Goal: Task Accomplishment & Management: Manage account settings

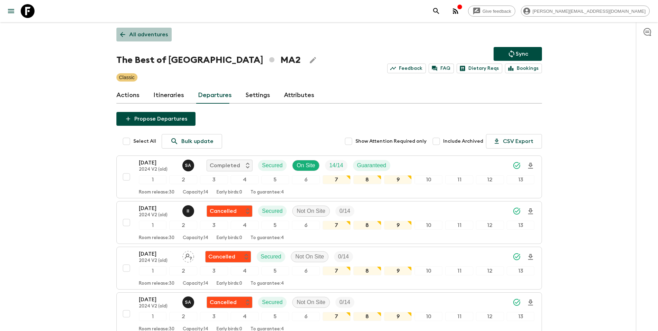
click at [169, 35] on link "All adventures" at bounding box center [143, 35] width 55 height 14
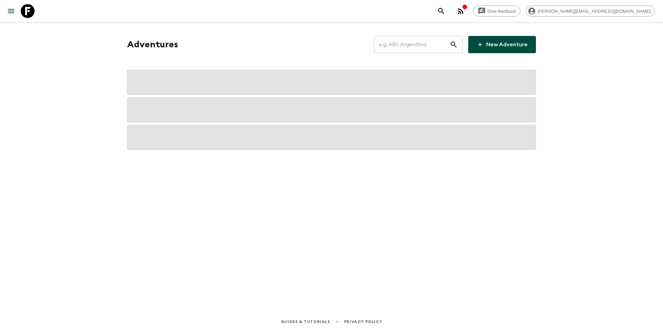
click at [421, 47] on input "text" at bounding box center [412, 44] width 76 height 19
type input "it6"
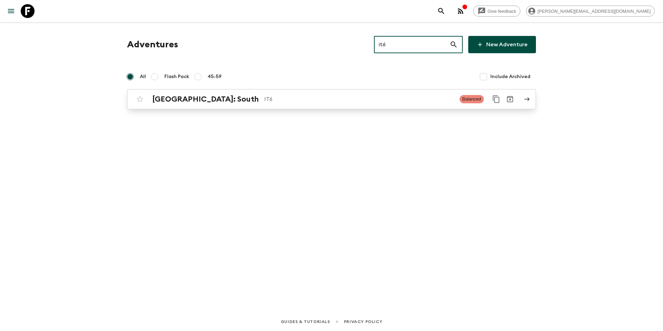
click at [382, 107] on link "[GEOGRAPHIC_DATA]: South IT6 Balanced" at bounding box center [331, 99] width 409 height 20
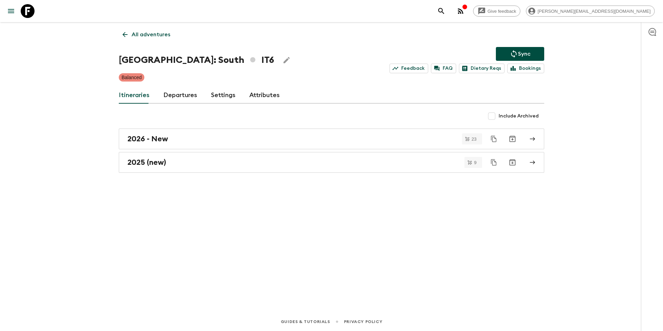
click at [181, 96] on link "Departures" at bounding box center [180, 95] width 34 height 17
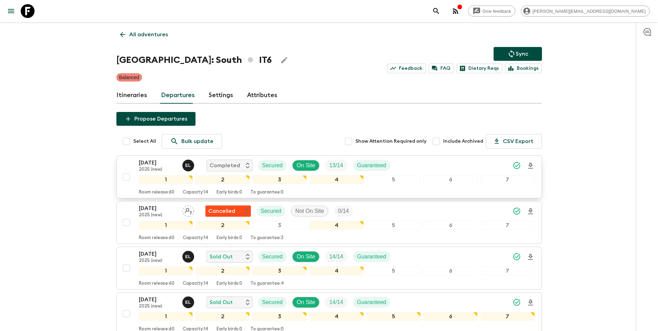
scroll to position [362, 0]
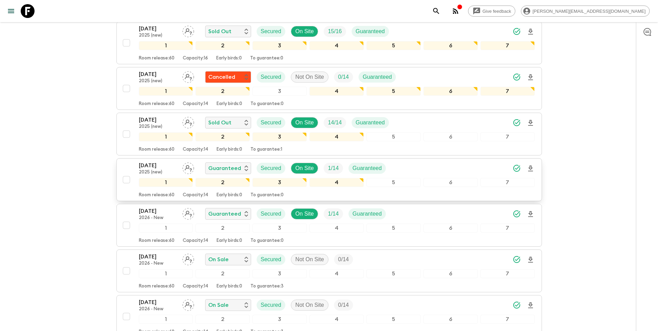
click at [434, 165] on div "[DATE] 2025 (new) Guaranteed Secured On Site 1 / 14 Guaranteed" at bounding box center [337, 168] width 396 height 14
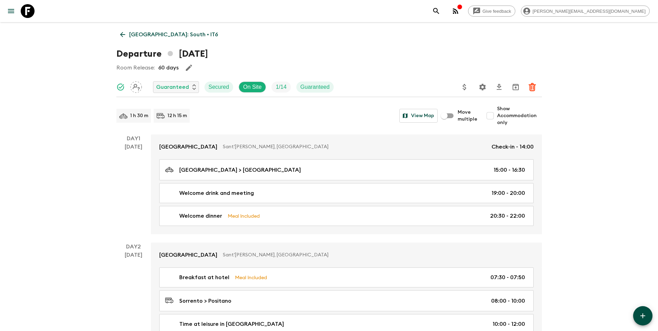
click at [465, 87] on icon "Update Price, Early Bird Discount and Costs" at bounding box center [464, 87] width 3 height 6
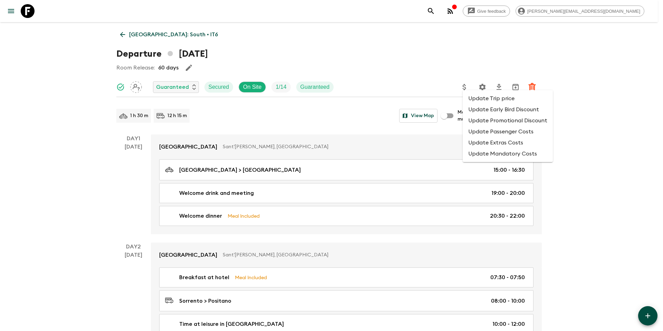
click at [482, 121] on li "Update Promotional Discount" at bounding box center [508, 120] width 90 height 11
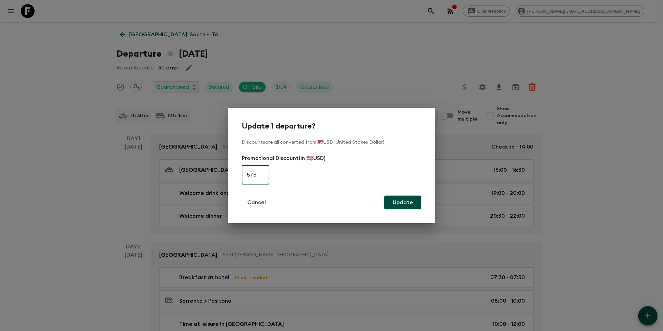
click at [266, 176] on input "575" at bounding box center [256, 174] width 28 height 19
paste input "3"
type input "375"
click at [397, 203] on button "Update" at bounding box center [402, 202] width 37 height 14
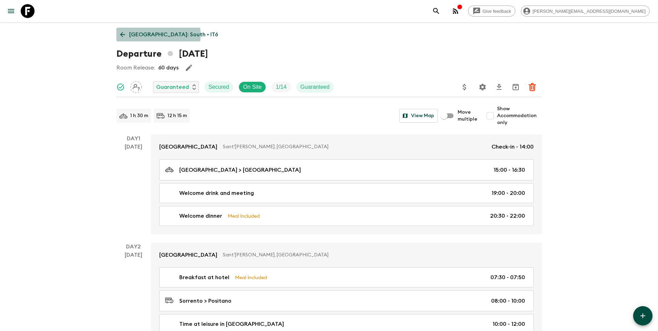
click at [158, 35] on p "[GEOGRAPHIC_DATA]: South • IT6" at bounding box center [173, 34] width 89 height 8
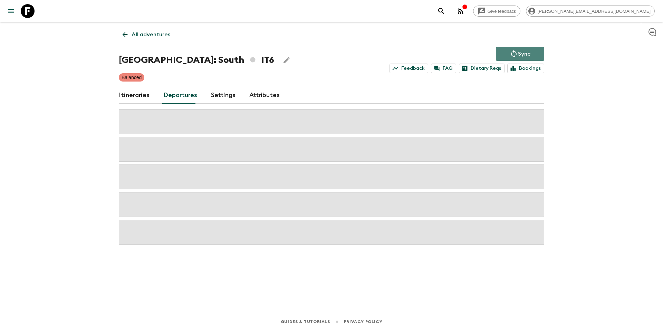
click at [514, 55] on icon "Sync adventure departures to the booking engine" at bounding box center [514, 54] width 8 height 8
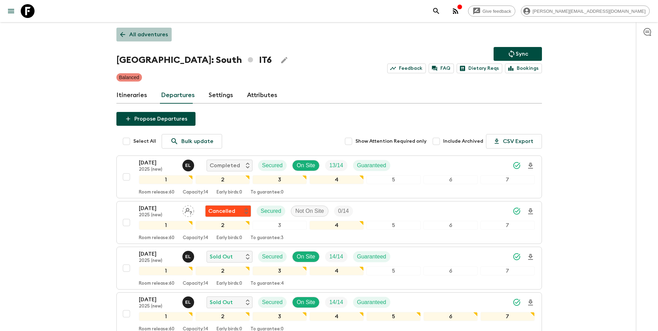
click at [146, 34] on p "All adventures" at bounding box center [148, 34] width 39 height 8
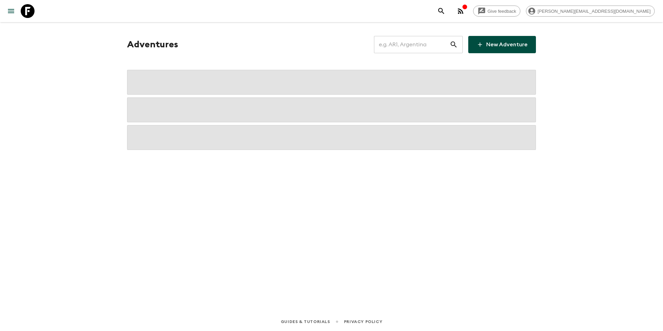
click at [411, 40] on input "text" at bounding box center [412, 44] width 76 height 19
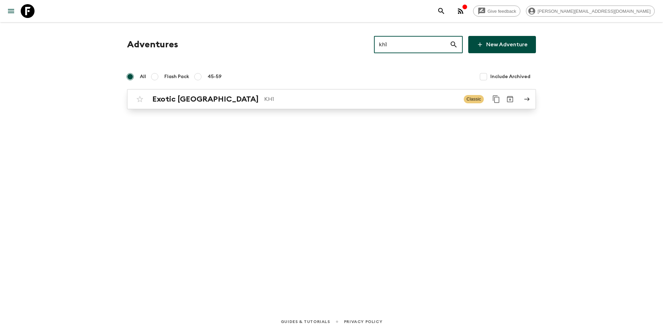
type input "kh1"
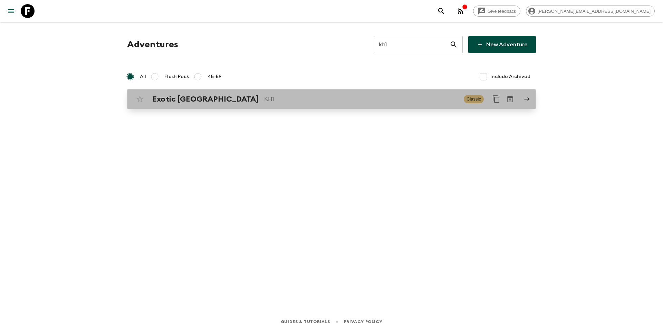
click at [264, 101] on p "KH1" at bounding box center [361, 99] width 194 height 8
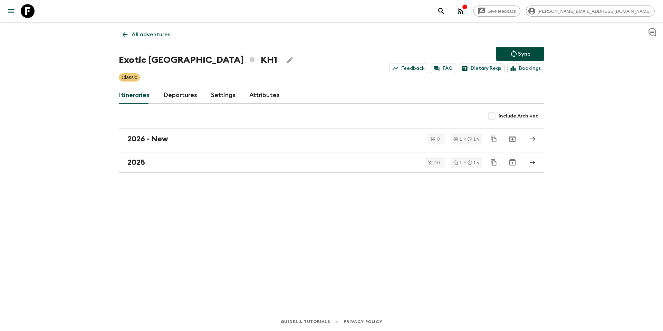
click at [181, 93] on link "Departures" at bounding box center [180, 95] width 34 height 17
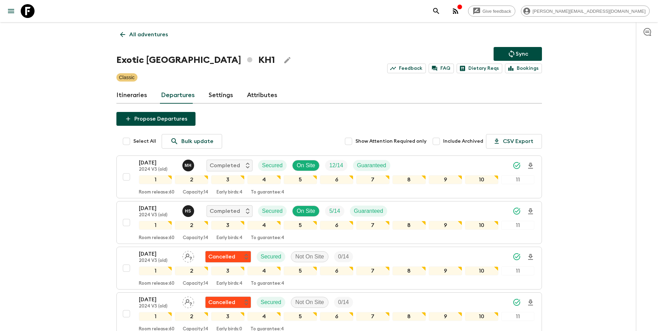
scroll to position [681, 0]
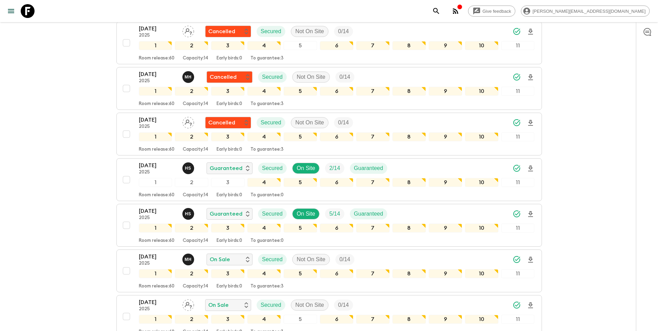
drag, startPoint x: 423, startPoint y: 166, endPoint x: 444, endPoint y: 157, distance: 22.4
click at [423, 166] on div "[DATE] 2025 H S Guaranteed Secured On Site 2 / 14 Guaranteed" at bounding box center [337, 168] width 396 height 14
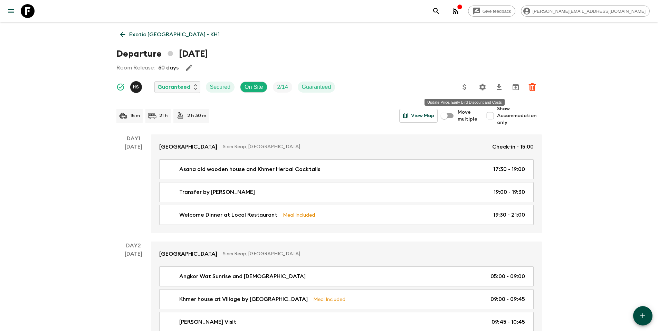
click at [466, 89] on icon "Update Price, Early Bird Discount and Costs" at bounding box center [464, 87] width 8 height 8
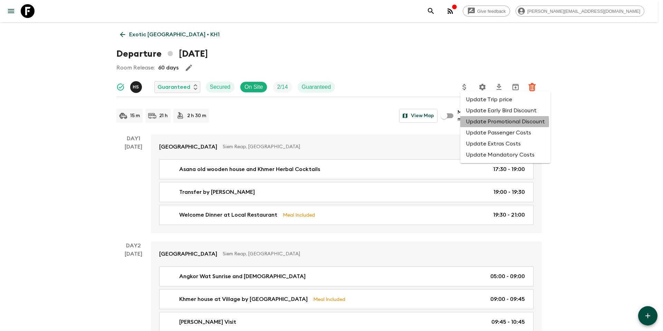
click at [482, 123] on li "Update Promotional Discount" at bounding box center [505, 121] width 90 height 11
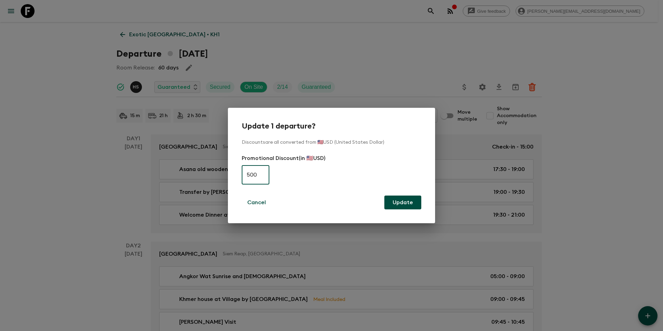
click at [259, 174] on input "500" at bounding box center [256, 174] width 28 height 19
paste input "325"
type input "325"
click at [411, 205] on button "Update" at bounding box center [402, 202] width 37 height 14
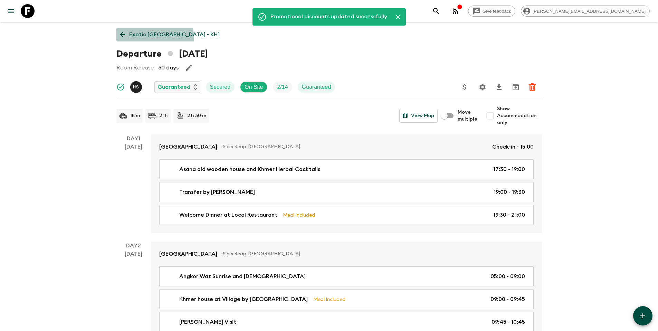
click at [142, 39] on link "Exotic [GEOGRAPHIC_DATA] • KH1" at bounding box center [169, 35] width 107 height 14
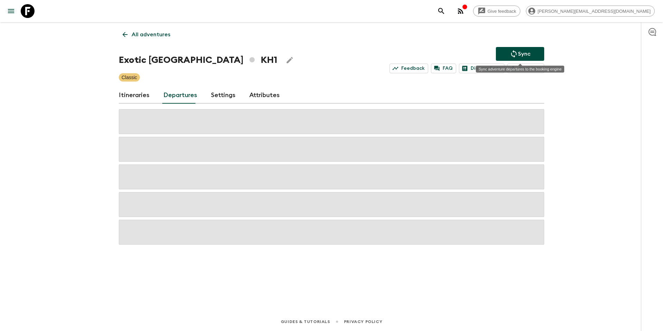
click at [525, 55] on p "Sync" at bounding box center [524, 54] width 12 height 8
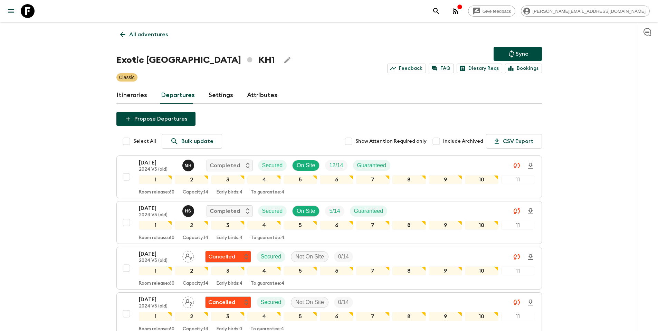
click at [155, 34] on p "All adventures" at bounding box center [148, 34] width 39 height 8
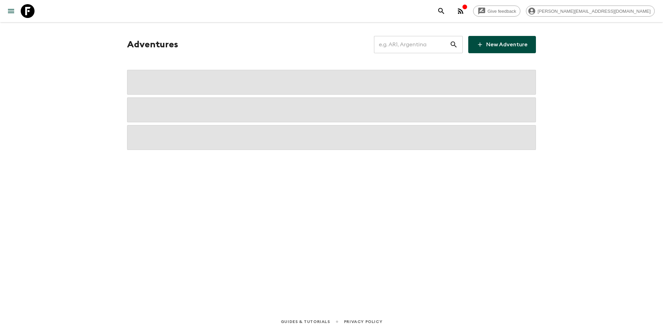
click at [431, 45] on input "text" at bounding box center [412, 44] width 76 height 19
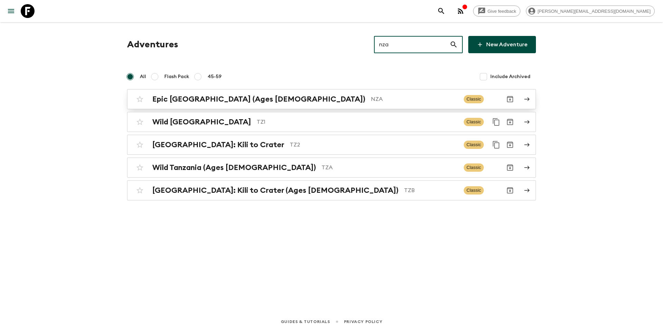
type input "nza"
click at [371, 98] on p "NZA" at bounding box center [414, 99] width 87 height 8
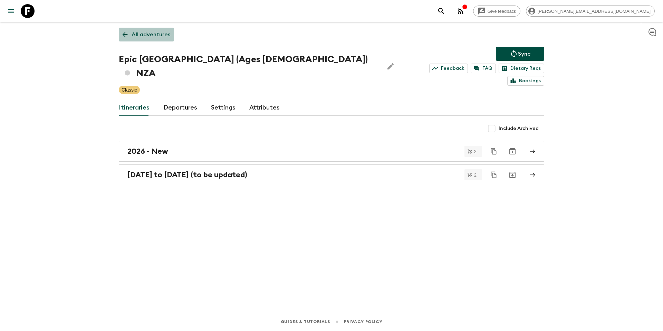
click at [158, 37] on p "All adventures" at bounding box center [151, 34] width 39 height 8
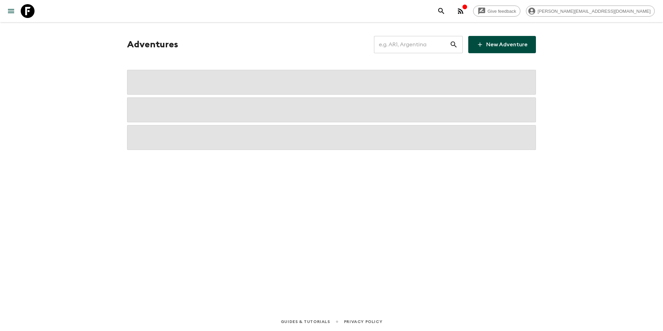
click at [430, 42] on input "text" at bounding box center [412, 44] width 76 height 19
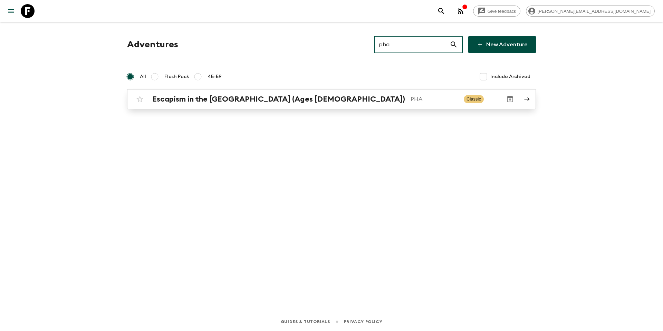
type input "pha"
click at [411, 96] on p "PHA" at bounding box center [435, 99] width 48 height 8
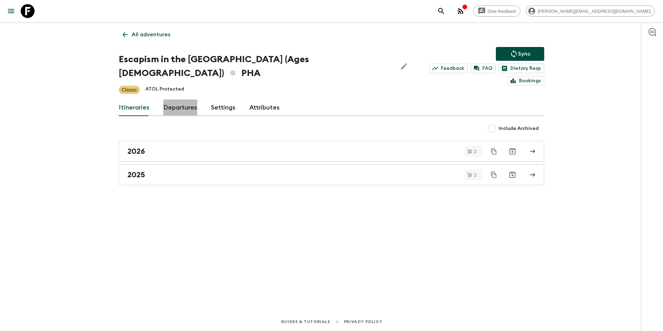
click at [180, 99] on link "Departures" at bounding box center [180, 107] width 34 height 17
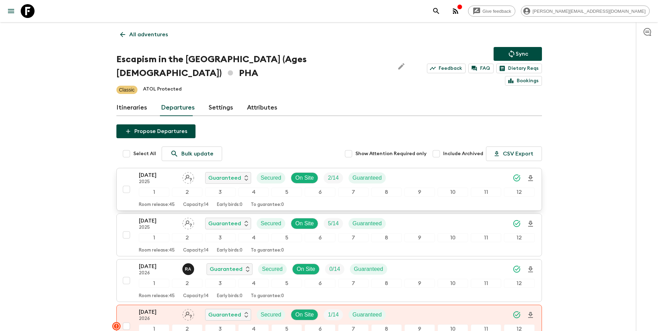
click at [413, 171] on div "[DATE] 2025 Guaranteed Secured On Site 2 / 14 Guaranteed" at bounding box center [337, 178] width 396 height 14
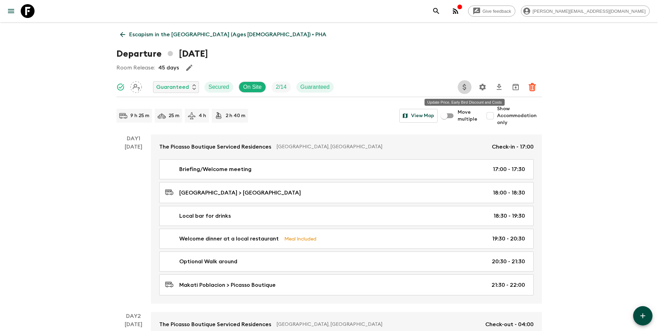
click at [468, 88] on icon "Update Price, Early Bird Discount and Costs" at bounding box center [464, 87] width 8 height 8
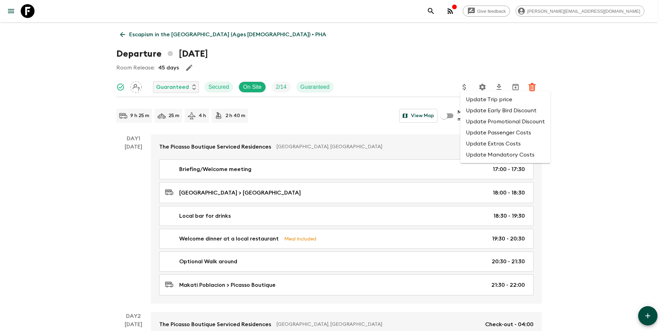
click at [488, 123] on li "Update Promotional Discount" at bounding box center [505, 121] width 90 height 11
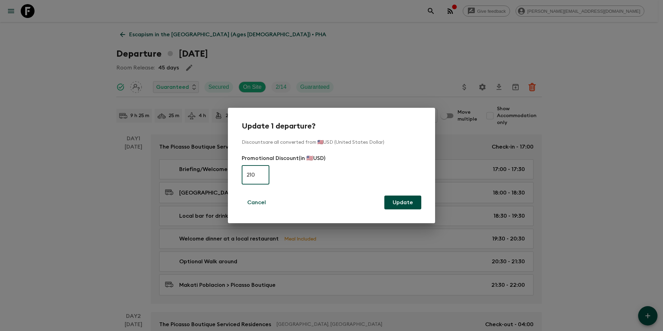
click at [265, 176] on input "210" at bounding box center [256, 174] width 28 height 19
paste input "435"
type input "435"
click at [412, 201] on button "Update" at bounding box center [402, 202] width 37 height 14
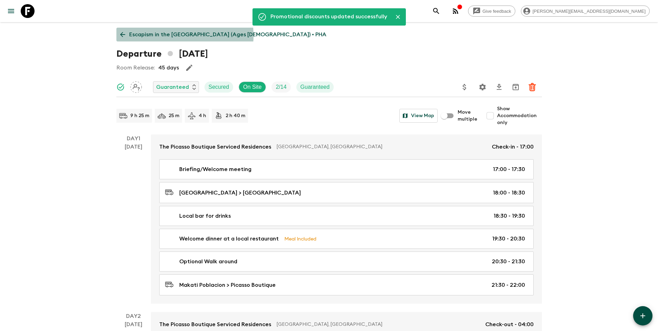
click at [169, 36] on p "Escapism in the [GEOGRAPHIC_DATA] (Ages [DEMOGRAPHIC_DATA]) • PHA" at bounding box center [227, 34] width 197 height 8
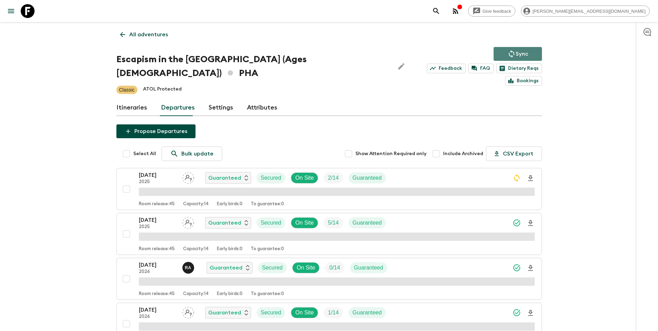
click at [526, 58] on p "Sync" at bounding box center [522, 54] width 12 height 8
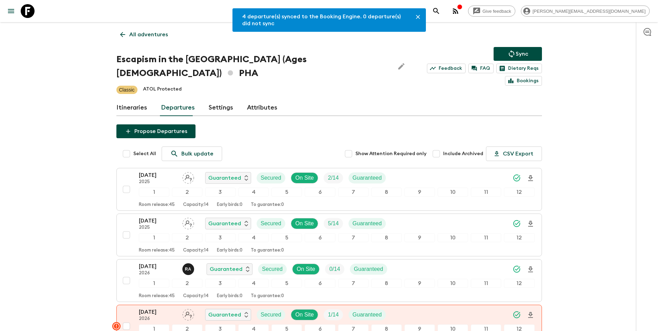
click at [154, 36] on p "All adventures" at bounding box center [148, 34] width 39 height 8
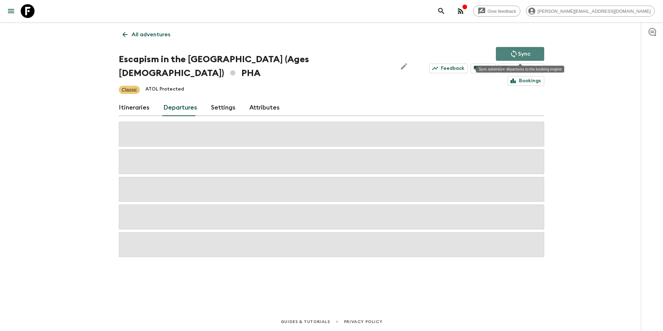
click at [518, 51] on p "Sync" at bounding box center [524, 54] width 12 height 8
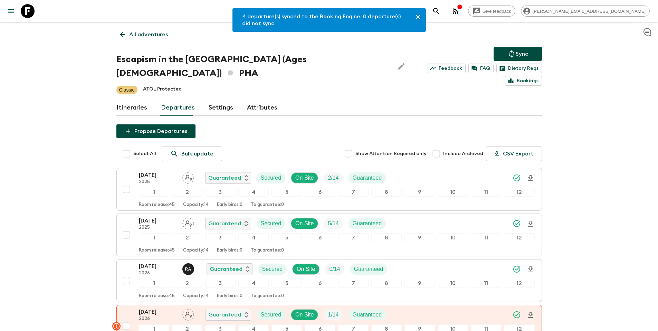
click at [144, 34] on p "All adventures" at bounding box center [148, 34] width 39 height 8
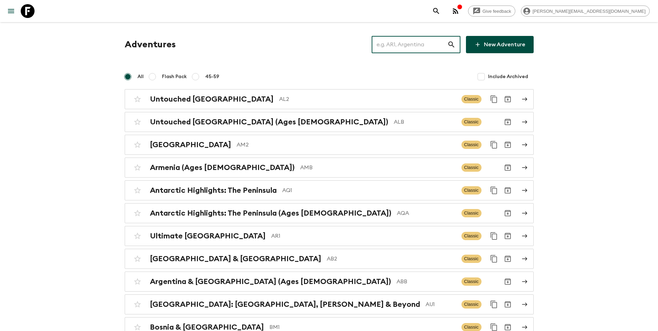
click at [405, 46] on input "text" at bounding box center [410, 44] width 76 height 19
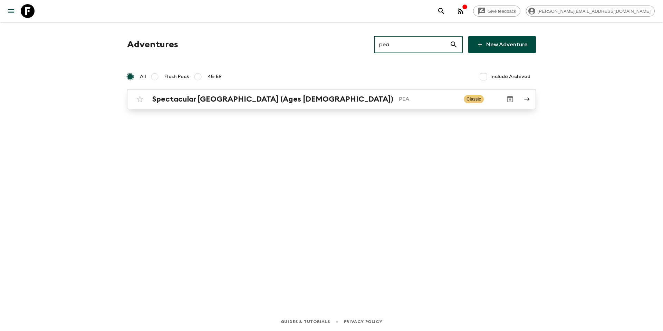
type input "pea"
click at [399, 102] on p "PEA" at bounding box center [428, 99] width 59 height 8
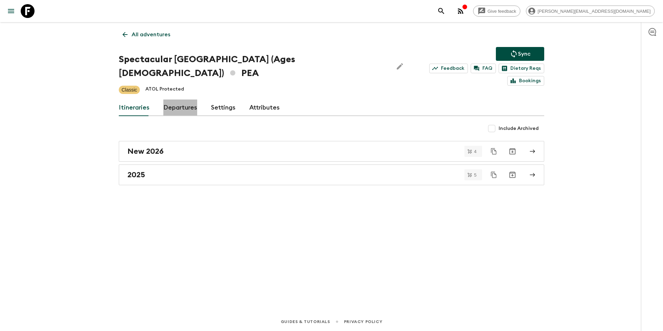
click at [177, 99] on link "Departures" at bounding box center [180, 107] width 34 height 17
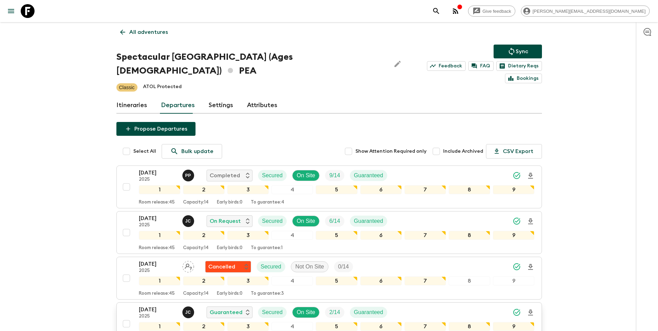
scroll to position [3, 0]
click at [430, 305] on div "[DATE] 2025 [PERSON_NAME] Guaranteed Secured On Site 2 / 14 Guaranteed" at bounding box center [337, 312] width 396 height 14
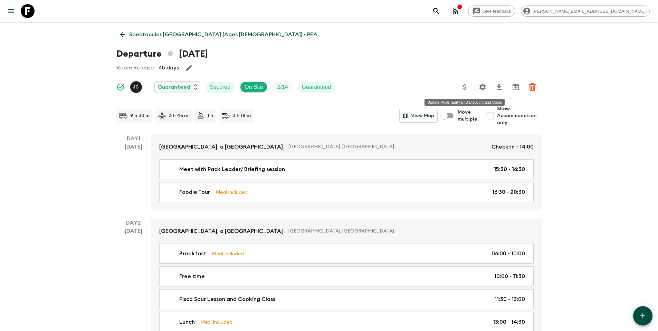
click at [467, 85] on icon "Update Price, Early Bird Discount and Costs" at bounding box center [464, 87] width 8 height 8
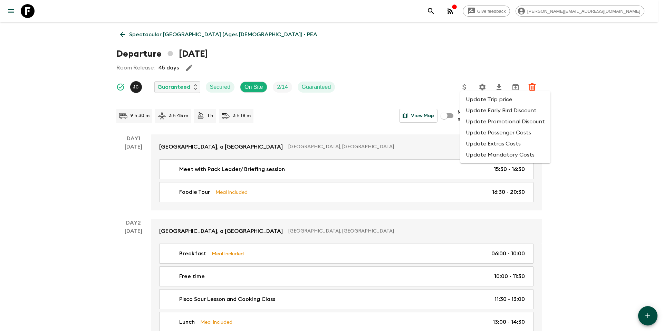
click at [480, 132] on li "Update Passenger Costs" at bounding box center [505, 132] width 90 height 11
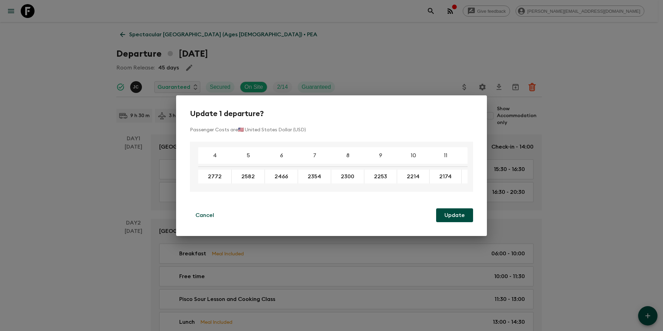
click at [433, 75] on div "Update 1 departure? Passenger Costs are 🇺🇸 United States Dollar (USD) 4 5 6 7 8…" at bounding box center [331, 165] width 663 height 331
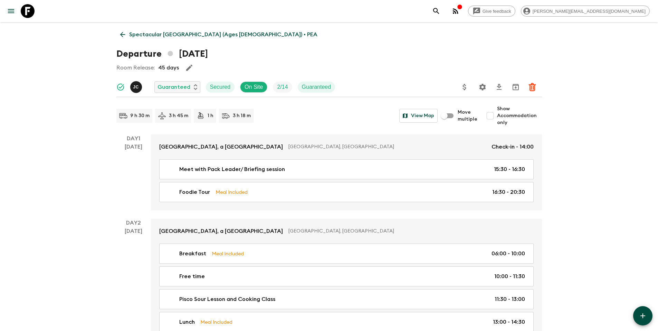
click at [465, 87] on icon "Update Price, Early Bird Discount and Costs" at bounding box center [464, 87] width 3 height 6
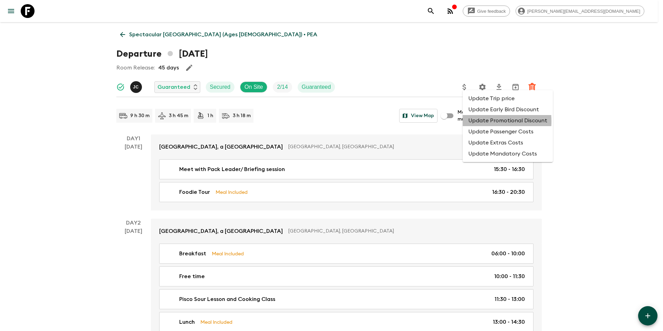
click at [474, 121] on li "Update Promotional Discount" at bounding box center [508, 120] width 90 height 11
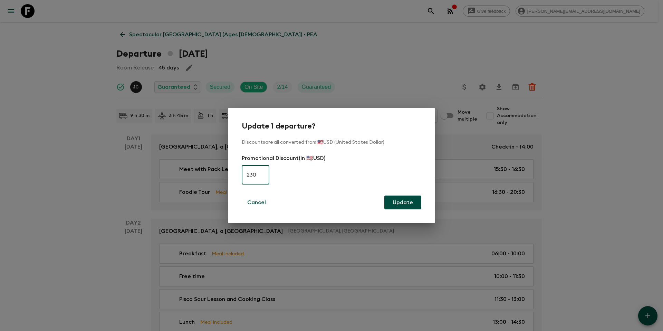
click at [249, 178] on input "230" at bounding box center [256, 174] width 28 height 19
type input "480"
click at [405, 198] on button "Update" at bounding box center [402, 202] width 37 height 14
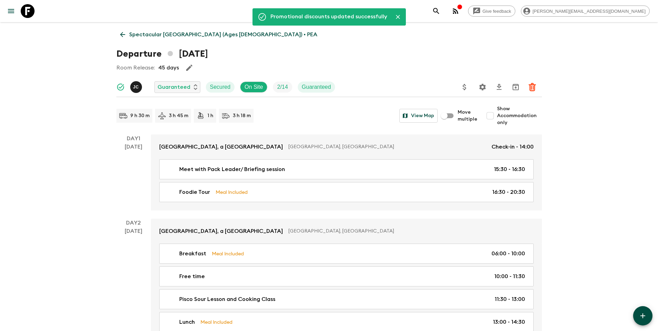
click at [143, 34] on p "Spectacular [GEOGRAPHIC_DATA] (Ages [DEMOGRAPHIC_DATA]) • PEA" at bounding box center [223, 34] width 188 height 8
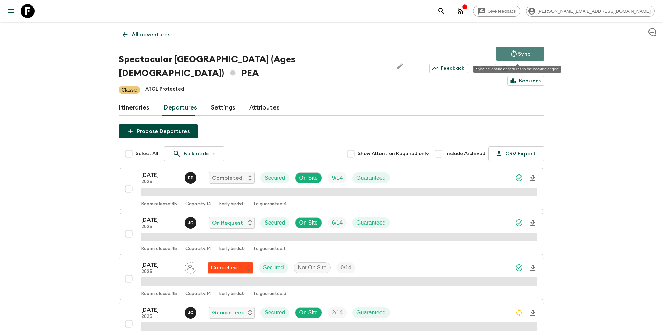
click at [521, 53] on p "Sync" at bounding box center [524, 54] width 12 height 8
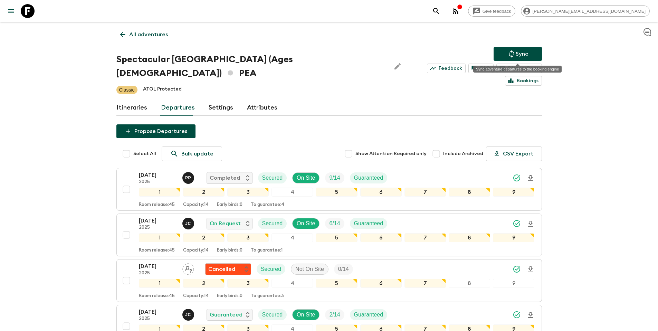
click at [525, 54] on p "Sync" at bounding box center [522, 54] width 12 height 8
drag, startPoint x: 161, startPoint y: 29, endPoint x: 200, endPoint y: 33, distance: 39.5
click at [162, 29] on link "All adventures" at bounding box center [143, 35] width 55 height 14
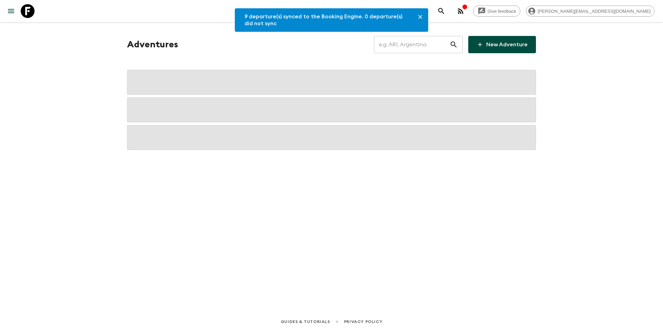
click at [422, 52] on input "text" at bounding box center [412, 44] width 76 height 19
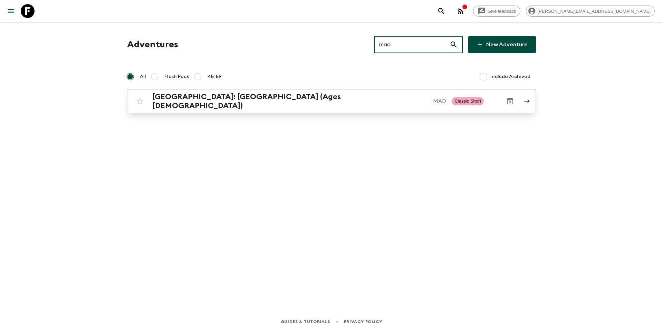
type input "mad"
click at [433, 97] on p "MAD" at bounding box center [439, 101] width 13 height 8
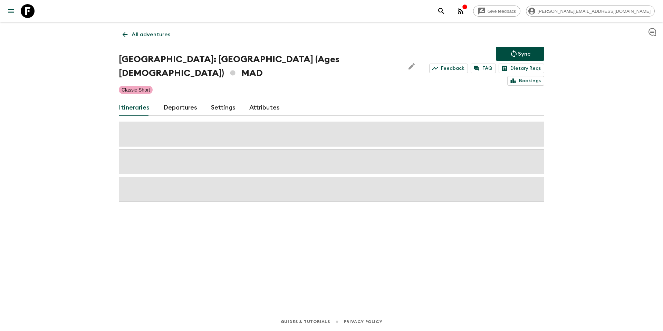
click at [178, 99] on link "Departures" at bounding box center [180, 107] width 34 height 17
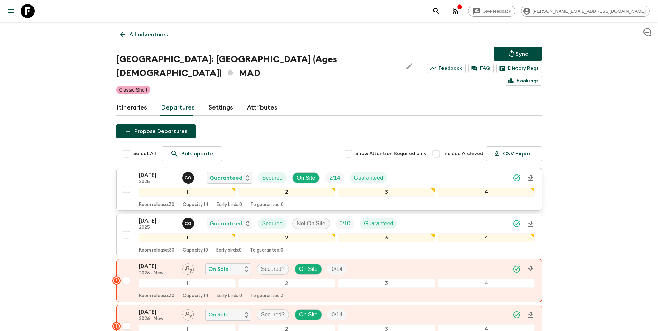
click at [445, 171] on div "[DATE] 2025 C O Guaranteed Secured On Site 2 / 14 Guaranteed" at bounding box center [337, 178] width 396 height 14
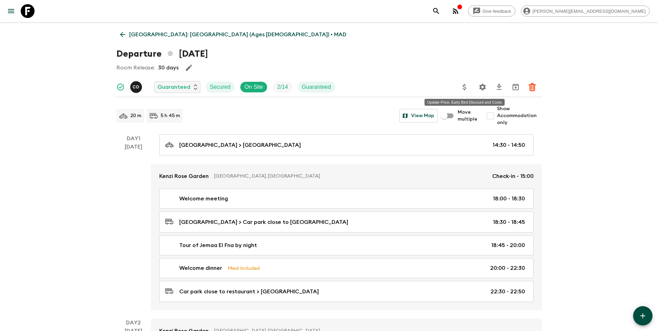
click at [464, 88] on icon "Update Price, Early Bird Discount and Costs" at bounding box center [464, 87] width 8 height 8
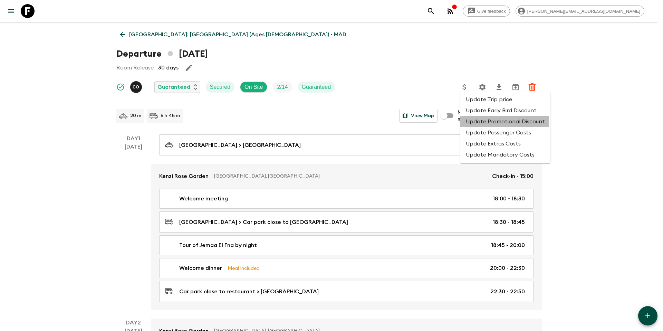
click at [478, 123] on li "Update Promotional Discount" at bounding box center [505, 121] width 90 height 11
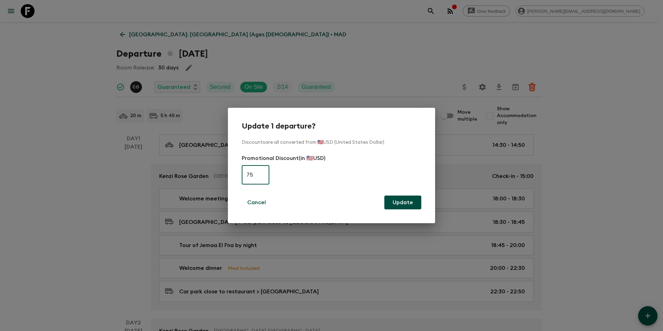
click at [252, 179] on input "75" at bounding box center [256, 174] width 28 height 19
type input "150"
click at [414, 200] on button "Update" at bounding box center [402, 202] width 37 height 14
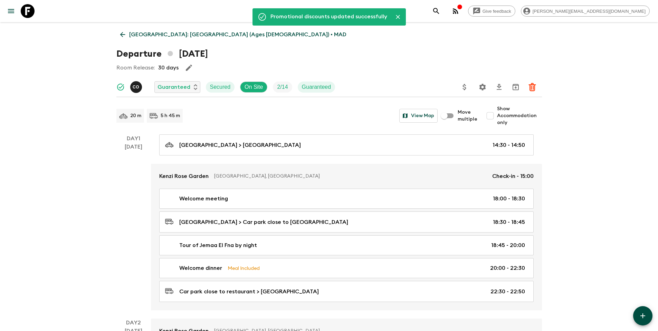
click at [140, 33] on p "[GEOGRAPHIC_DATA]: [GEOGRAPHIC_DATA] (Ages [DEMOGRAPHIC_DATA]) • MAD" at bounding box center [237, 34] width 217 height 8
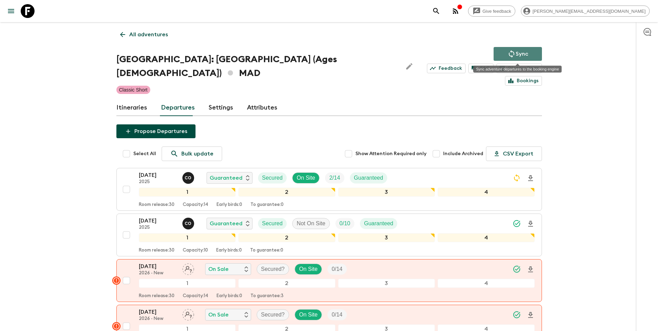
click at [507, 49] on button "Sync" at bounding box center [518, 54] width 48 height 14
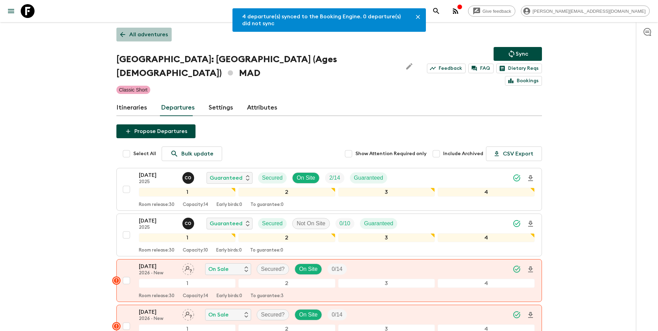
click at [157, 35] on p "All adventures" at bounding box center [148, 34] width 39 height 8
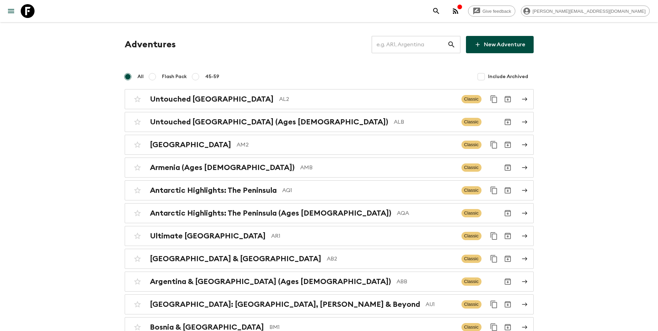
click at [409, 46] on input "text" at bounding box center [410, 44] width 76 height 19
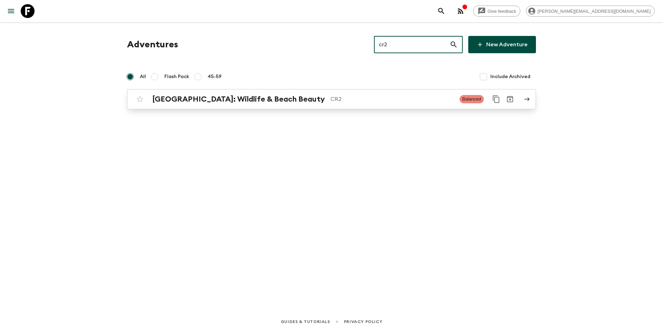
type input "cr2"
click at [331, 98] on p "CR2" at bounding box center [393, 99] width 124 height 8
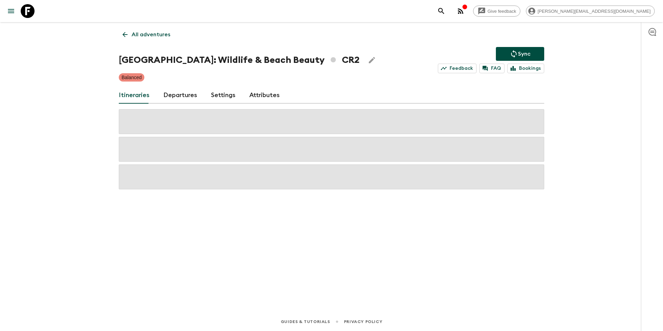
click at [183, 94] on link "Departures" at bounding box center [180, 95] width 34 height 17
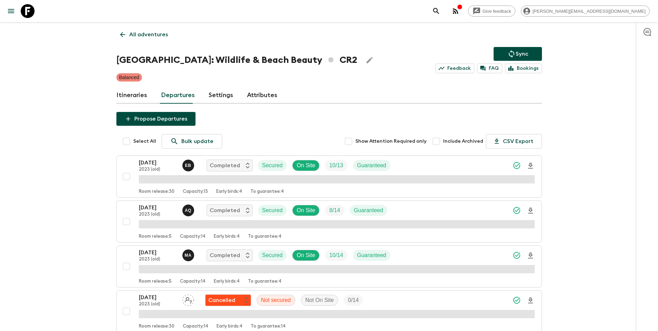
scroll to position [446, 0]
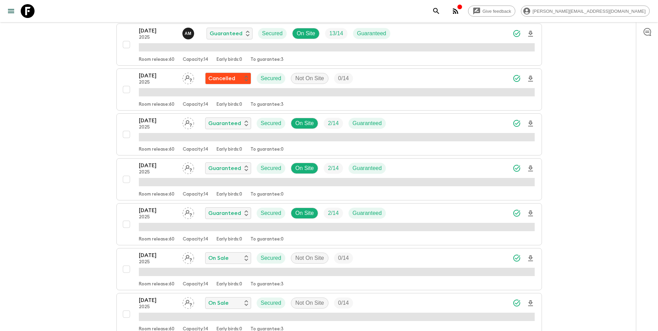
click at [438, 172] on div "[DATE] 2025 Guaranteed Secured On Site 2 / 14 Guaranteed" at bounding box center [337, 168] width 396 height 14
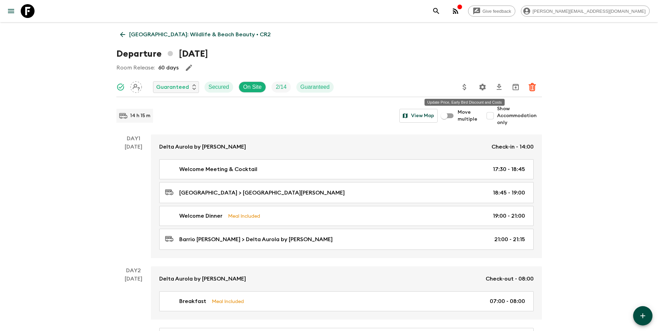
click at [464, 88] on icon "Update Price, Early Bird Discount and Costs" at bounding box center [464, 87] width 8 height 8
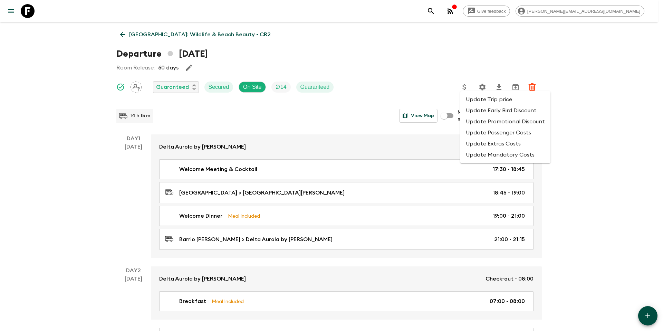
click at [480, 121] on li "Update Promotional Discount" at bounding box center [505, 121] width 90 height 11
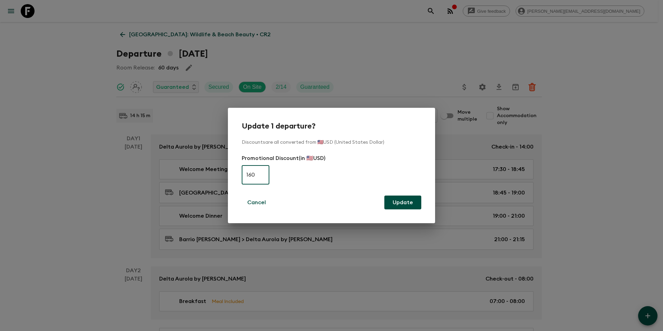
click at [262, 175] on input "160" at bounding box center [256, 174] width 28 height 19
type input "330"
click at [415, 202] on button "Update" at bounding box center [402, 202] width 37 height 14
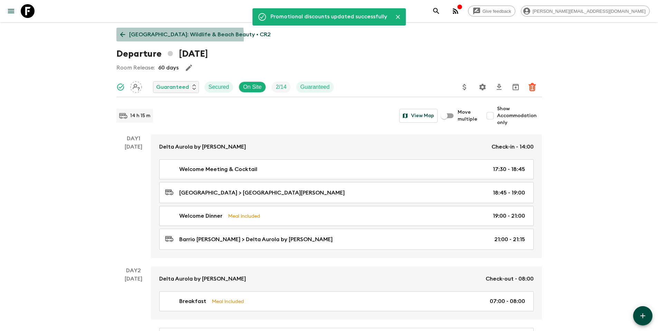
click at [164, 37] on p "[GEOGRAPHIC_DATA]: Wildlife & Beach Beauty • CR2" at bounding box center [200, 34] width 142 height 8
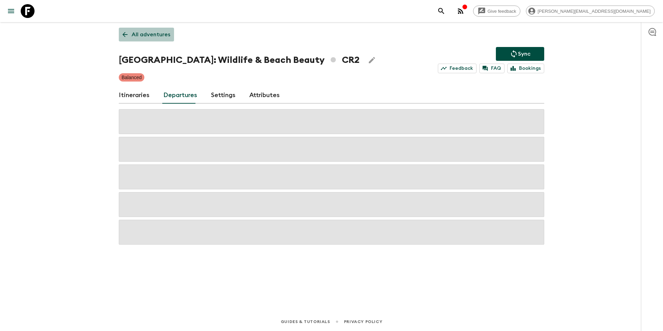
click at [149, 36] on p "All adventures" at bounding box center [151, 34] width 39 height 8
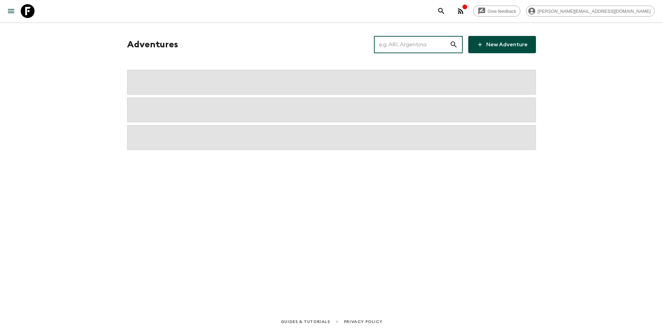
click at [407, 45] on input "text" at bounding box center [412, 44] width 76 height 19
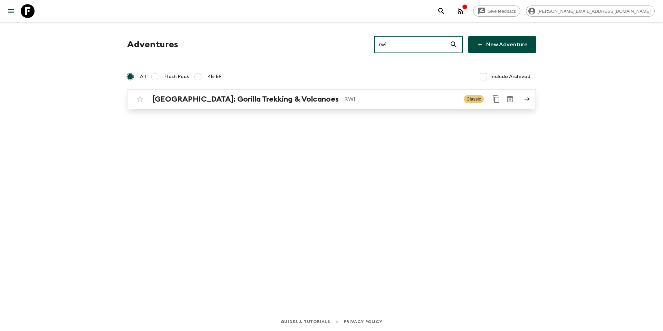
type input "rw1"
click at [259, 97] on h2 "[GEOGRAPHIC_DATA]: Gorilla Trekking & Volcanoes" at bounding box center [245, 99] width 187 height 9
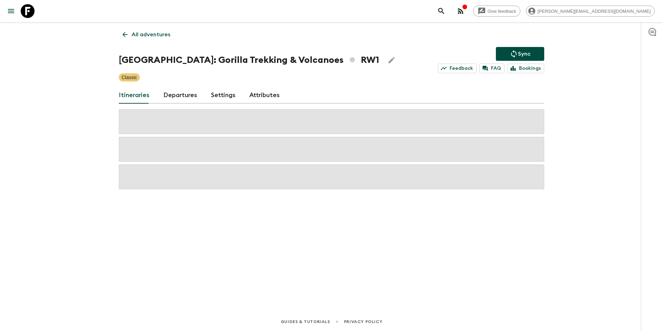
click at [175, 96] on link "Departures" at bounding box center [180, 95] width 34 height 17
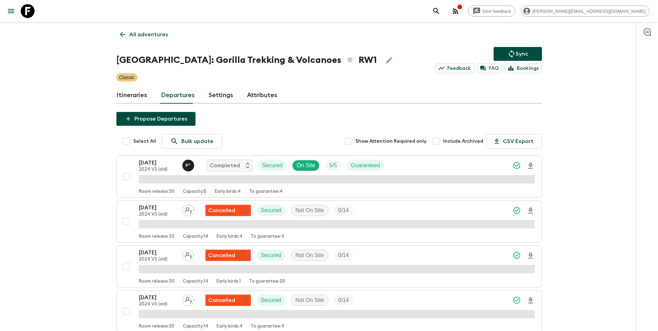
scroll to position [1075, 0]
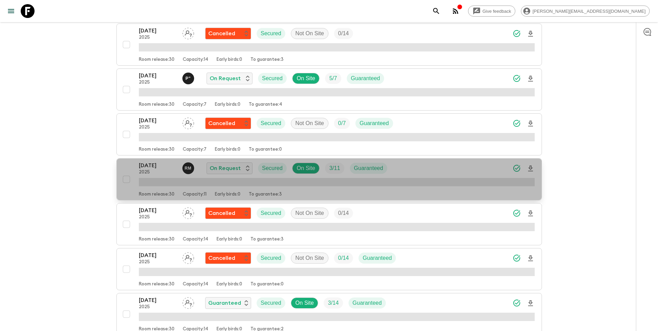
click at [411, 171] on div "[DATE] 2025 R M On Request Secured On Site 3 / 11 Guaranteed" at bounding box center [337, 168] width 396 height 14
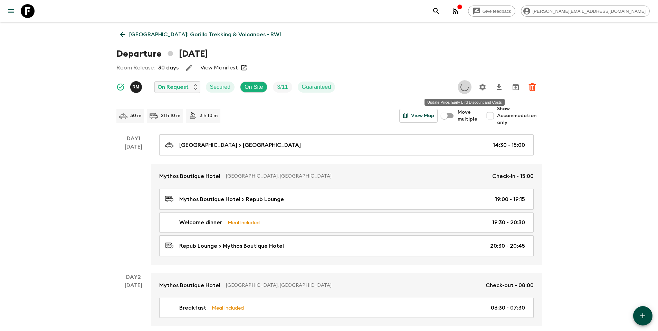
click at [465, 87] on icon "Update Price, Early Bird Discount and Costs" at bounding box center [464, 87] width 11 height 11
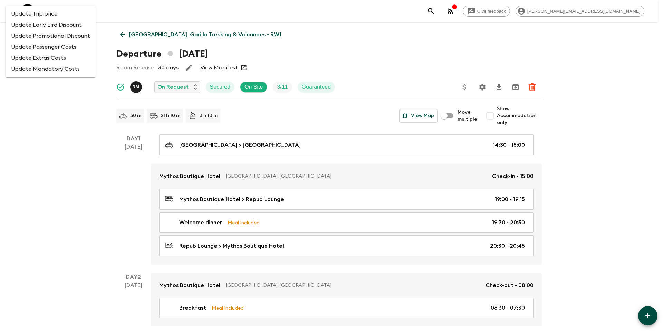
click at [465, 87] on div at bounding box center [331, 165] width 663 height 331
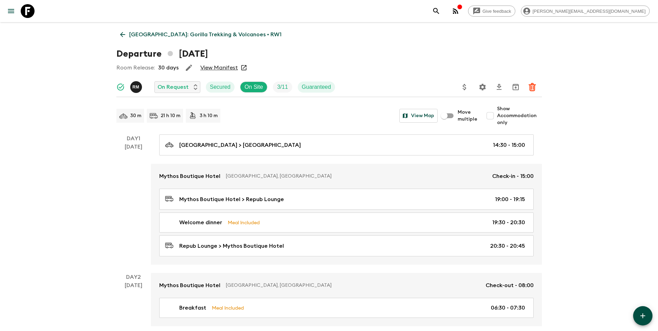
click at [465, 87] on icon "Update Price, Early Bird Discount and Costs" at bounding box center [464, 87] width 3 height 6
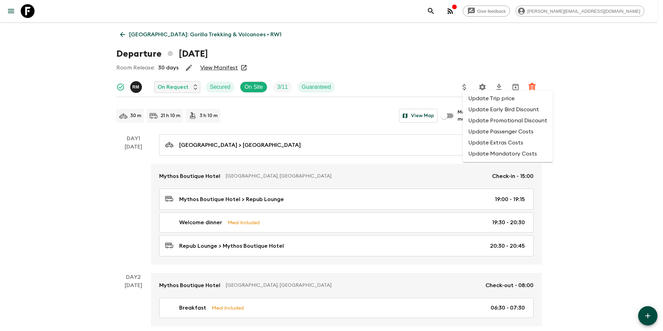
click at [478, 121] on li "Update Promotional Discount" at bounding box center [508, 120] width 90 height 11
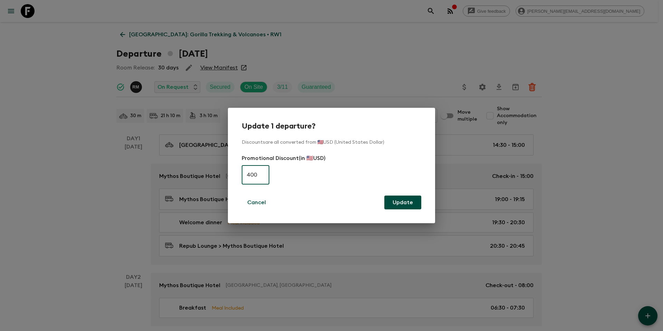
click at [253, 173] on input "400" at bounding box center [256, 174] width 28 height 19
type input "0"
click at [393, 204] on button "Update" at bounding box center [402, 202] width 37 height 14
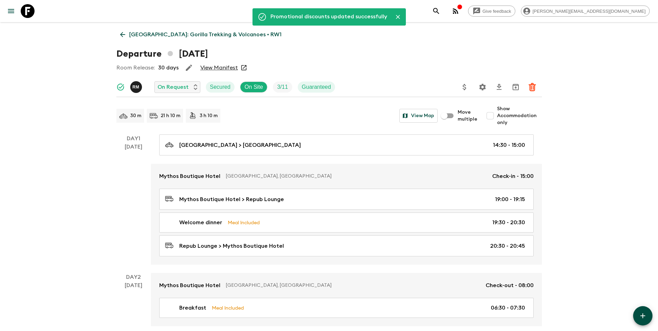
click at [166, 36] on p "[GEOGRAPHIC_DATA]: Gorilla Trekking & Volcanoes • RW1" at bounding box center [205, 34] width 152 height 8
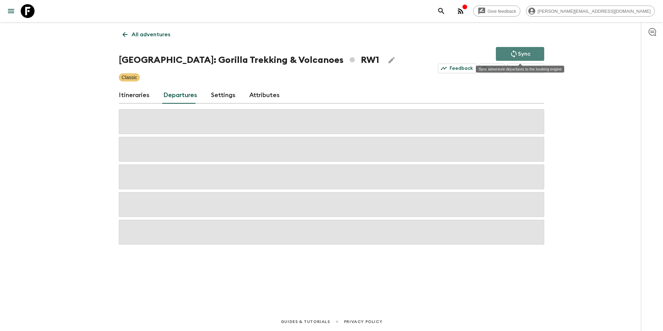
click at [532, 51] on button "Sync" at bounding box center [520, 54] width 48 height 14
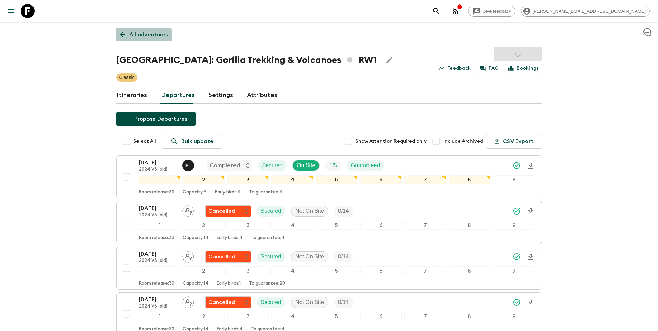
click at [142, 40] on link "All adventures" at bounding box center [143, 35] width 55 height 14
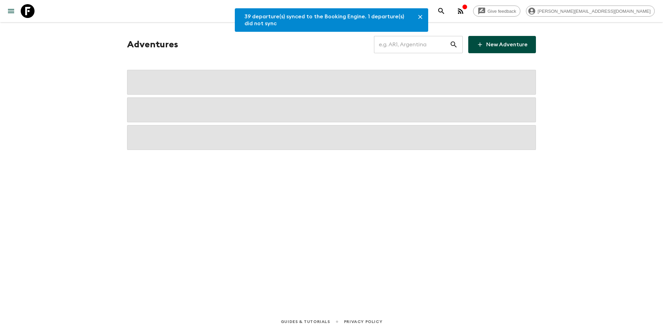
click at [439, 51] on input "text" at bounding box center [412, 44] width 76 height 19
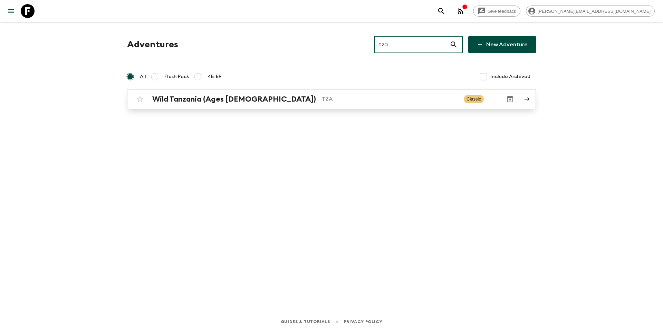
type input "tza"
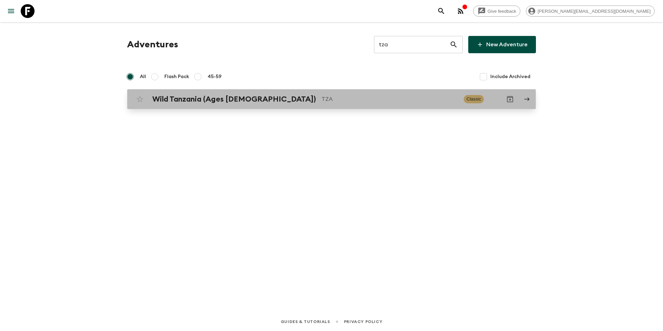
click at [223, 99] on h2 "Wild Tanzania (Ages [DEMOGRAPHIC_DATA])" at bounding box center [234, 99] width 164 height 9
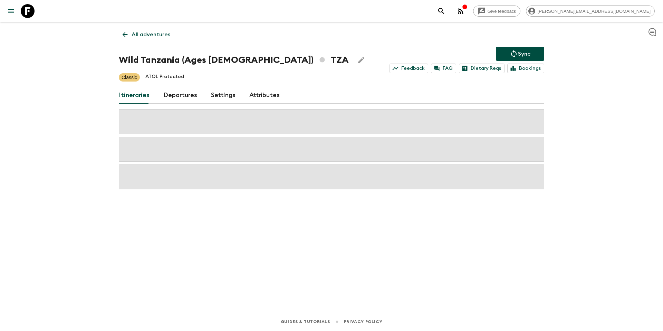
click at [169, 95] on link "Departures" at bounding box center [180, 95] width 34 height 17
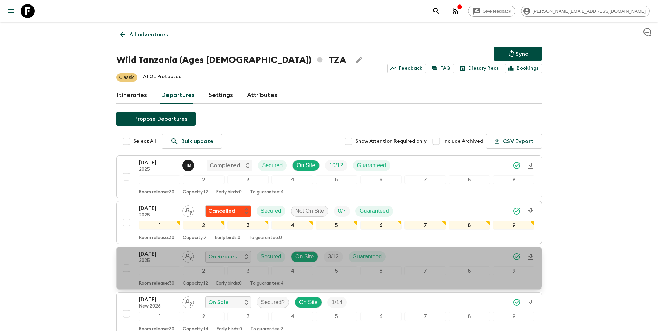
click at [436, 257] on div "[DATE] 2025 On Request Secured On Site 3 / 12 Guaranteed" at bounding box center [337, 257] width 396 height 14
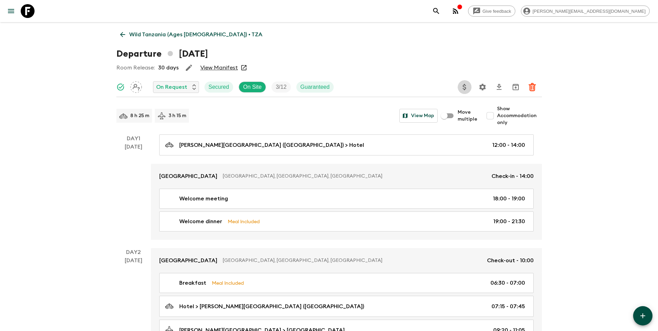
click at [463, 88] on icon "Update Price, Early Bird Discount and Costs" at bounding box center [464, 87] width 3 height 6
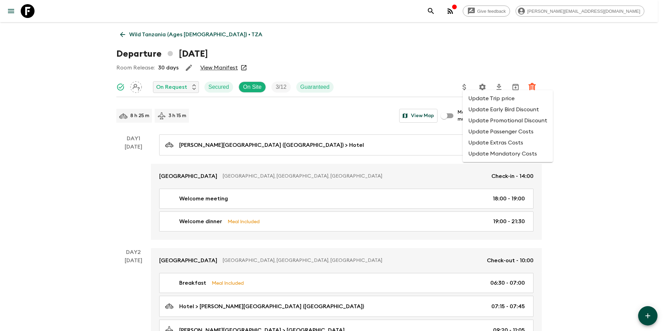
click at [471, 119] on li "Update Promotional Discount" at bounding box center [508, 120] width 90 height 11
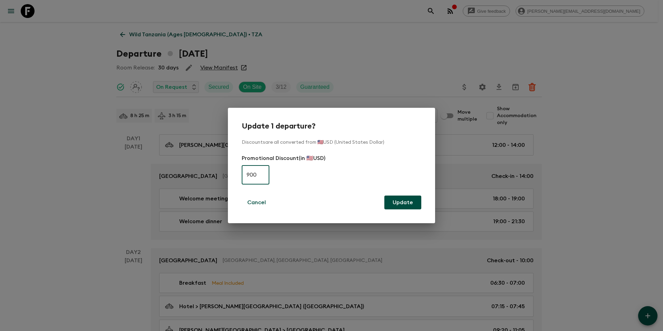
drag, startPoint x: 252, startPoint y: 175, endPoint x: 237, endPoint y: 175, distance: 15.5
click at [237, 175] on div "Update 1 departure? Discounts are all converted from 🇺🇸USD (United States Dolla…" at bounding box center [331, 165] width 207 height 115
click at [384, 195] on button "Update" at bounding box center [402, 202] width 37 height 14
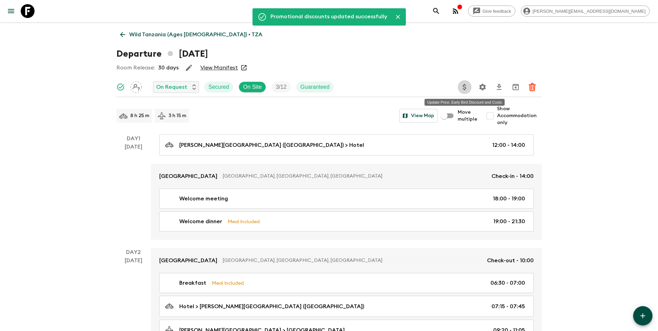
click at [466, 83] on icon "Update Price, Early Bird Discount and Costs" at bounding box center [464, 87] width 8 height 8
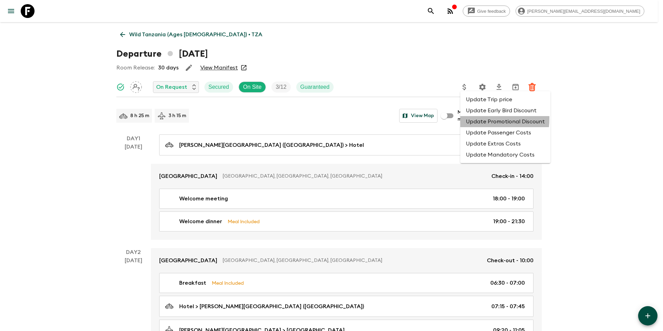
click at [467, 118] on li "Update Promotional Discount" at bounding box center [505, 121] width 90 height 11
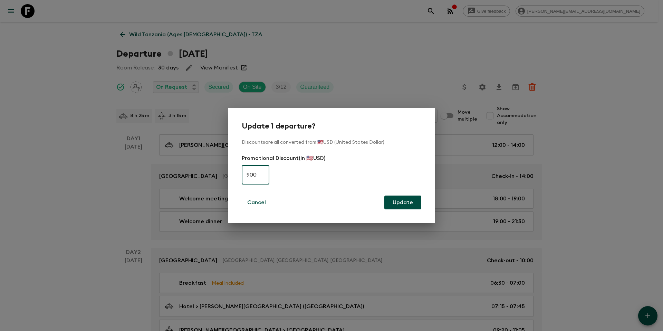
drag, startPoint x: 252, startPoint y: 176, endPoint x: 243, endPoint y: 174, distance: 9.2
click at [242, 176] on input "900" at bounding box center [256, 174] width 28 height 19
type input "0"
click at [418, 205] on button "Update" at bounding box center [402, 202] width 37 height 14
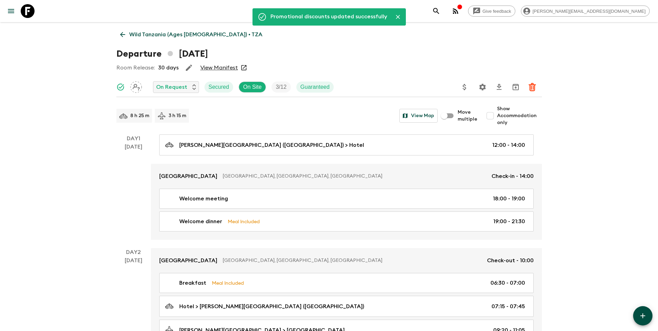
click at [158, 38] on p "Wild Tanzania (Ages [DEMOGRAPHIC_DATA]) • TZA" at bounding box center [195, 34] width 133 height 8
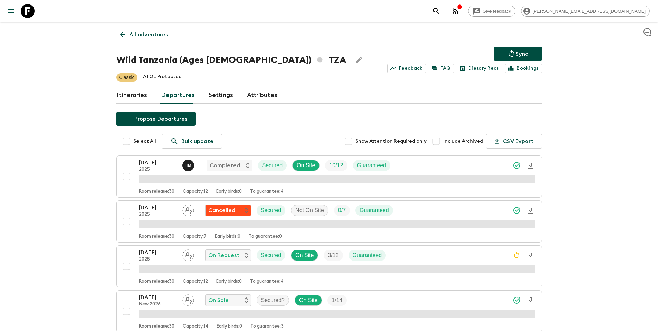
click at [516, 55] on p "Sync" at bounding box center [522, 54] width 12 height 8
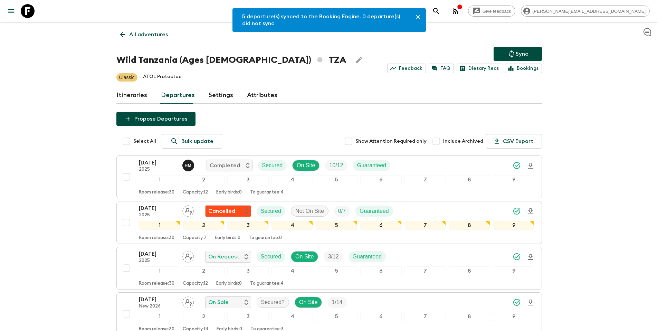
click at [140, 33] on p "All adventures" at bounding box center [148, 34] width 39 height 8
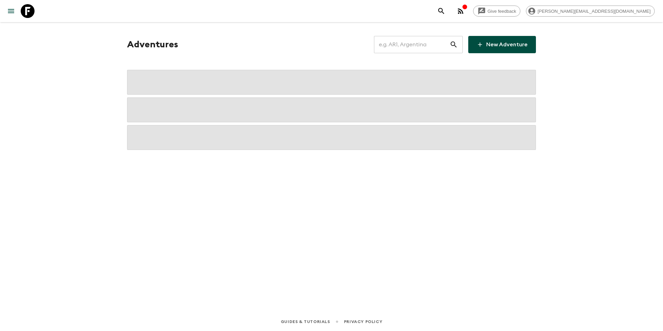
click at [411, 51] on input "text" at bounding box center [412, 44] width 76 height 19
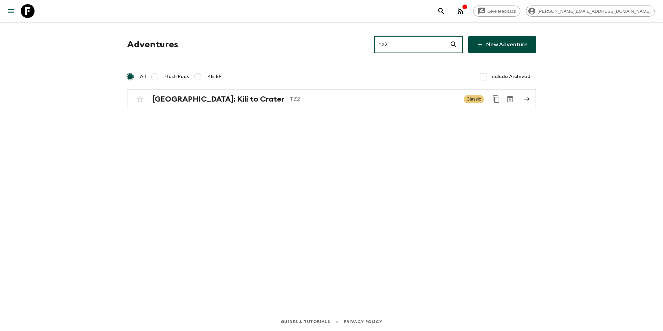
type input "tz2"
click at [265, 113] on div "Adventures tz2 ​ New Adventure All Flash Pack 45-59 Include Archived [GEOGRAPHI…" at bounding box center [332, 157] width 442 height 271
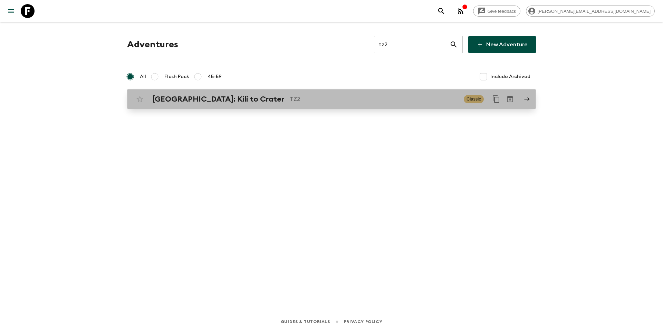
click at [192, 98] on h2 "[GEOGRAPHIC_DATA]: Kili to Crater" at bounding box center [218, 99] width 132 height 9
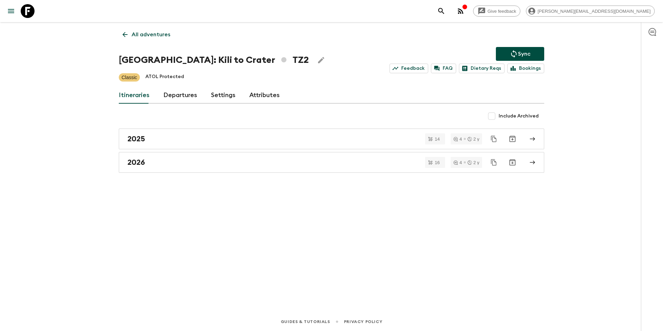
click at [186, 96] on link "Departures" at bounding box center [180, 95] width 34 height 17
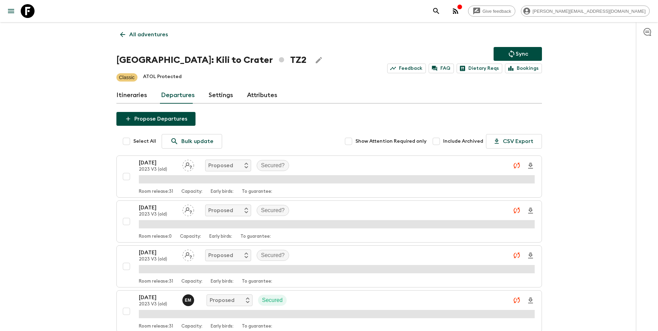
scroll to position [1075, 0]
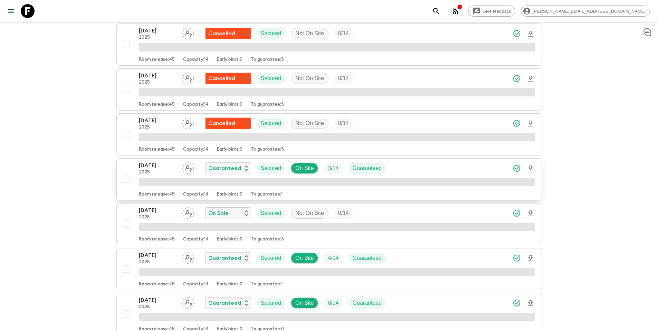
click at [421, 169] on div "[DATE] 2025 Guaranteed Secured On Site 3 / 14 Guaranteed" at bounding box center [337, 168] width 396 height 14
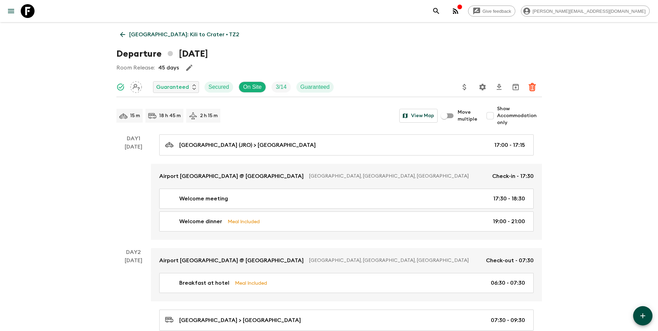
click at [466, 88] on icon "Update Price, Early Bird Discount and Costs" at bounding box center [464, 87] width 8 height 8
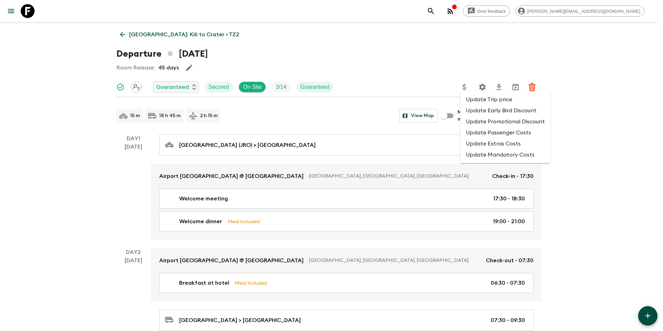
click at [473, 123] on li "Update Promotional Discount" at bounding box center [505, 121] width 90 height 11
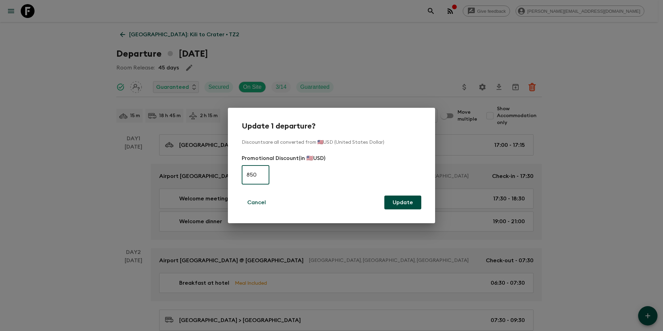
drag, startPoint x: 254, startPoint y: 174, endPoint x: 242, endPoint y: 174, distance: 11.1
click at [242, 174] on input "850" at bounding box center [256, 174] width 28 height 19
type input "0"
click at [411, 204] on button "Update" at bounding box center [402, 202] width 37 height 14
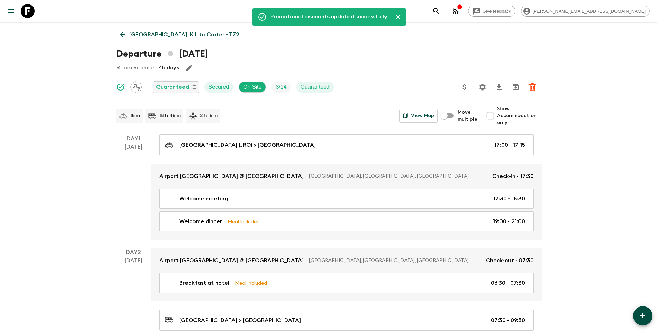
click at [154, 35] on p "[GEOGRAPHIC_DATA]: Kili to Crater • TZ2" at bounding box center [184, 34] width 110 height 8
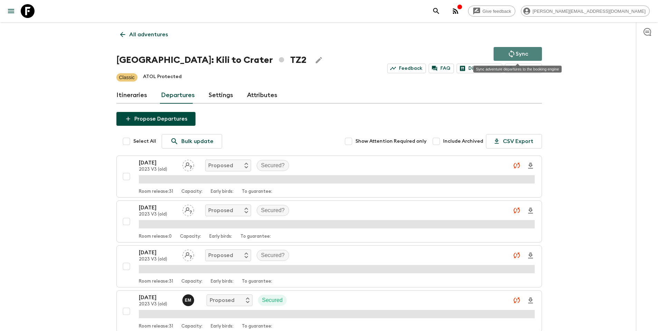
drag, startPoint x: 514, startPoint y: 52, endPoint x: 506, endPoint y: 49, distance: 9.3
click at [515, 53] on icon "Sync adventure departures to the booking engine" at bounding box center [511, 54] width 8 height 8
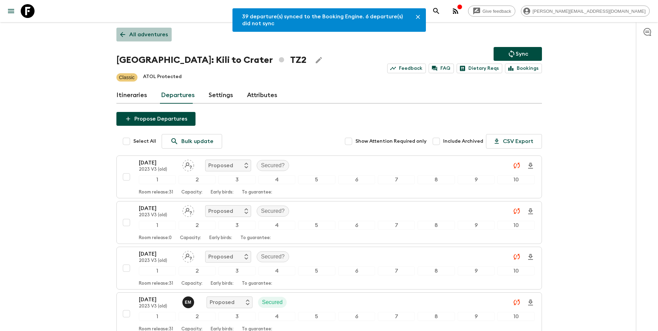
click at [144, 33] on p "All adventures" at bounding box center [148, 34] width 39 height 8
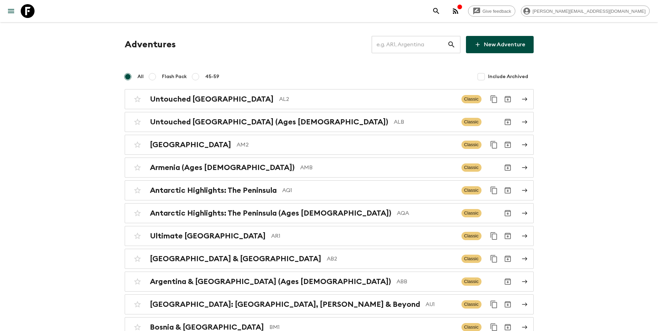
click at [421, 47] on input "text" at bounding box center [410, 44] width 76 height 19
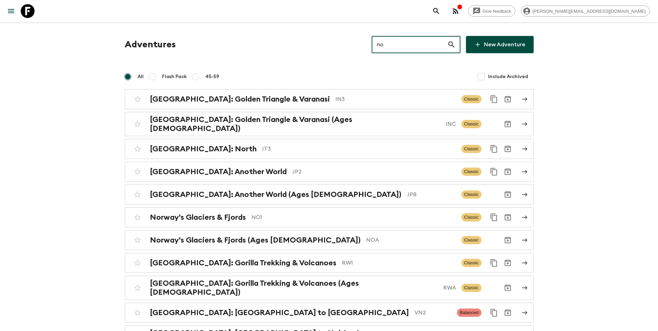
type input "noa"
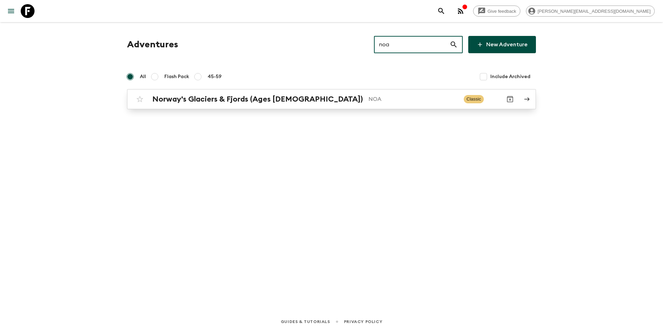
click at [369, 99] on p "NOA" at bounding box center [414, 99] width 90 height 8
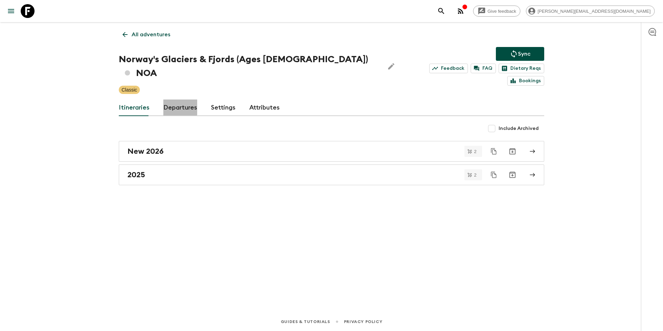
click at [175, 99] on link "Departures" at bounding box center [180, 107] width 34 height 17
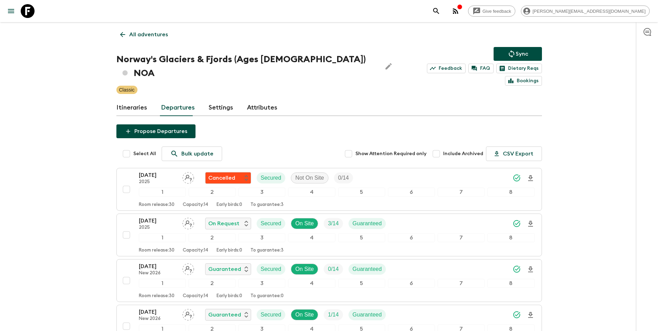
click at [428, 217] on div "[DATE] 2025 On Request Secured On Site 3 / 14 Guaranteed" at bounding box center [337, 224] width 396 height 14
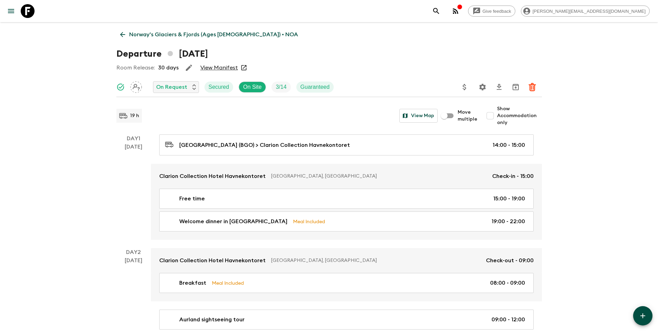
click at [465, 90] on icon "Update Price, Early Bird Discount and Costs" at bounding box center [464, 87] width 8 height 8
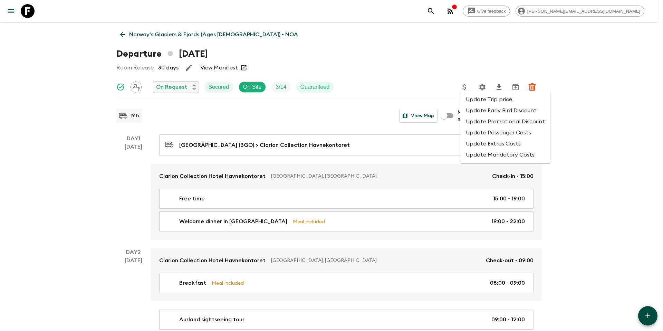
click at [473, 122] on li "Update Promotional Discount" at bounding box center [505, 121] width 90 height 11
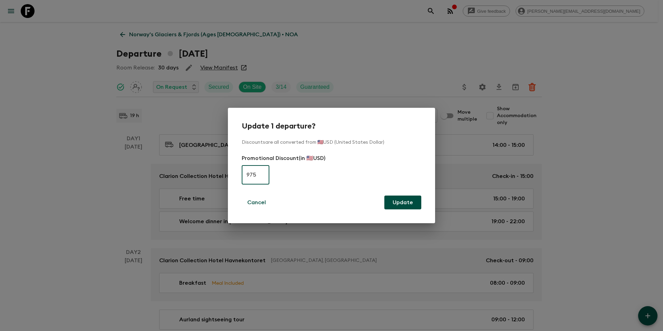
drag, startPoint x: 260, startPoint y: 172, endPoint x: 230, endPoint y: 172, distance: 30.1
click at [230, 172] on div "Update 1 departure? Discounts are all converted from 🇺🇸USD (United States Dolla…" at bounding box center [331, 165] width 207 height 115
type input "0"
click at [404, 201] on button "Update" at bounding box center [402, 202] width 37 height 14
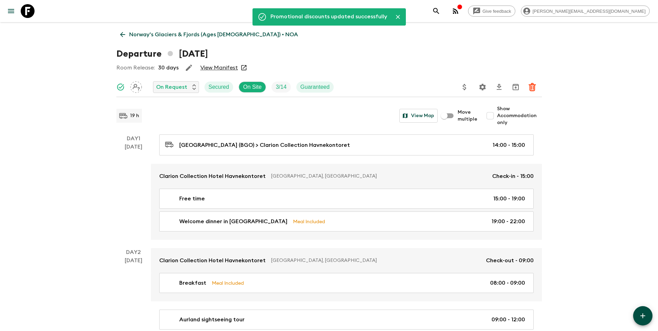
click at [147, 36] on p "Norway's Glaciers & Fjords (Ages [DEMOGRAPHIC_DATA]) • NOA" at bounding box center [213, 34] width 169 height 8
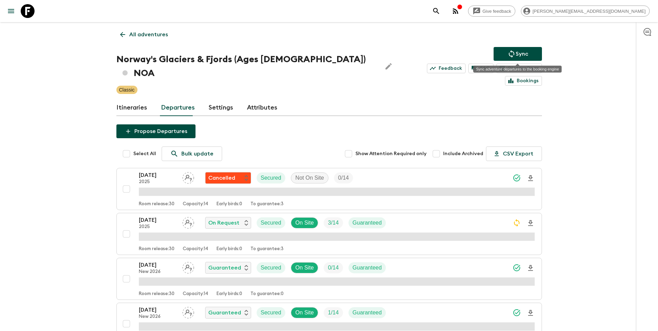
click at [522, 54] on p "Sync" at bounding box center [522, 54] width 12 height 8
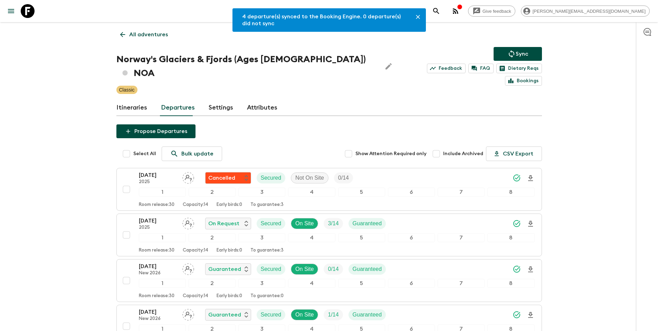
click at [160, 34] on p "All adventures" at bounding box center [148, 34] width 39 height 8
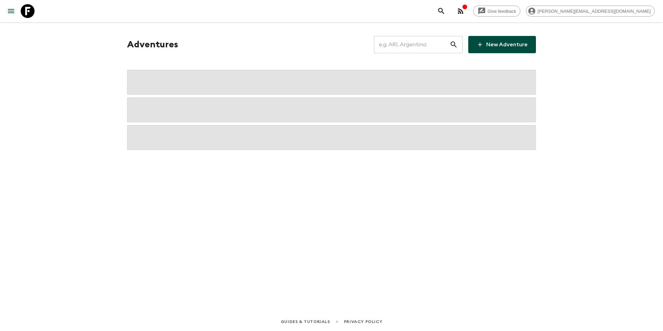
click at [421, 46] on input "text" at bounding box center [412, 44] width 76 height 19
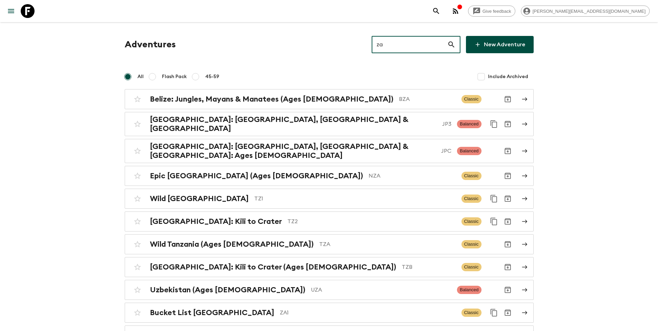
type input "za1"
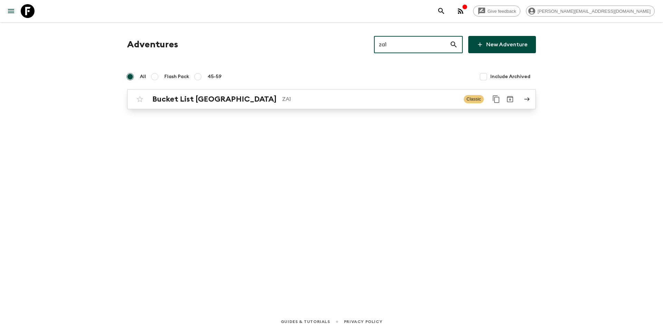
click at [275, 104] on div "Bucket List [GEOGRAPHIC_DATA] ZA1 Classic" at bounding box center [318, 99] width 370 height 14
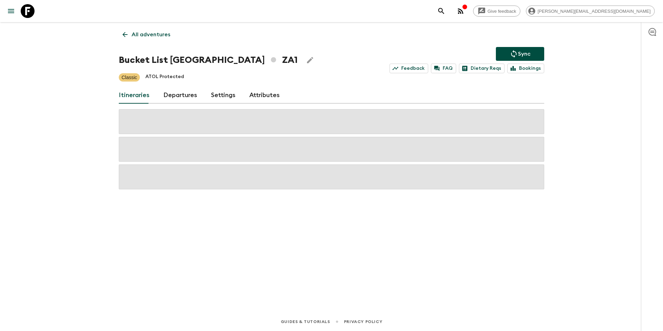
click at [179, 99] on link "Departures" at bounding box center [180, 95] width 34 height 17
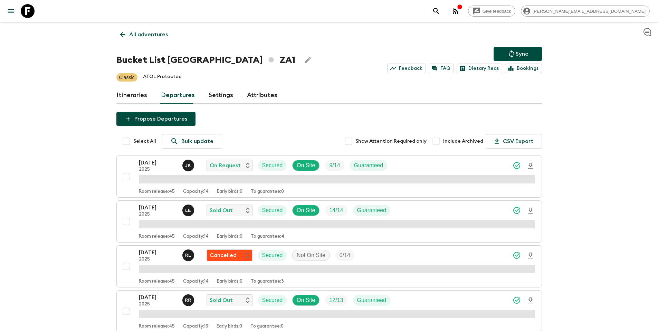
scroll to position [401, 0]
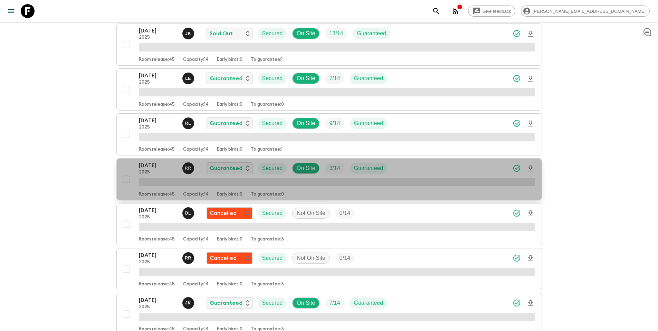
click at [425, 169] on div "[DATE] 2025 R R Guaranteed Secured On Site 3 / 14 Guaranteed" at bounding box center [337, 168] width 396 height 14
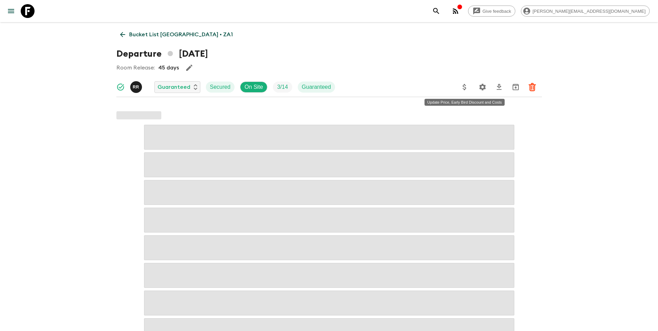
click at [462, 86] on icon "Update Price, Early Bird Discount and Costs" at bounding box center [464, 87] width 8 height 8
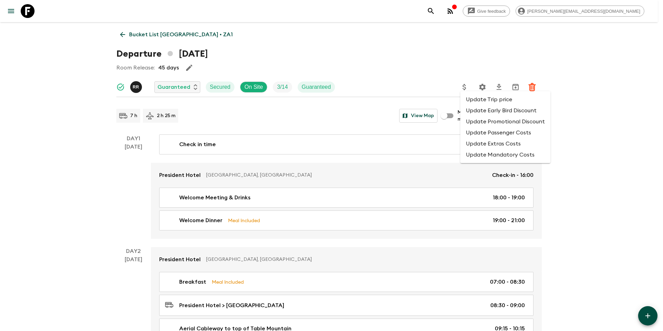
click at [480, 121] on li "Update Promotional Discount" at bounding box center [505, 121] width 90 height 11
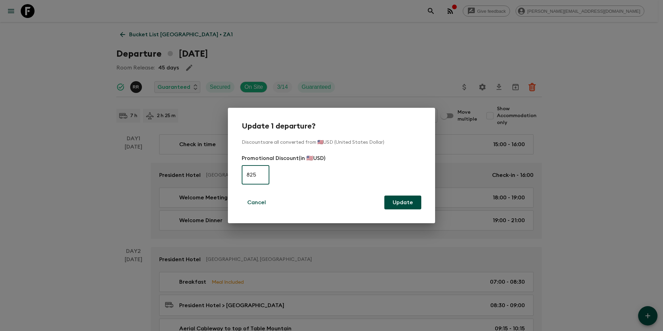
click at [253, 174] on input "825" at bounding box center [256, 174] width 28 height 19
type input "0"
click at [404, 200] on button "Update" at bounding box center [402, 202] width 37 height 14
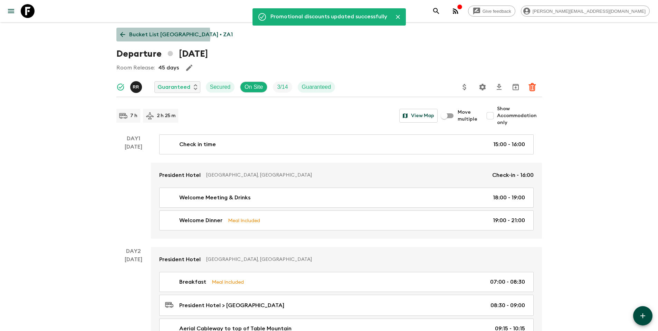
click at [156, 35] on p "Bucket List [GEOGRAPHIC_DATA] • ZA1" at bounding box center [181, 34] width 104 height 8
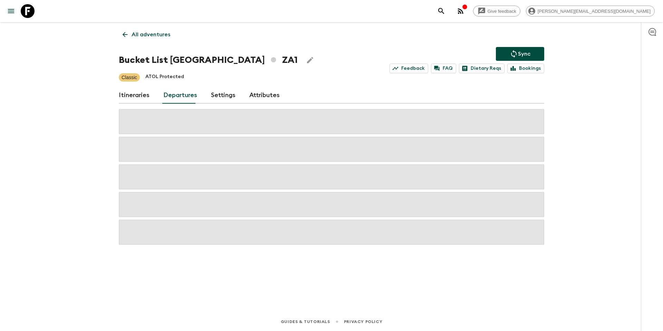
click at [511, 53] on icon "Sync adventure departures to the booking engine" at bounding box center [514, 54] width 8 height 8
click at [142, 38] on p "All adventures" at bounding box center [151, 34] width 39 height 8
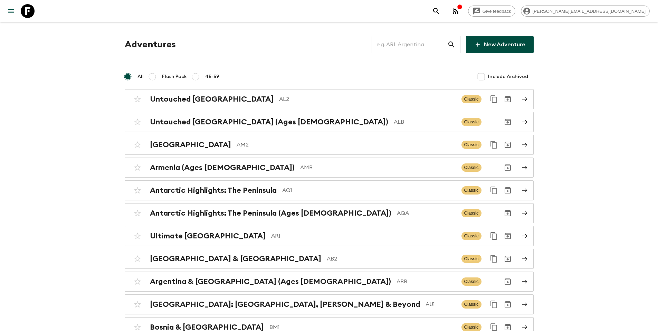
click at [434, 44] on input "text" at bounding box center [410, 44] width 76 height 19
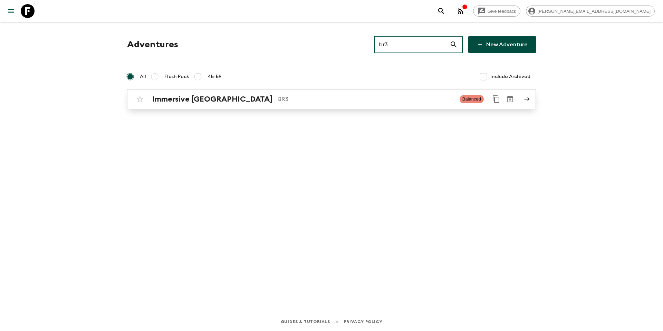
type input "br3"
click at [278, 101] on p "BR3" at bounding box center [366, 99] width 176 height 8
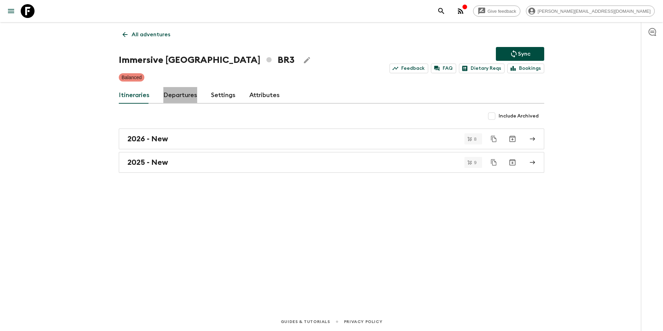
click at [182, 98] on link "Departures" at bounding box center [180, 95] width 34 height 17
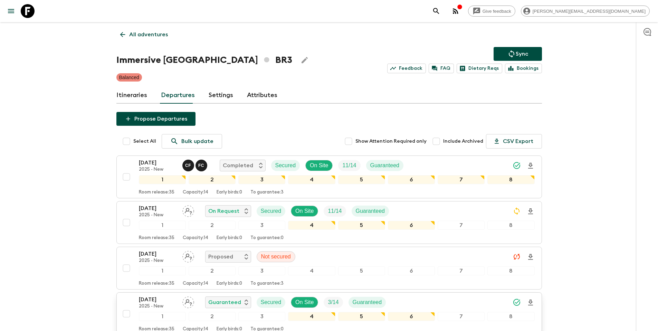
click at [427, 302] on div "[DATE] 2025 - New Guaranteed Secured On Site 3 / 14 Guaranteed" at bounding box center [337, 302] width 396 height 14
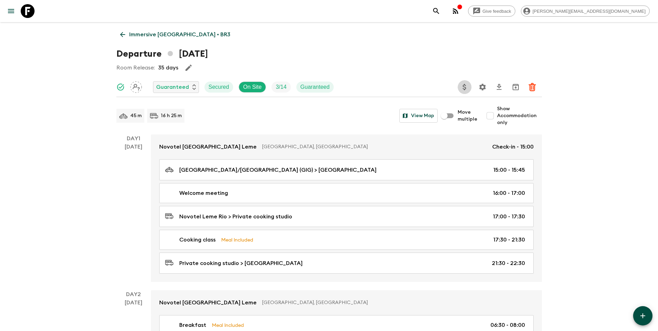
click at [469, 89] on button "Update Price, Early Bird Discount and Costs" at bounding box center [465, 87] width 14 height 14
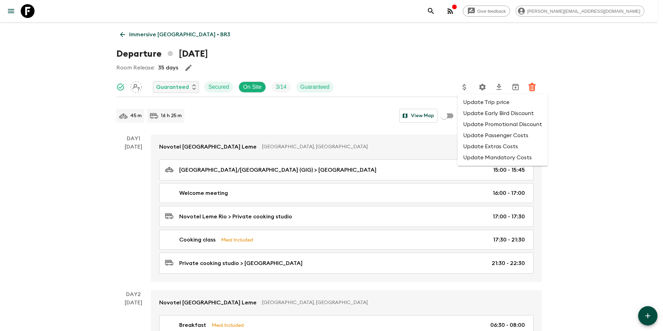
click at [474, 125] on li "Update Promotional Discount" at bounding box center [503, 124] width 90 height 11
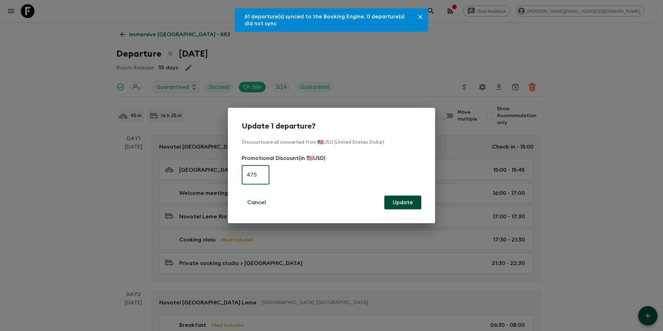
click at [262, 173] on input "475" at bounding box center [256, 174] width 28 height 19
type input "0"
click at [398, 201] on button "Update" at bounding box center [402, 202] width 37 height 14
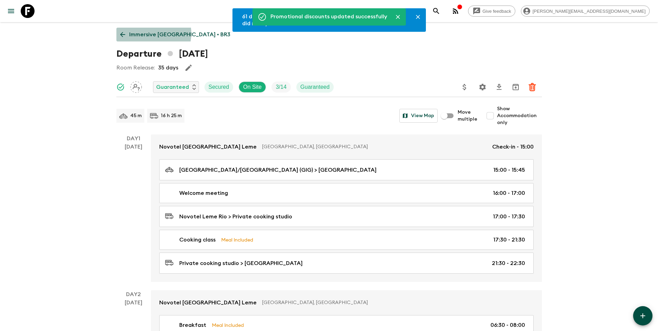
click at [153, 34] on p "Immersive [GEOGRAPHIC_DATA] • BR3" at bounding box center [179, 34] width 101 height 8
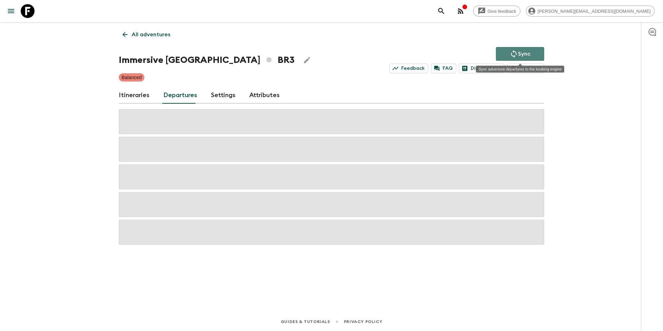
click at [516, 54] on icon "Sync adventure departures to the booking engine" at bounding box center [514, 54] width 6 height 8
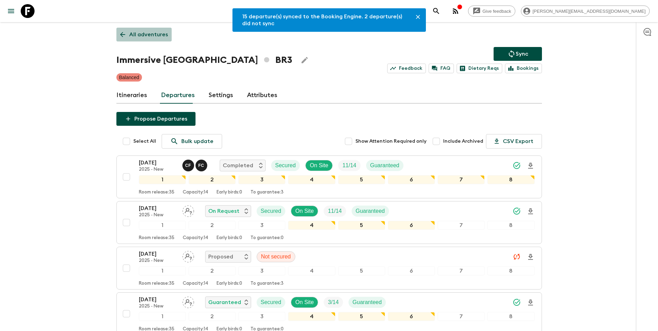
click at [148, 29] on link "All adventures" at bounding box center [143, 35] width 55 height 14
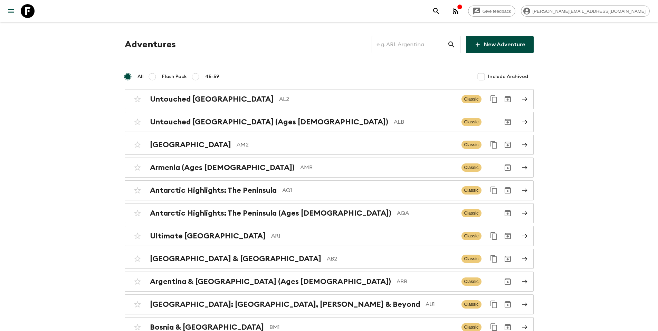
click at [401, 45] on input "text" at bounding box center [410, 44] width 76 height 19
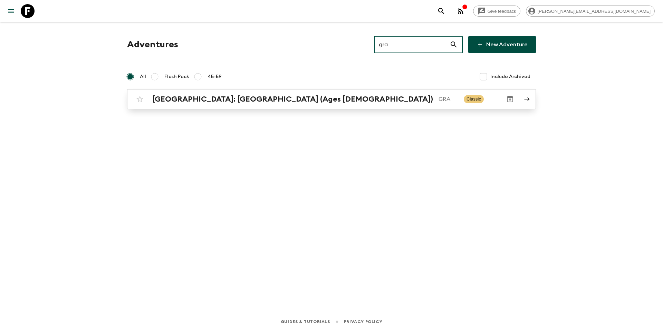
type input "gra"
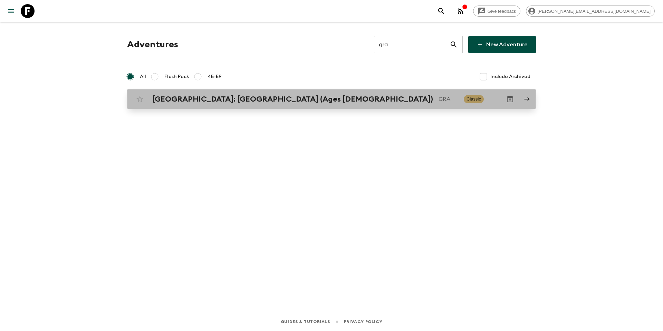
click at [235, 101] on h2 "[GEOGRAPHIC_DATA]: [GEOGRAPHIC_DATA] (Ages [DEMOGRAPHIC_DATA])" at bounding box center [292, 99] width 281 height 9
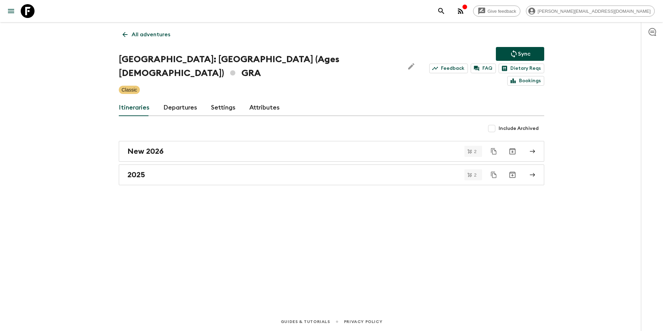
click at [174, 99] on link "Departures" at bounding box center [180, 107] width 34 height 17
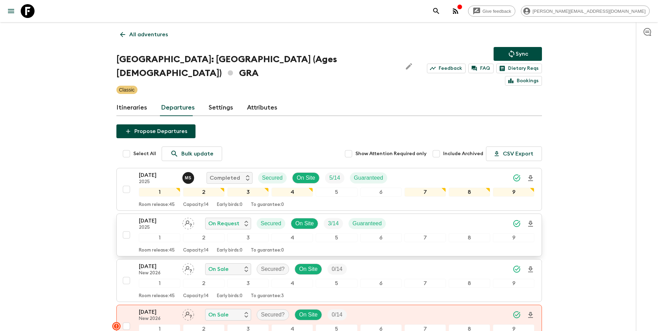
click at [432, 217] on div "[DATE] 2025 On Request Secured On Site 3 / 14 Guaranteed" at bounding box center [337, 224] width 396 height 14
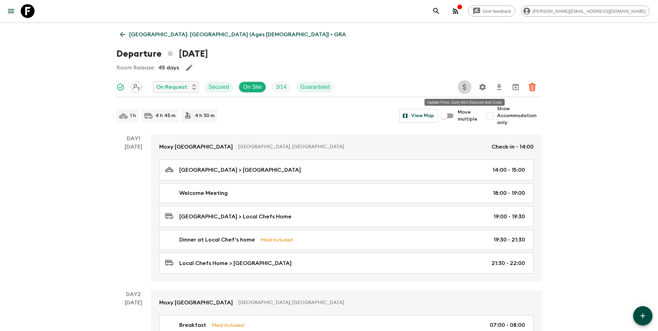
click at [466, 87] on icon "Update Price, Early Bird Discount and Costs" at bounding box center [464, 87] width 8 height 8
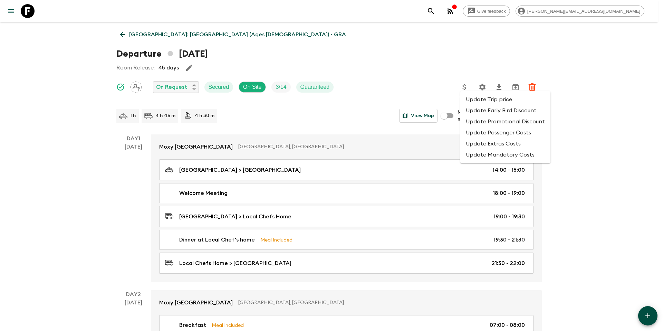
click at [477, 123] on li "Update Promotional Discount" at bounding box center [505, 121] width 90 height 11
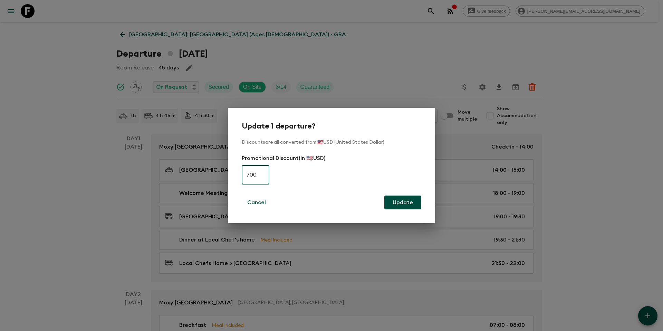
drag, startPoint x: 253, startPoint y: 175, endPoint x: 241, endPoint y: 175, distance: 11.4
click at [242, 175] on input "700" at bounding box center [256, 174] width 28 height 19
type input "0"
drag, startPoint x: 400, startPoint y: 201, endPoint x: 278, endPoint y: 116, distance: 147.9
click at [400, 201] on button "Update" at bounding box center [402, 202] width 37 height 14
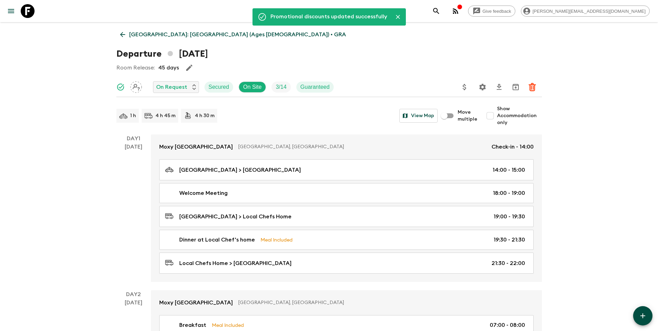
click at [147, 35] on p "[GEOGRAPHIC_DATA]: [GEOGRAPHIC_DATA] (Ages [DEMOGRAPHIC_DATA]) • GRA" at bounding box center [237, 34] width 217 height 8
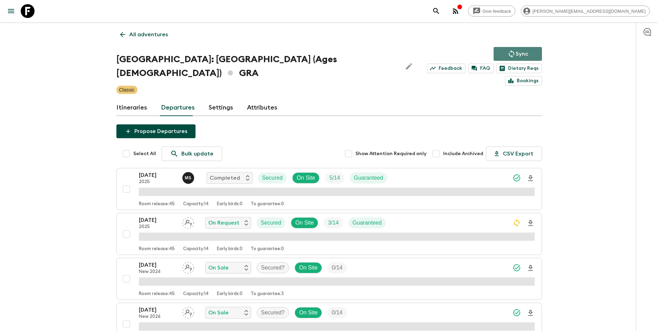
click at [512, 56] on icon "Sync adventure departures to the booking engine" at bounding box center [512, 54] width 6 height 8
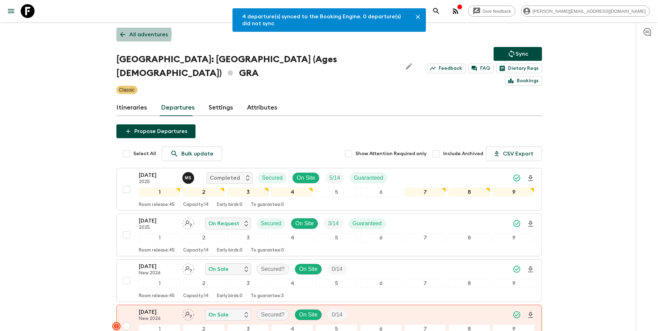
click at [140, 34] on p "All adventures" at bounding box center [148, 34] width 39 height 8
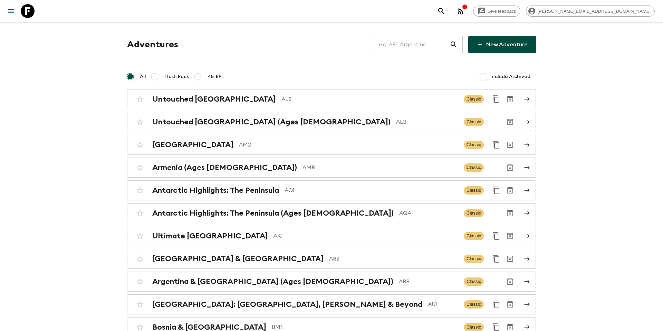
click at [400, 46] on input "text" at bounding box center [412, 44] width 76 height 19
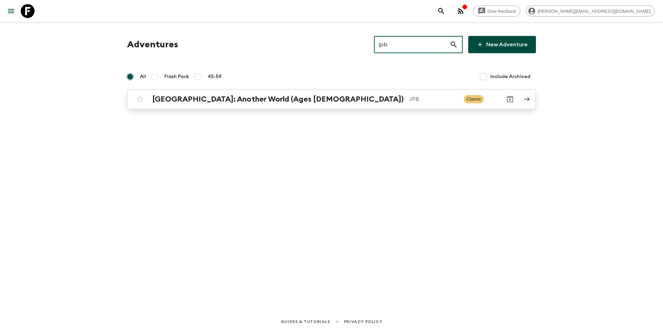
type input "jpb"
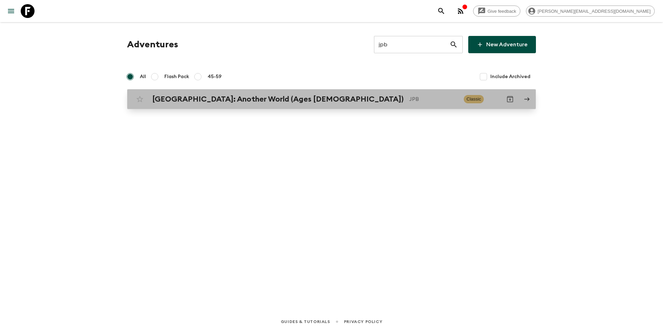
click at [409, 99] on p "JPB" at bounding box center [433, 99] width 49 height 8
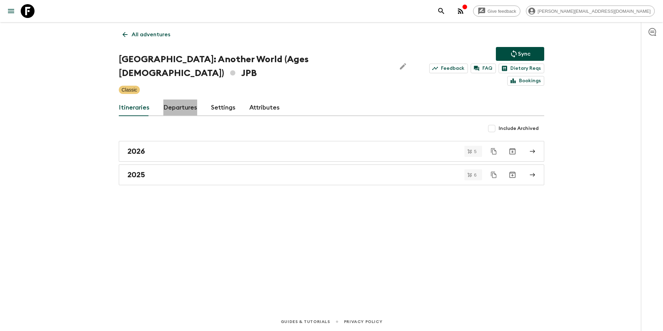
click at [174, 99] on link "Departures" at bounding box center [180, 107] width 34 height 17
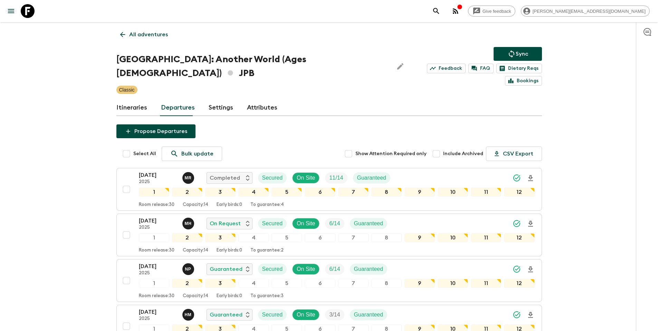
click at [425, 308] on div "[DATE] 2025 H M Guaranteed Secured On Site 3 / 14 Guaranteed" at bounding box center [337, 315] width 396 height 14
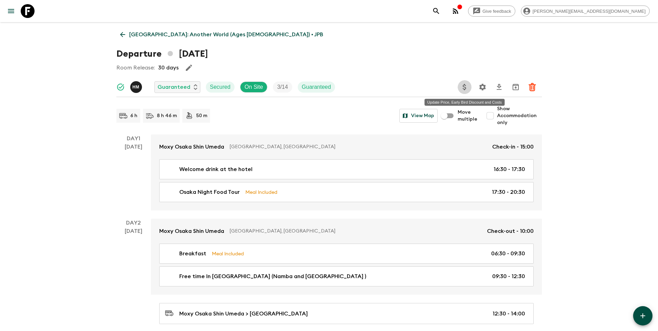
click at [463, 87] on icon "Update Price, Early Bird Discount and Costs" at bounding box center [464, 87] width 8 height 8
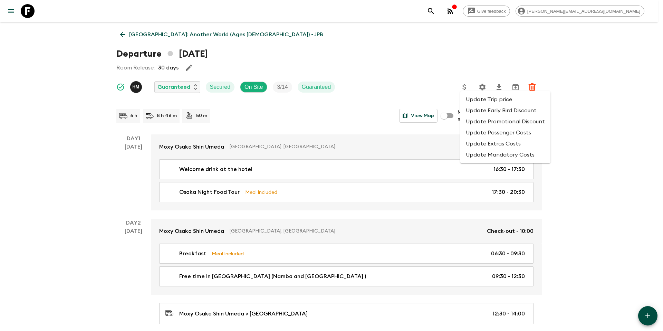
click at [480, 120] on li "Update Promotional Discount" at bounding box center [505, 121] width 90 height 11
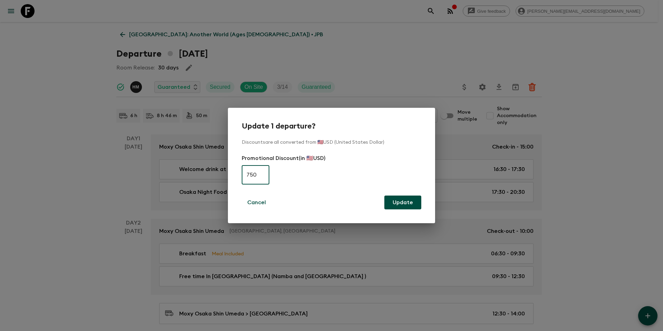
drag, startPoint x: 254, startPoint y: 175, endPoint x: 236, endPoint y: 176, distance: 18.0
click at [236, 176] on div "Update 1 departure? Discounts are all converted from 🇺🇸USD (United States Dolla…" at bounding box center [331, 165] width 207 height 115
type input "0"
click at [412, 206] on button "Update" at bounding box center [402, 202] width 37 height 14
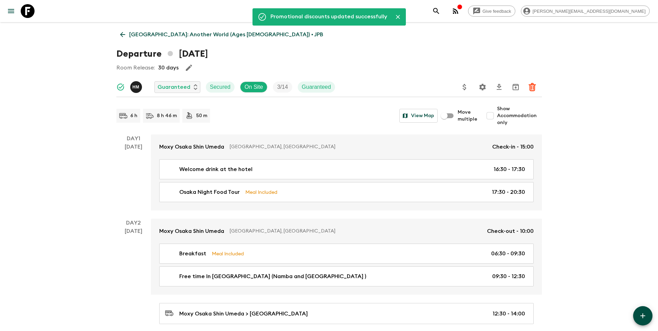
click at [144, 35] on p "[GEOGRAPHIC_DATA]: Another World (Ages [DEMOGRAPHIC_DATA]) • JPB" at bounding box center [226, 34] width 194 height 8
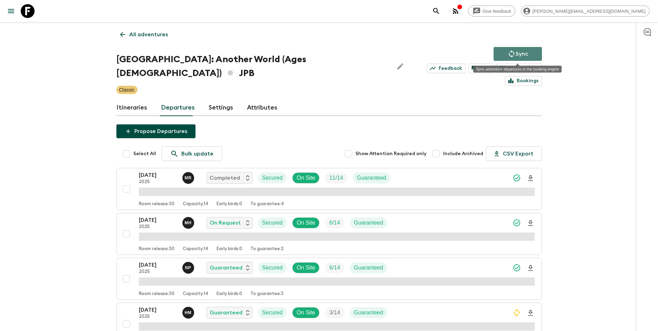
click at [515, 53] on icon "Sync adventure departures to the booking engine" at bounding box center [511, 54] width 8 height 8
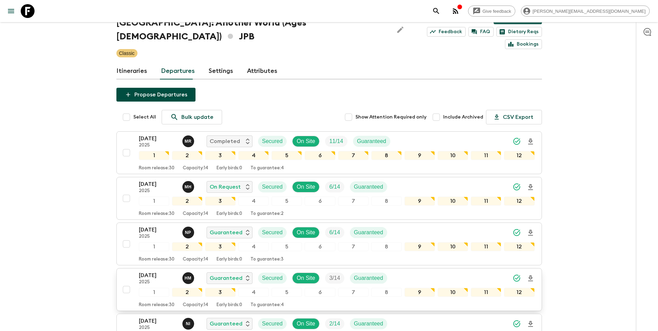
scroll to position [37, 0]
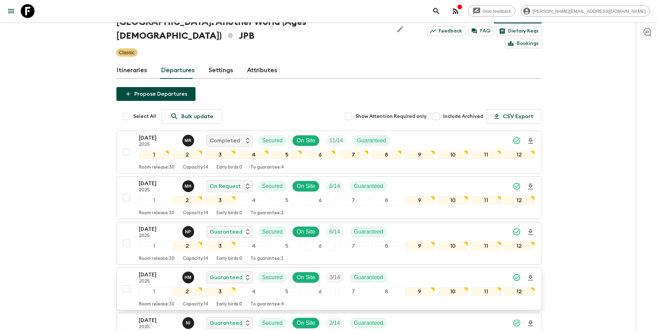
click at [125, 282] on input "checkbox" at bounding box center [127, 289] width 14 height 14
checkbox input "true"
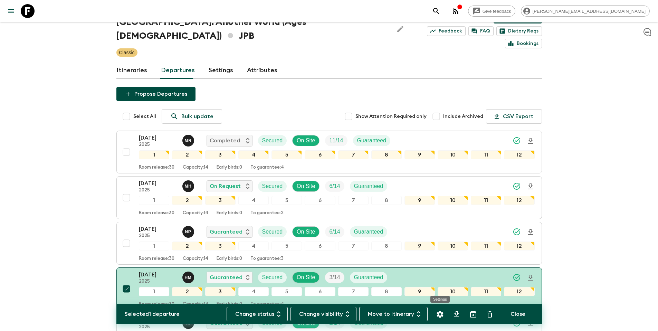
click at [440, 315] on icon "Settings" at bounding box center [440, 314] width 8 height 8
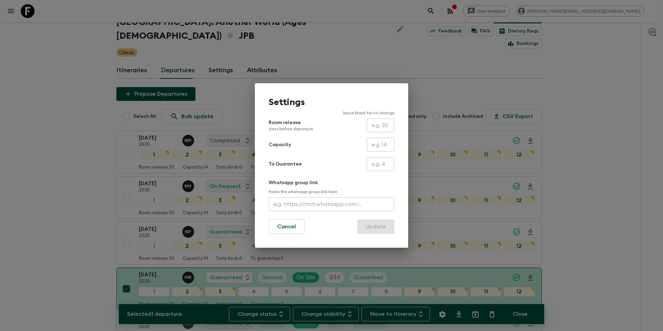
click at [381, 162] on input "text" at bounding box center [381, 164] width 28 height 14
type input "3"
click at [382, 224] on button "Update" at bounding box center [375, 226] width 37 height 15
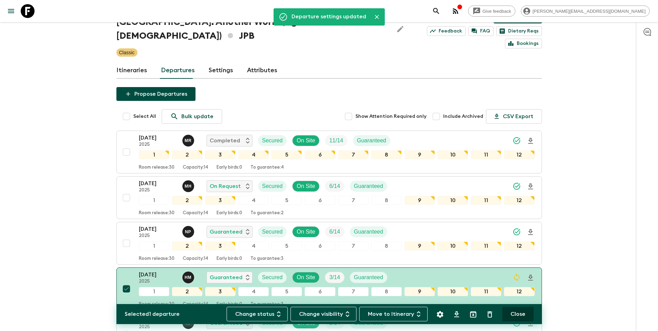
click at [522, 316] on button "Close" at bounding box center [517, 314] width 31 height 15
checkbox input "false"
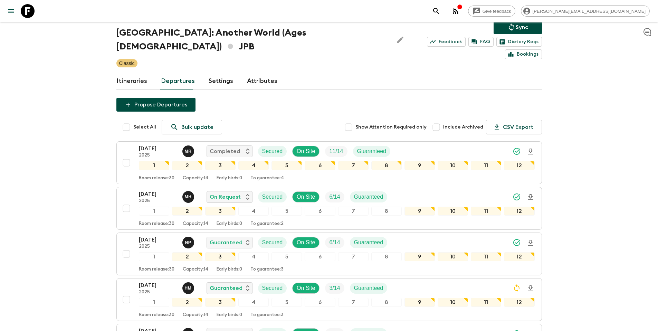
scroll to position [19, 0]
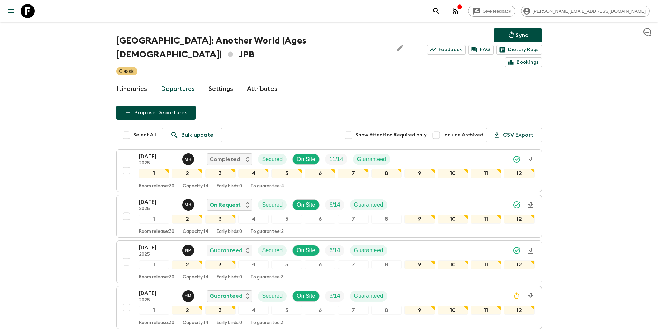
click at [513, 38] on icon "Sync adventure departures to the booking engine" at bounding box center [511, 35] width 8 height 8
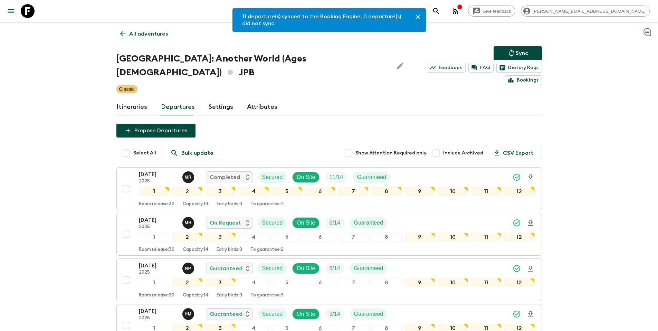
scroll to position [0, 0]
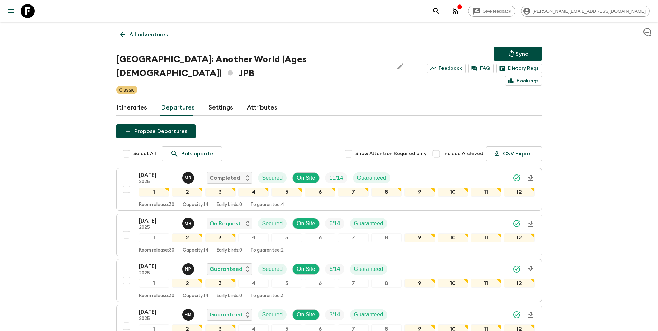
click at [150, 37] on p "All adventures" at bounding box center [148, 34] width 39 height 8
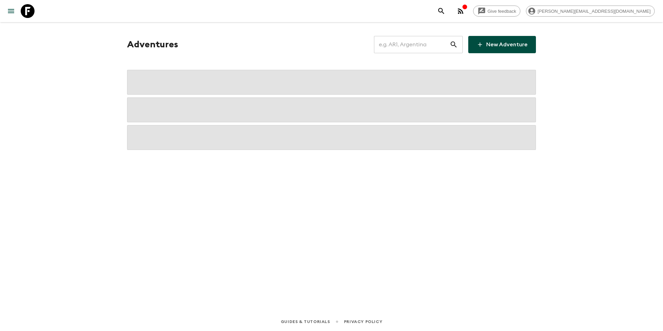
click at [432, 38] on input "text" at bounding box center [412, 44] width 76 height 19
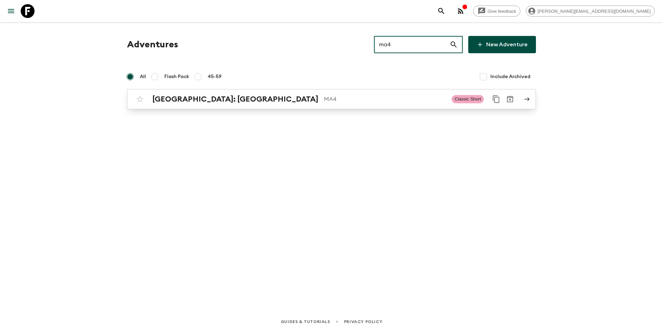
type input "ma4"
click at [277, 93] on div "[GEOGRAPHIC_DATA]: [GEOGRAPHIC_DATA] MA4 Classic Short" at bounding box center [318, 99] width 370 height 14
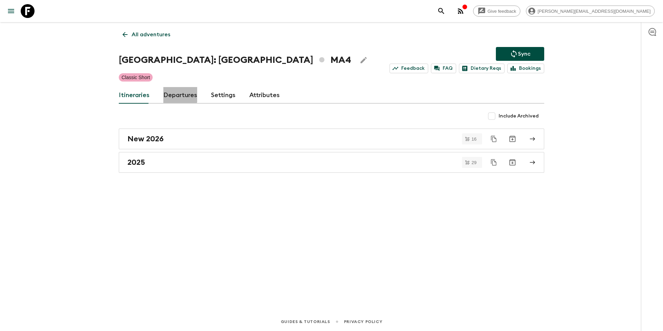
click at [175, 94] on link "Departures" at bounding box center [180, 95] width 34 height 17
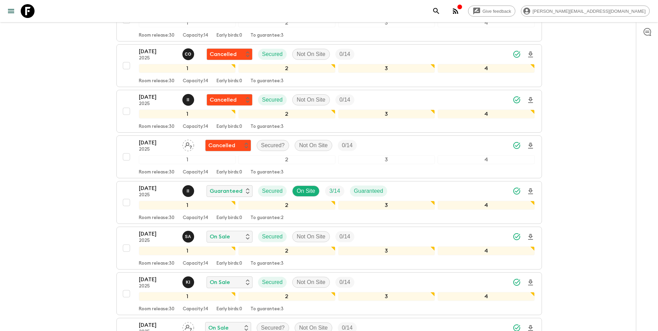
scroll to position [1502, 0]
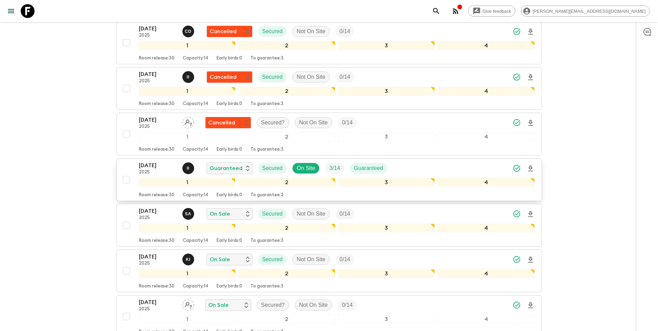
click at [427, 170] on div "[DATE] 2025 I I Guaranteed Secured On Site 3 / 14 Guaranteed" at bounding box center [337, 168] width 396 height 14
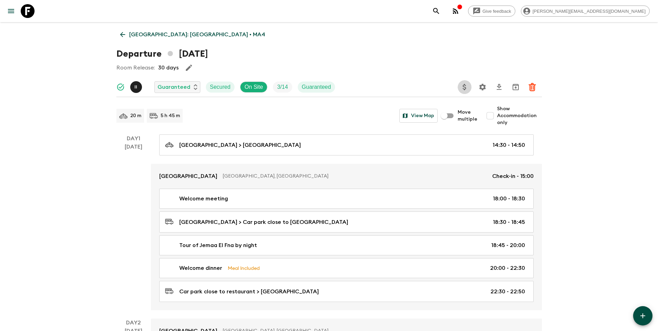
click at [460, 85] on button "Update Price, Early Bird Discount and Costs" at bounding box center [465, 87] width 14 height 14
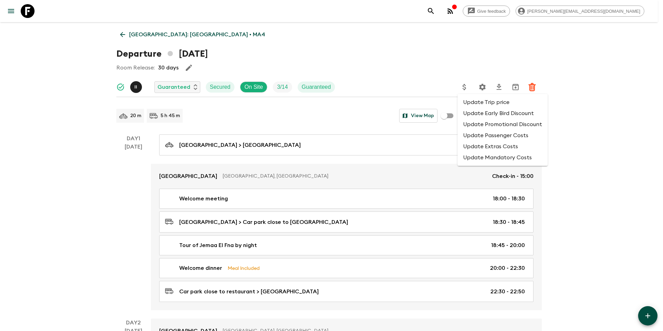
click at [474, 126] on li "Update Promotional Discount" at bounding box center [503, 124] width 90 height 11
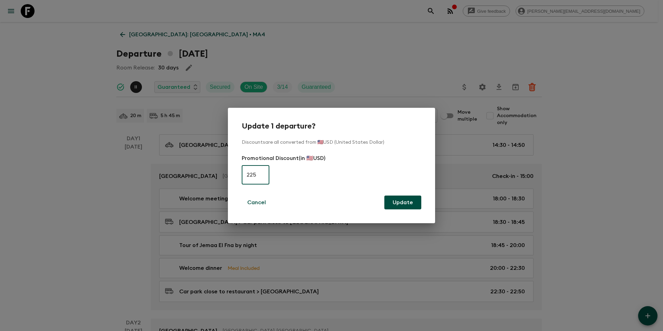
click at [264, 175] on input "225" at bounding box center [256, 174] width 28 height 19
type input "0"
click at [410, 206] on button "Update" at bounding box center [402, 202] width 37 height 14
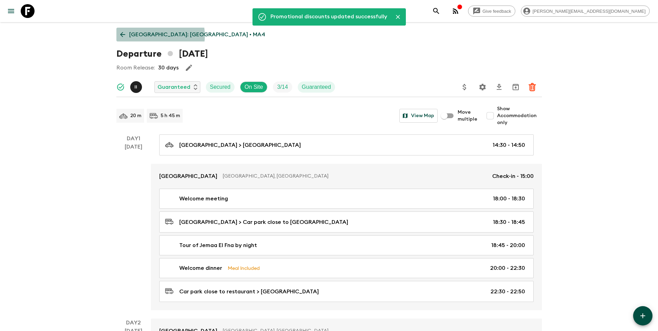
click at [148, 36] on p "[GEOGRAPHIC_DATA]: [GEOGRAPHIC_DATA] • MA4" at bounding box center [197, 34] width 136 height 8
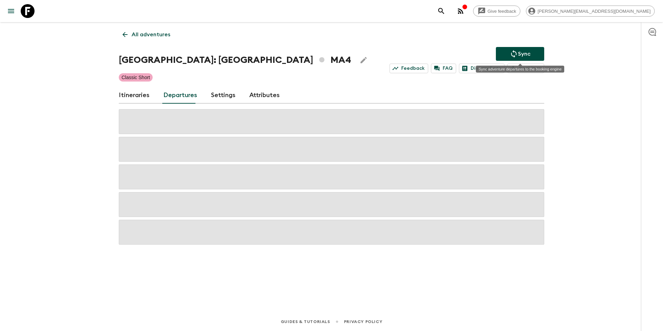
drag, startPoint x: 510, startPoint y: 55, endPoint x: 502, endPoint y: 52, distance: 7.9
click at [510, 54] on icon "Sync adventure departures to the booking engine" at bounding box center [514, 54] width 8 height 8
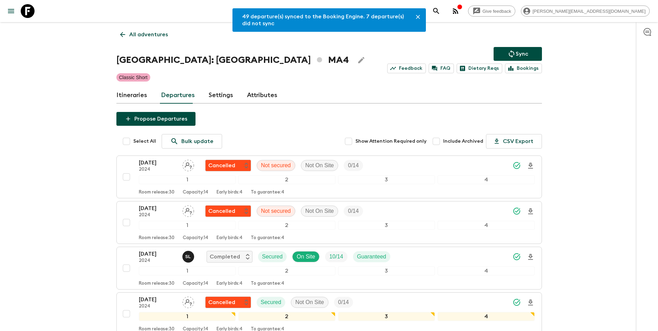
click at [153, 34] on p "All adventures" at bounding box center [148, 34] width 39 height 8
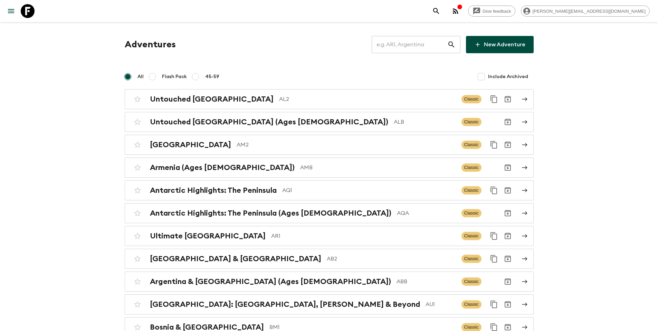
click at [452, 46] on icon at bounding box center [451, 44] width 8 height 8
click at [414, 45] on input "text" at bounding box center [410, 44] width 76 height 19
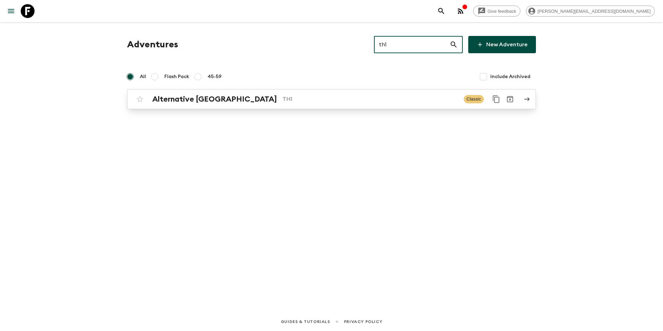
type input "th1"
click at [307, 99] on p "TH1" at bounding box center [371, 99] width 176 height 8
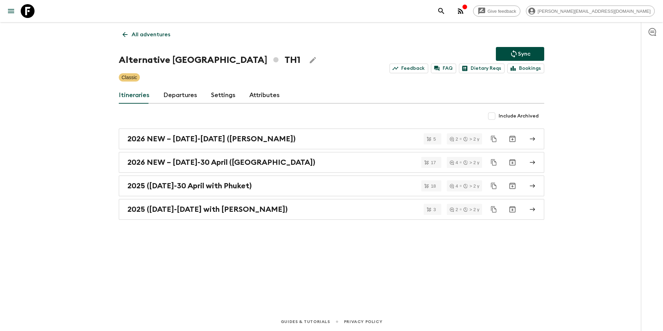
click at [172, 94] on link "Departures" at bounding box center [180, 95] width 34 height 17
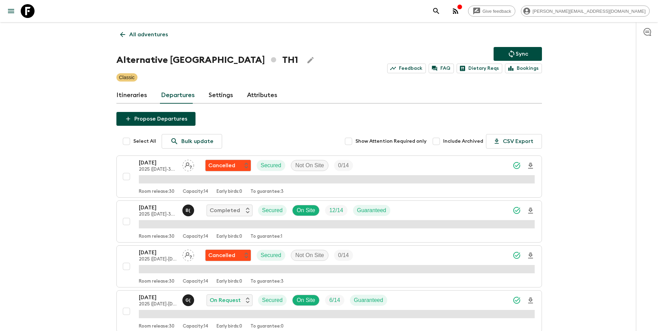
scroll to position [267, 0]
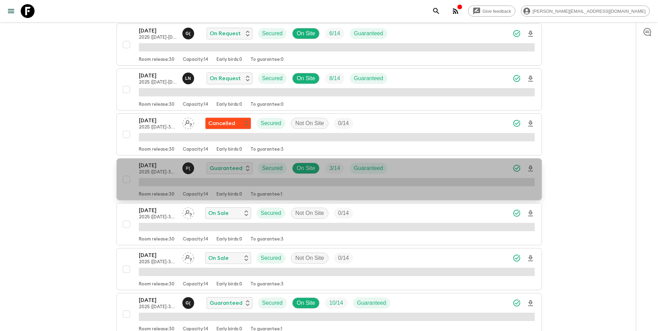
click at [407, 166] on div "[DATE] 2025 ([DATE]-30 April with Phuket) P ( Guaranteed Secured On Site 3 / 14…" at bounding box center [337, 168] width 396 height 14
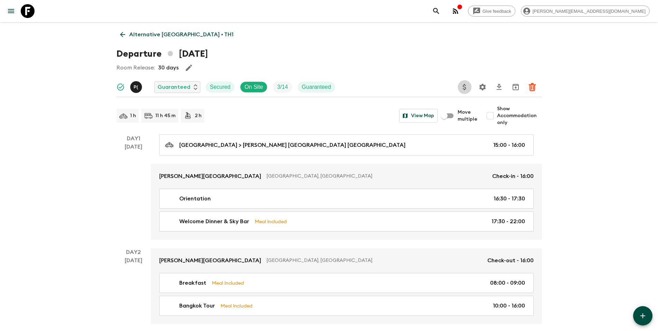
click at [463, 87] on icon "Update Price, Early Bird Discount and Costs" at bounding box center [464, 87] width 8 height 8
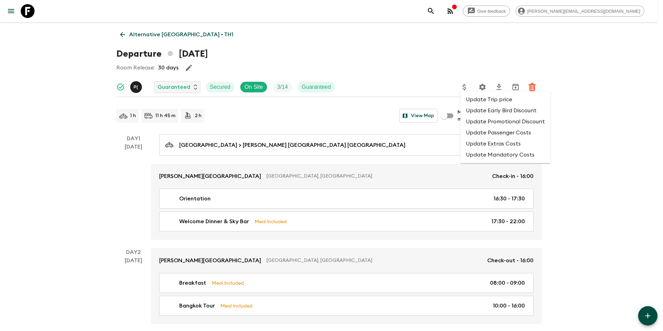
click at [476, 123] on li "Update Promotional Discount" at bounding box center [505, 121] width 90 height 11
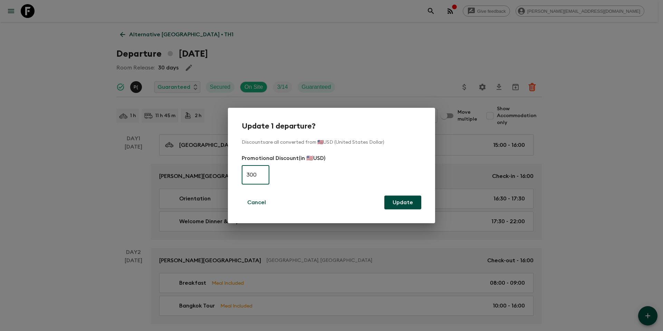
click at [261, 173] on input "300" at bounding box center [256, 174] width 28 height 19
type input "0"
click at [409, 205] on button "Update" at bounding box center [402, 202] width 37 height 14
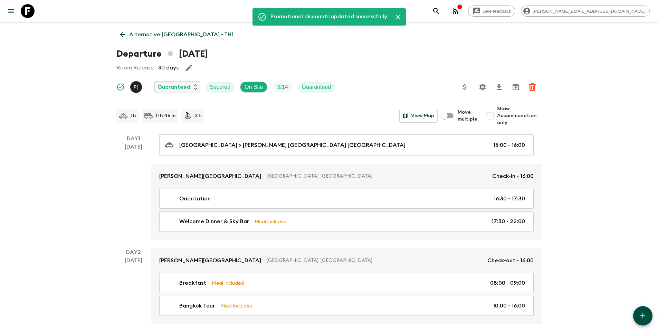
click at [140, 36] on p "Alternative [GEOGRAPHIC_DATA] • TH1" at bounding box center [181, 34] width 104 height 8
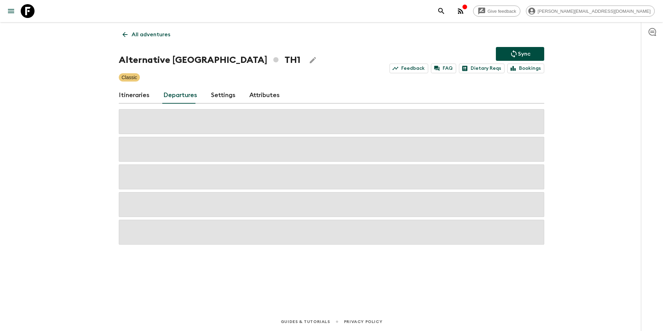
click at [514, 56] on icon "Sync adventure departures to the booking engine" at bounding box center [514, 54] width 6 height 8
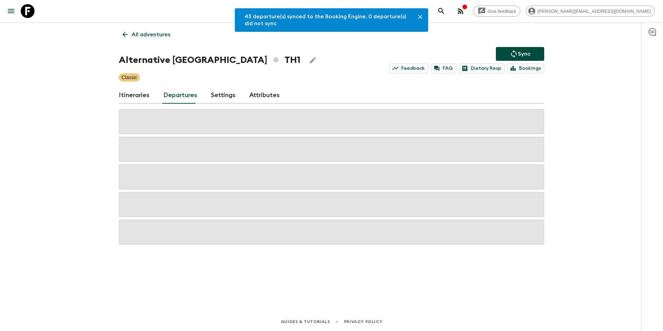
click at [156, 34] on p "All adventures" at bounding box center [151, 34] width 39 height 8
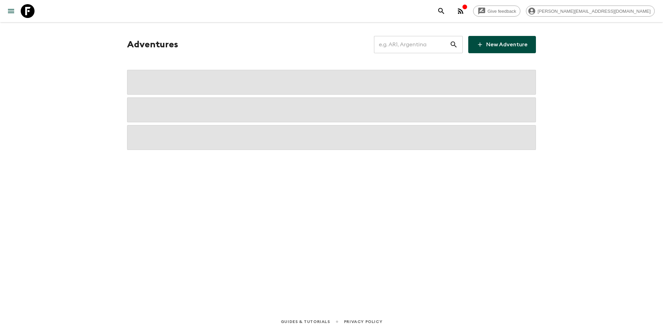
click at [418, 47] on input "text" at bounding box center [412, 44] width 76 height 19
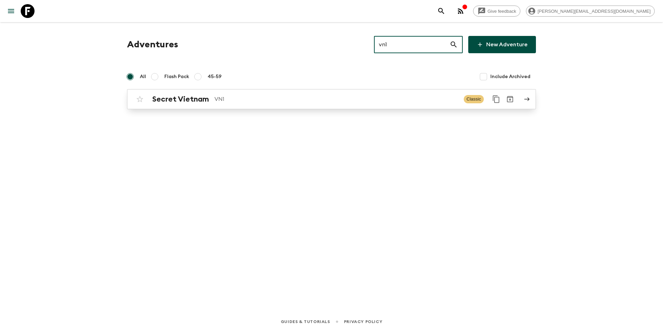
type input "vn1"
click at [231, 105] on div "Secret Vietnam VN1 Classic" at bounding box center [318, 99] width 370 height 14
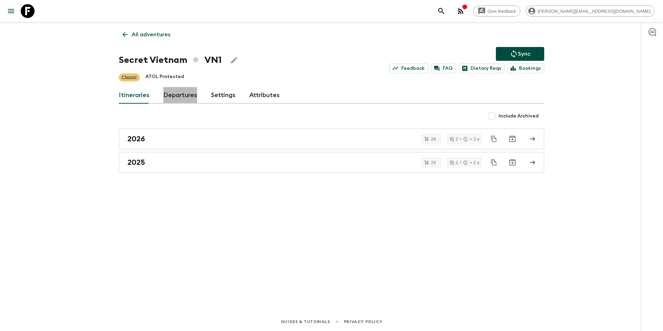
click at [169, 98] on link "Departures" at bounding box center [180, 95] width 34 height 17
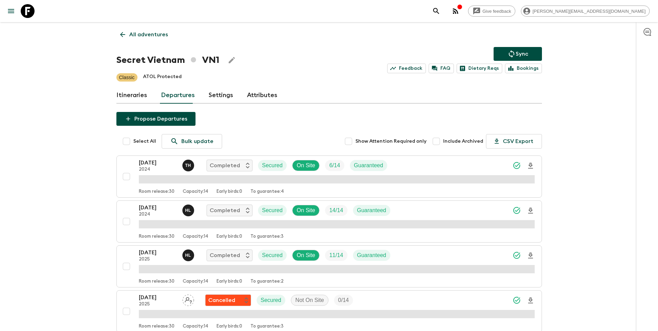
scroll to position [581, 0]
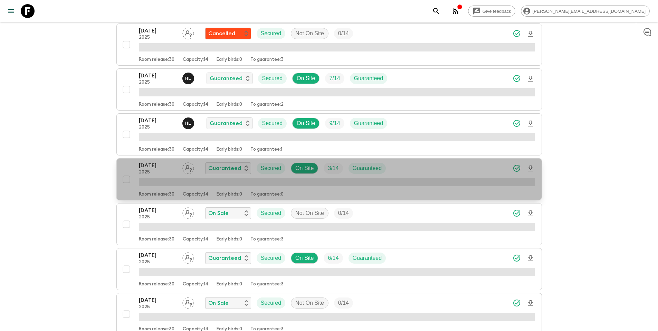
click at [410, 170] on div "[DATE] 2025 Guaranteed Secured On Site 3 / 14 Guaranteed" at bounding box center [337, 168] width 396 height 14
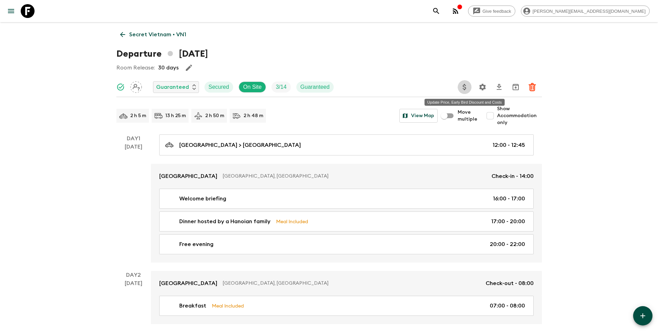
click at [466, 89] on icon "Update Price, Early Bird Discount and Costs" at bounding box center [464, 87] width 3 height 6
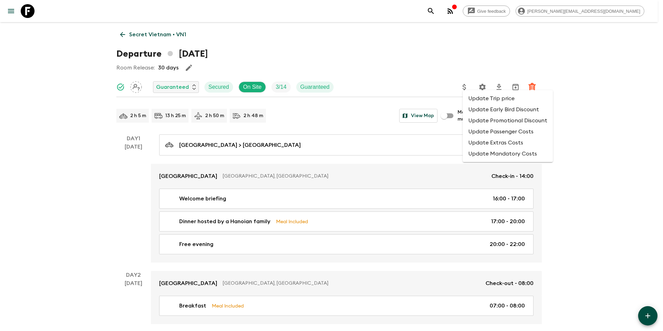
click at [480, 119] on li "Update Promotional Discount" at bounding box center [508, 120] width 90 height 11
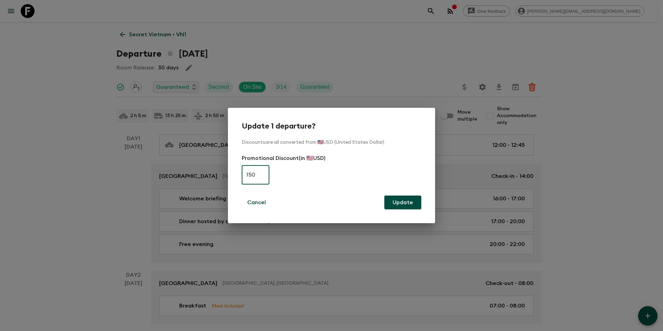
click at [264, 172] on input "150" at bounding box center [256, 174] width 28 height 19
type input "0"
click at [412, 206] on button "Update" at bounding box center [402, 202] width 37 height 14
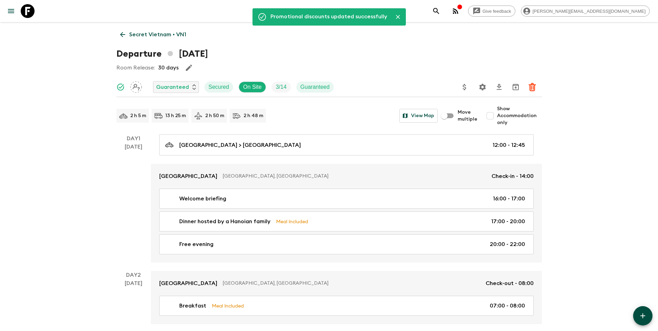
click at [147, 37] on p "Secret Vietnam • VN1" at bounding box center [157, 34] width 57 height 8
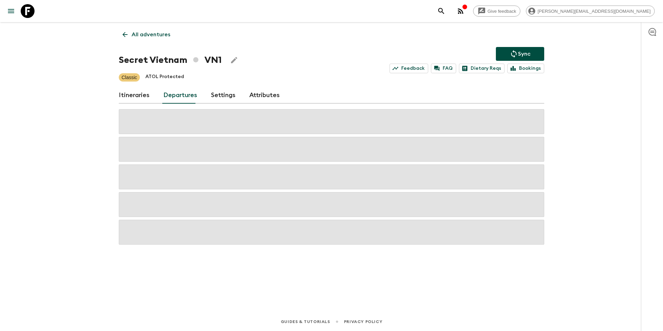
click at [519, 51] on p "Sync" at bounding box center [524, 54] width 12 height 8
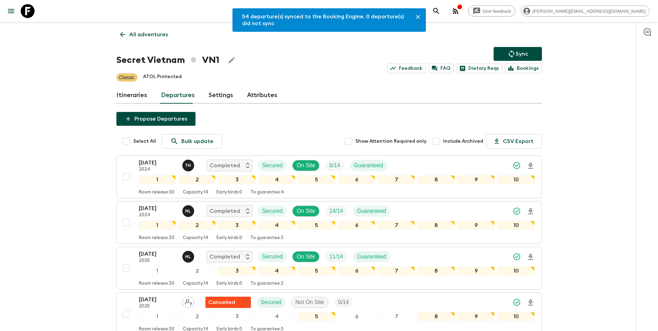
click at [155, 40] on link "All adventures" at bounding box center [143, 35] width 55 height 14
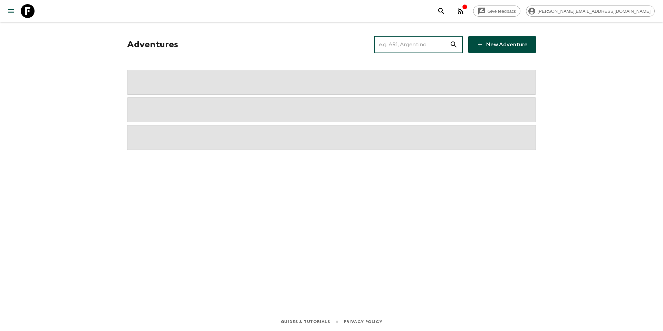
click at [407, 40] on input "text" at bounding box center [412, 44] width 76 height 19
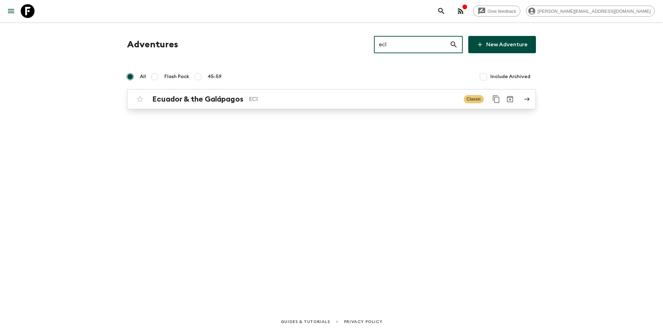
type input "ec1"
click at [285, 105] on div "Ecuador & the Galápagos EC1 Classic" at bounding box center [318, 99] width 370 height 14
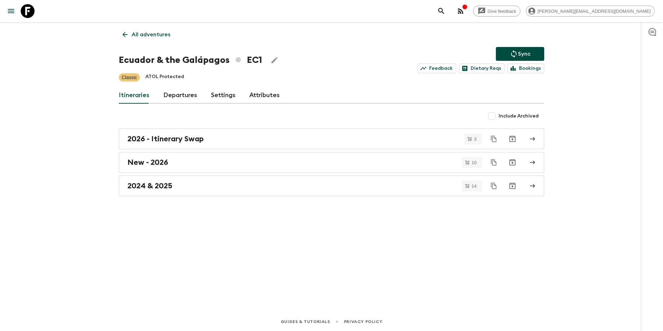
click at [178, 95] on link "Departures" at bounding box center [180, 95] width 34 height 17
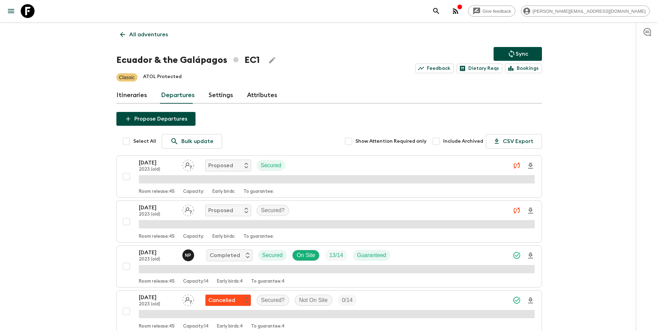
scroll to position [671, 0]
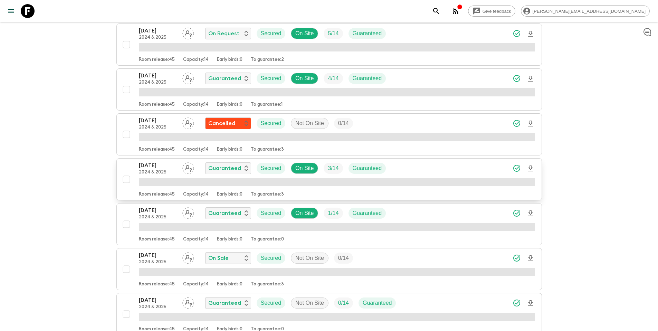
click at [426, 165] on div "[DATE] 2024 & 2025 Guaranteed Secured On Site 3 / 14 Guaranteed" at bounding box center [337, 168] width 396 height 14
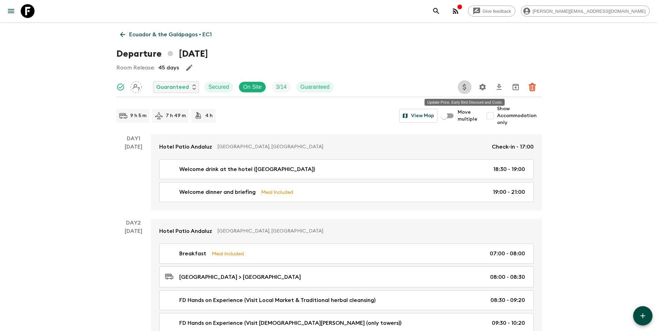
click at [464, 88] on icon "Update Price, Early Bird Discount and Costs" at bounding box center [464, 87] width 8 height 8
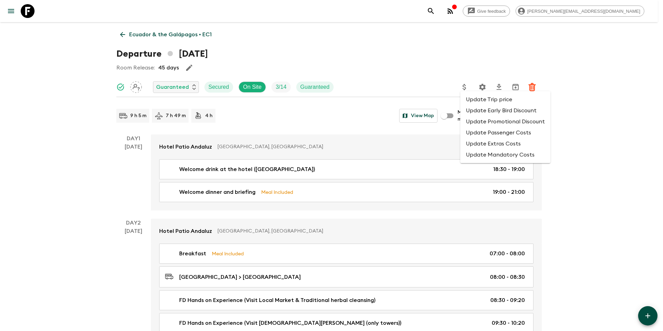
click at [480, 122] on li "Update Promotional Discount" at bounding box center [505, 121] width 90 height 11
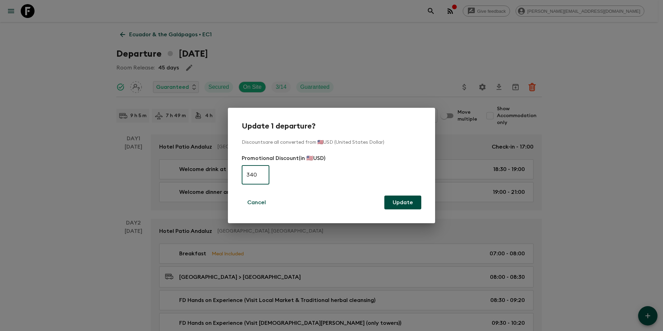
click at [257, 172] on input "340" at bounding box center [256, 174] width 28 height 19
type input "0"
click at [405, 198] on button "Update" at bounding box center [402, 202] width 37 height 14
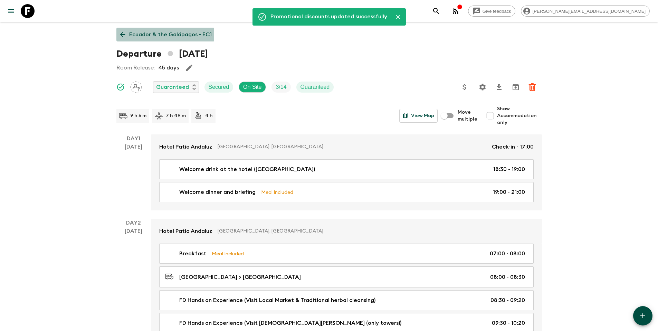
click at [155, 35] on p "Ecuador & the Galápagos • EC1" at bounding box center [170, 34] width 83 height 8
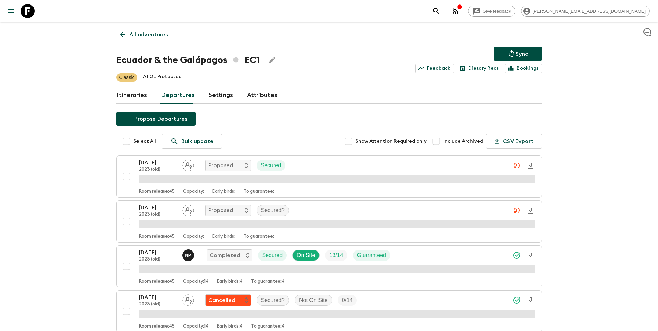
click at [511, 55] on icon "Sync adventure departures to the booking engine" at bounding box center [511, 54] width 8 height 8
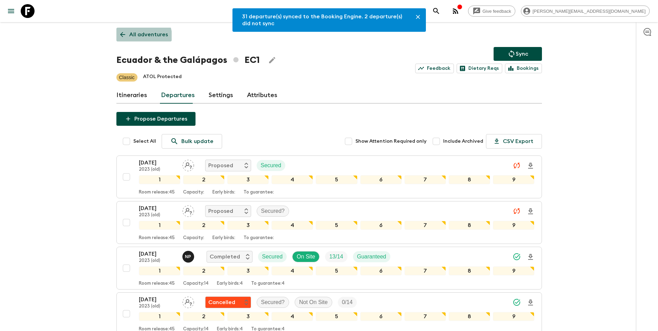
click at [127, 40] on link "All adventures" at bounding box center [143, 35] width 55 height 14
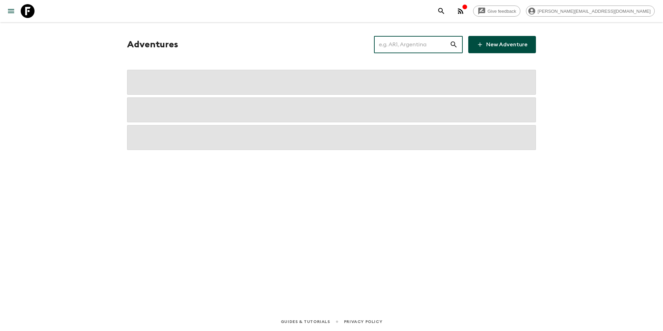
click at [407, 46] on input "text" at bounding box center [412, 44] width 76 height 19
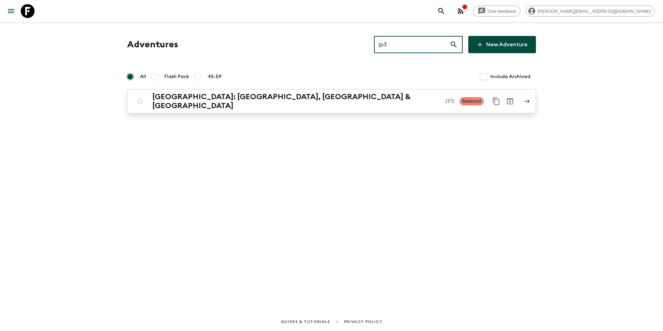
type input "jp3"
click at [312, 105] on div "[GEOGRAPHIC_DATA]: [GEOGRAPHIC_DATA], Kanazawa & [GEOGRAPHIC_DATA] JP3 Balanced" at bounding box center [318, 101] width 370 height 18
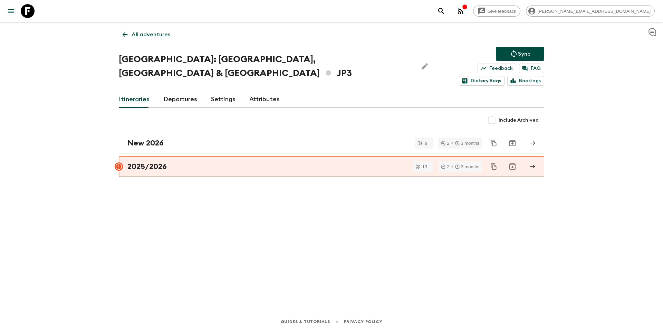
click at [170, 91] on link "Departures" at bounding box center [180, 99] width 34 height 17
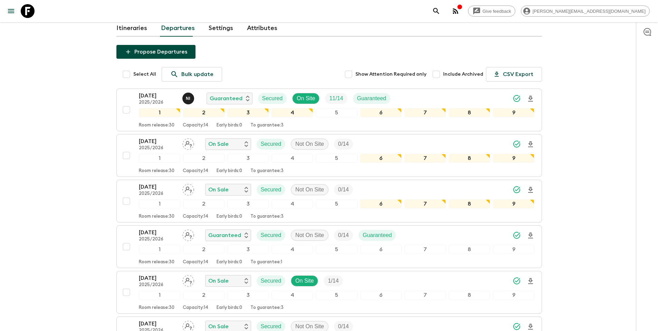
scroll to position [95, 0]
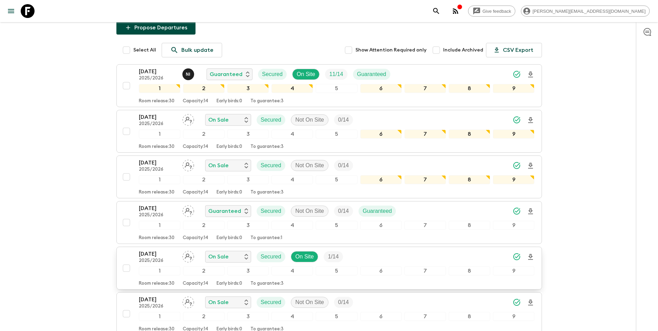
click at [126, 261] on input "checkbox" at bounding box center [127, 268] width 14 height 14
checkbox input "true"
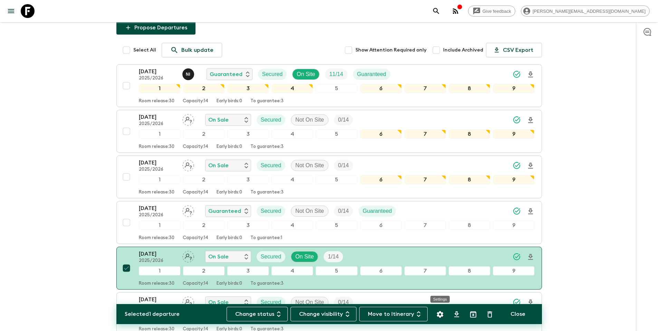
click at [439, 315] on icon "Settings" at bounding box center [440, 314] width 7 height 7
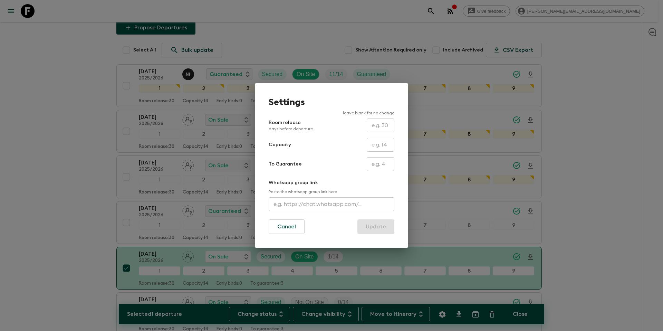
click at [376, 162] on input "text" at bounding box center [381, 164] width 28 height 14
type input "1"
click at [381, 229] on button "Update" at bounding box center [375, 226] width 37 height 15
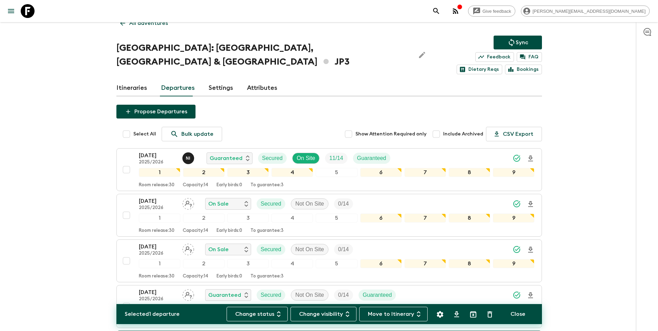
scroll to position [0, 0]
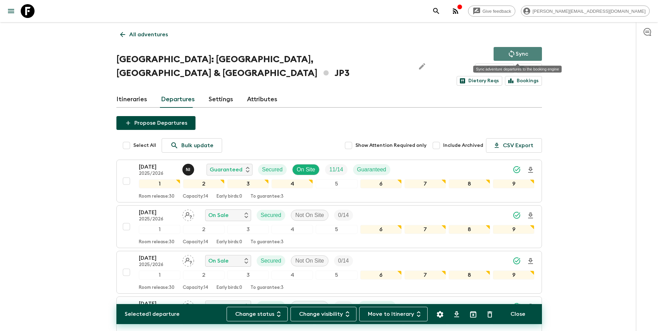
click at [522, 54] on p "Sync" at bounding box center [522, 54] width 12 height 8
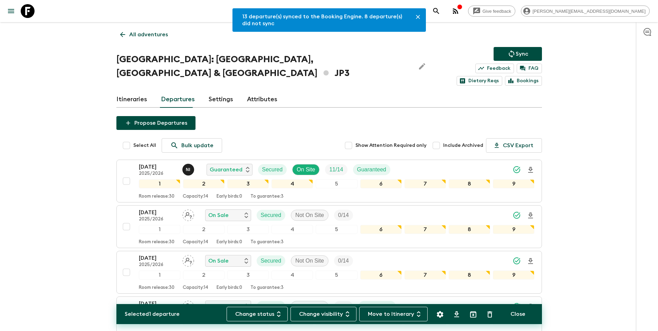
click at [144, 32] on p "All adventures" at bounding box center [148, 34] width 39 height 8
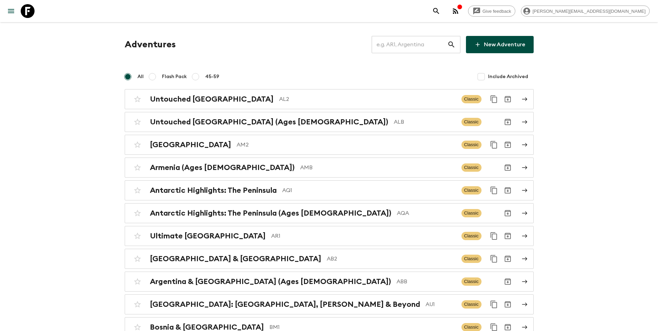
click at [397, 48] on input "text" at bounding box center [410, 44] width 76 height 19
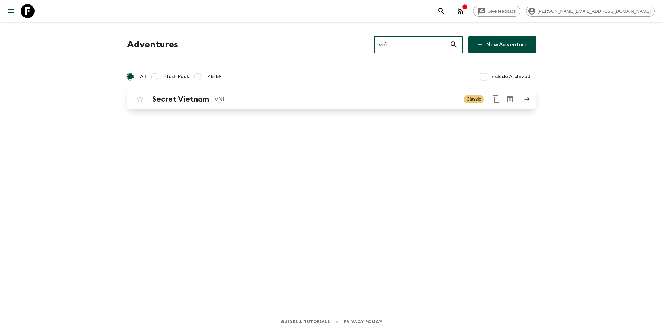
type input "vn1"
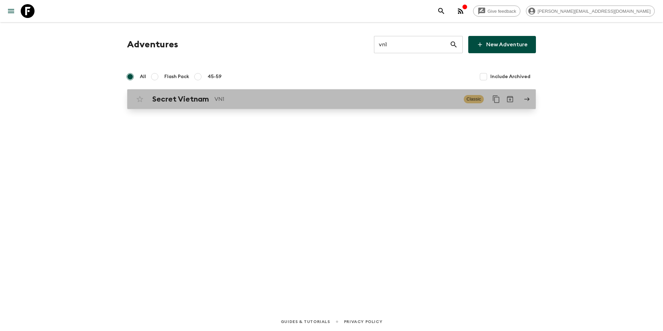
click at [327, 103] on p "VN1" at bounding box center [336, 99] width 244 height 8
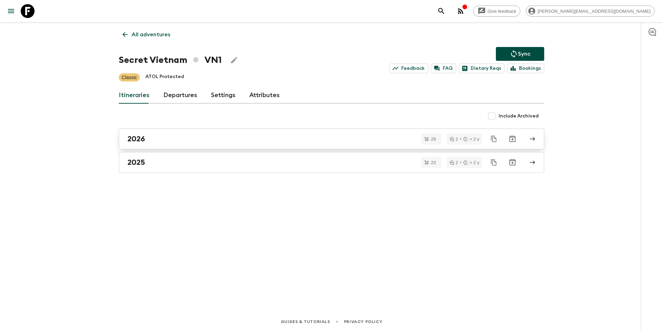
click at [175, 142] on div "2026" at bounding box center [324, 138] width 395 height 9
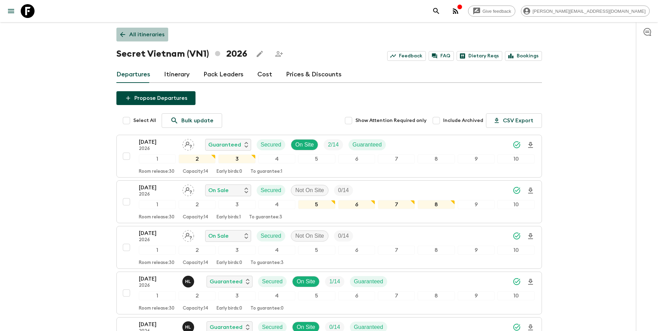
click at [147, 35] on p "All itineraries" at bounding box center [146, 34] width 35 height 8
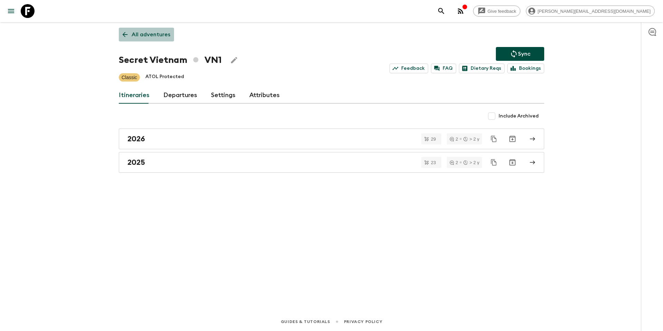
click at [148, 37] on p "All adventures" at bounding box center [151, 34] width 39 height 8
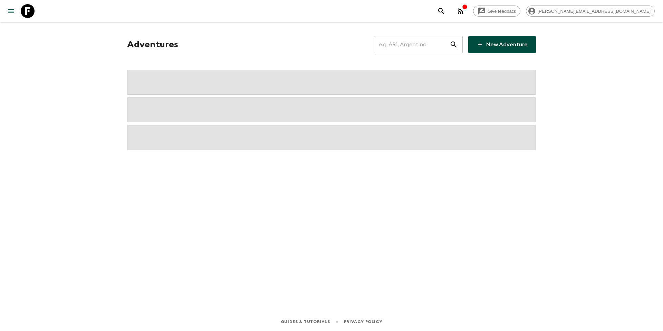
click at [419, 47] on input "text" at bounding box center [412, 44] width 76 height 19
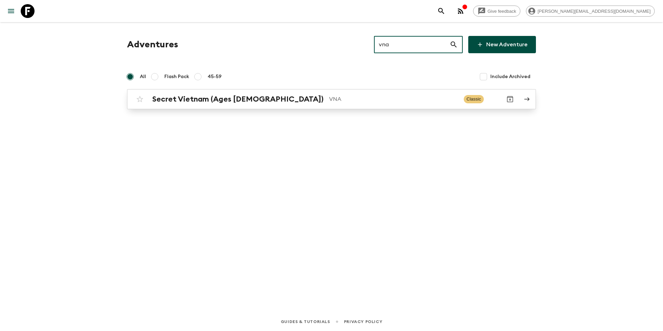
type input "vna"
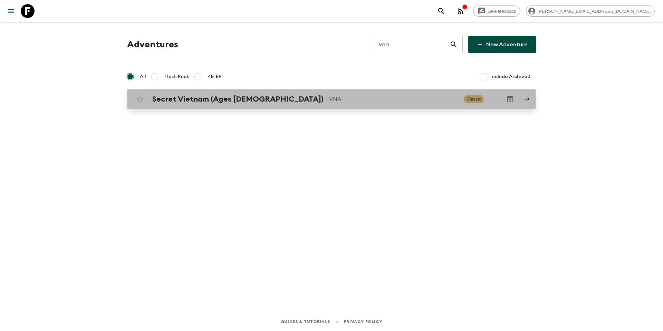
click at [329, 98] on p "VNA" at bounding box center [393, 99] width 129 height 8
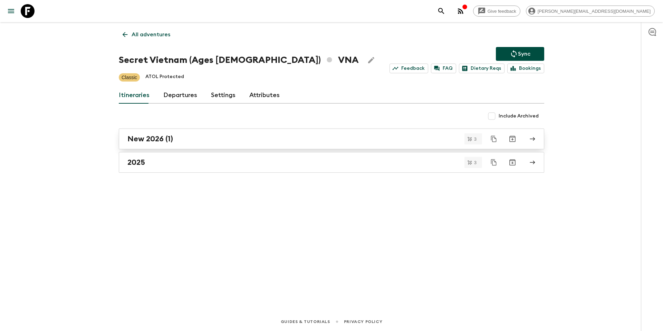
click at [180, 141] on div "New 2026 (1)" at bounding box center [324, 138] width 395 height 9
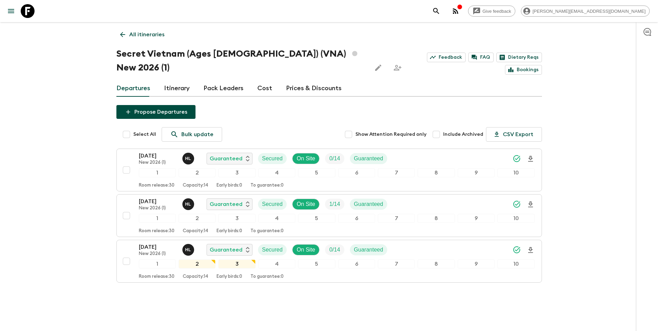
click at [142, 30] on link "All itineraries" at bounding box center [142, 35] width 52 height 14
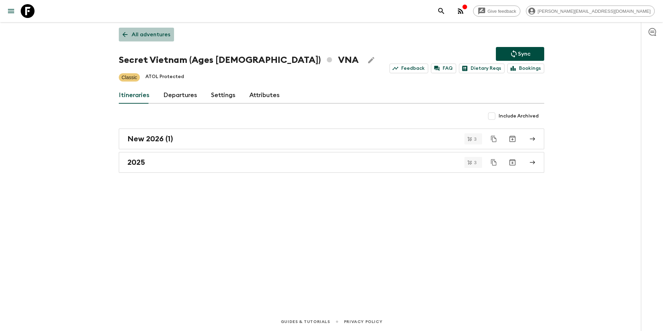
click at [159, 38] on p "All adventures" at bounding box center [151, 34] width 39 height 8
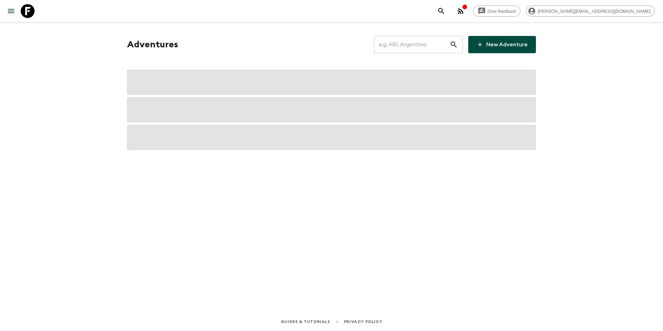
click at [424, 44] on input "text" at bounding box center [412, 44] width 76 height 19
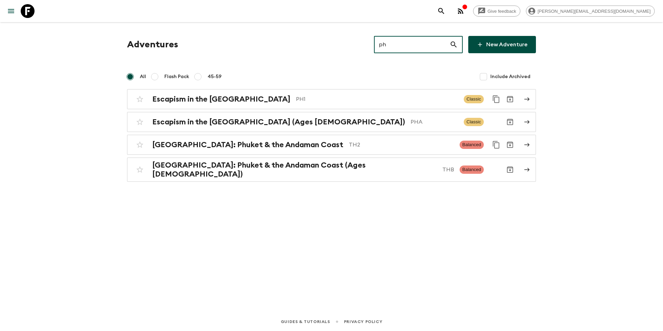
type input "ph1"
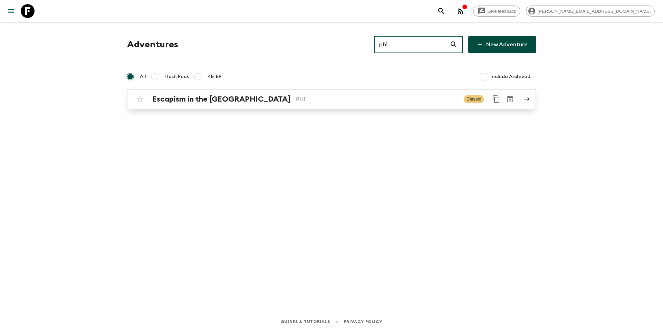
click at [328, 102] on p "PH1" at bounding box center [377, 99] width 162 height 8
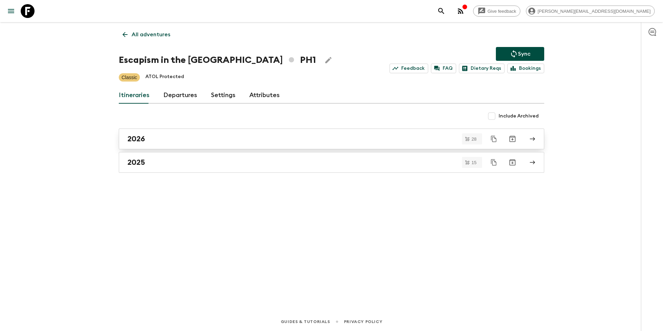
click at [170, 139] on div "2026" at bounding box center [324, 138] width 395 height 9
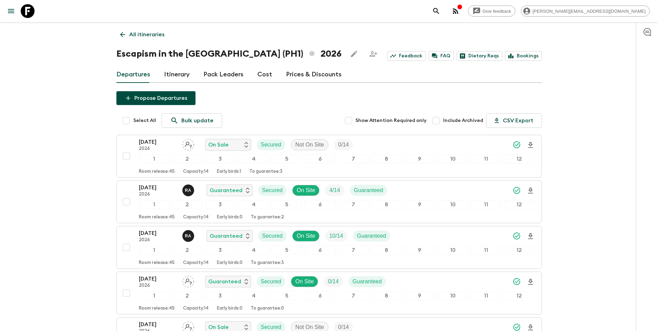
click at [153, 36] on p "All itineraries" at bounding box center [146, 34] width 35 height 8
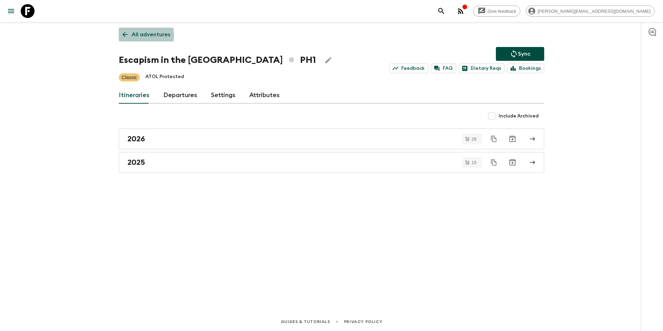
click at [131, 35] on link "All adventures" at bounding box center [146, 35] width 55 height 14
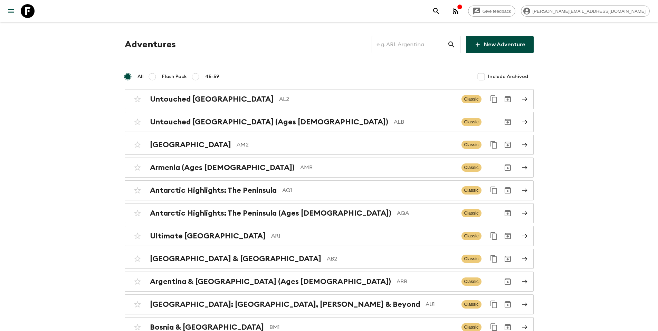
click at [417, 48] on input "text" at bounding box center [410, 44] width 76 height 19
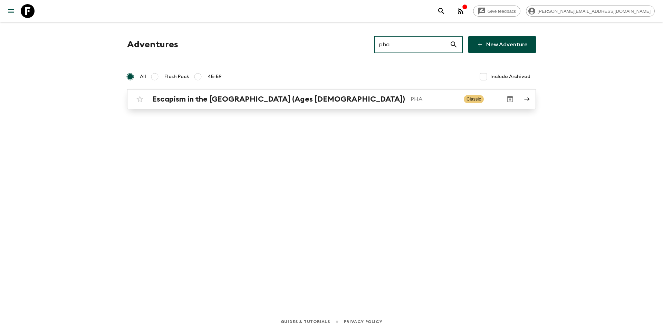
type input "pha"
click at [411, 101] on p "PHA" at bounding box center [435, 99] width 48 height 8
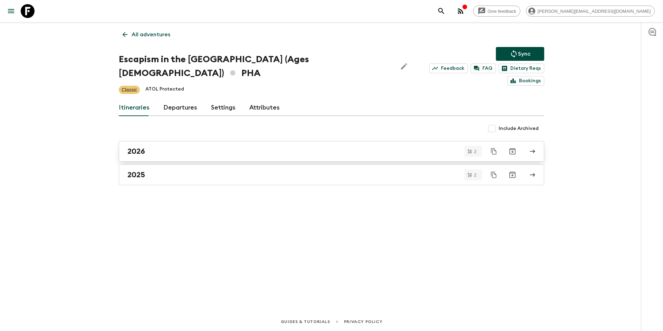
click at [163, 147] on div "2026" at bounding box center [324, 151] width 395 height 9
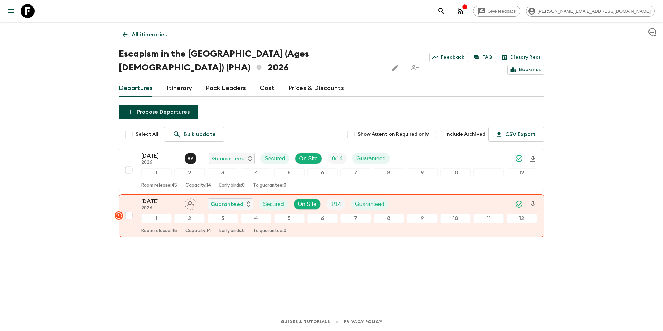
click at [139, 32] on p "All itineraries" at bounding box center [149, 34] width 35 height 8
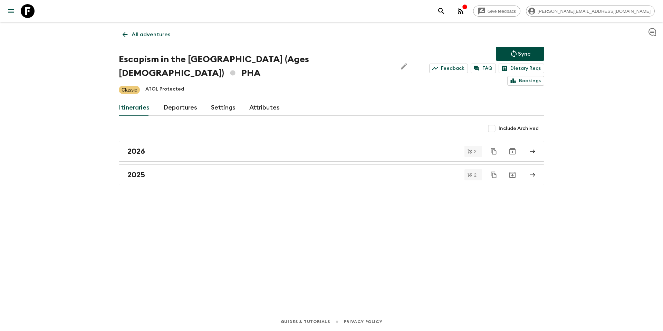
click at [139, 31] on p "All adventures" at bounding box center [151, 34] width 39 height 8
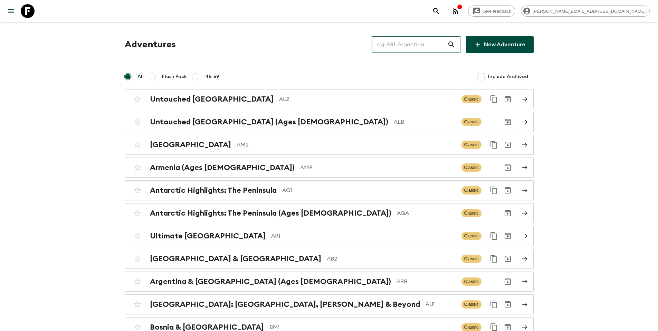
click at [428, 45] on input "text" at bounding box center [410, 44] width 76 height 19
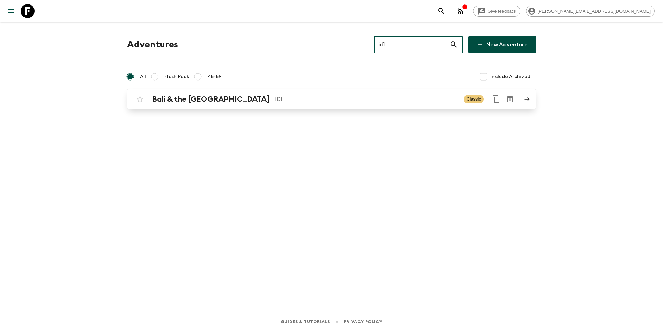
type input "id1"
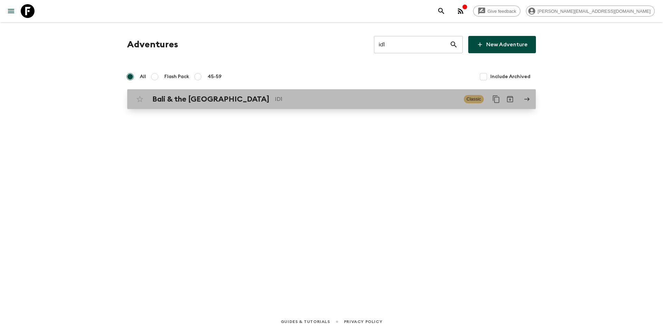
click at [290, 103] on p "ID1" at bounding box center [366, 99] width 183 height 8
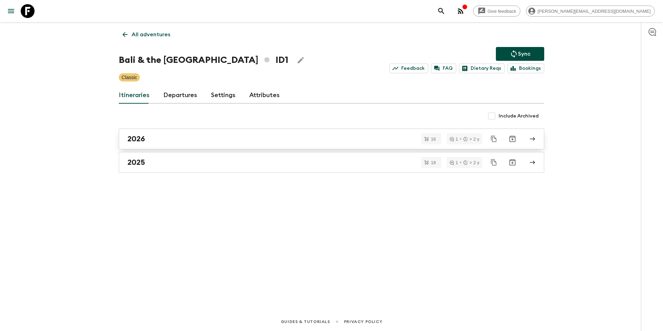
click at [165, 142] on div "2026" at bounding box center [324, 138] width 395 height 9
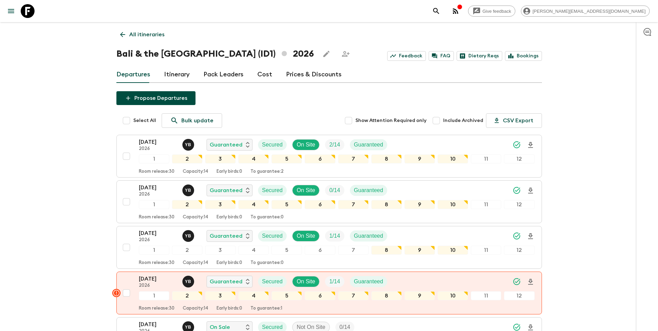
click at [451, 124] on span "Include Archived" at bounding box center [463, 120] width 40 height 7
click at [443, 124] on input "Include Archived" at bounding box center [436, 121] width 14 height 14
click at [452, 121] on span "Include Archived" at bounding box center [463, 120] width 40 height 7
click at [443, 121] on input "Include Archived" at bounding box center [436, 121] width 14 height 14
checkbox input "false"
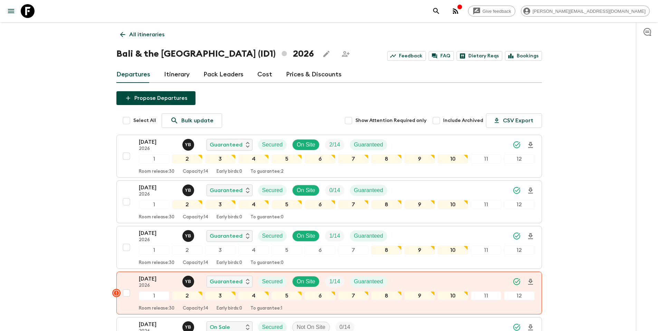
click at [157, 37] on p "All itineraries" at bounding box center [146, 34] width 35 height 8
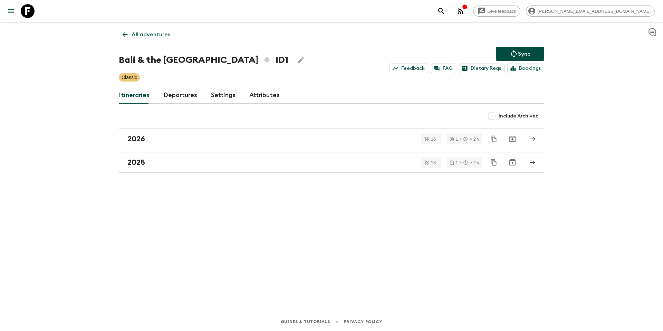
click at [188, 41] on div "All adventures Bali & the [GEOGRAPHIC_DATA] ID1 Sync Feedback FAQ Dietary Reqs …" at bounding box center [332, 157] width 442 height 271
click at [150, 38] on p "All adventures" at bounding box center [151, 34] width 39 height 8
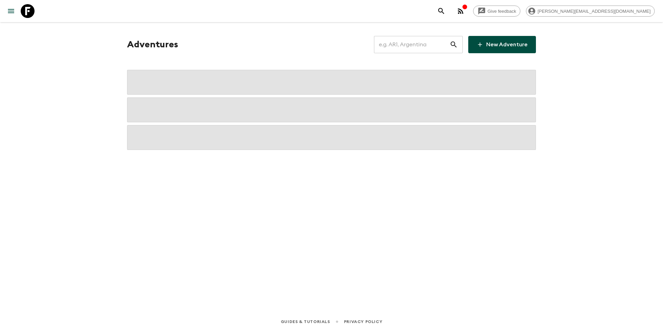
click at [418, 45] on input "text" at bounding box center [412, 44] width 76 height 19
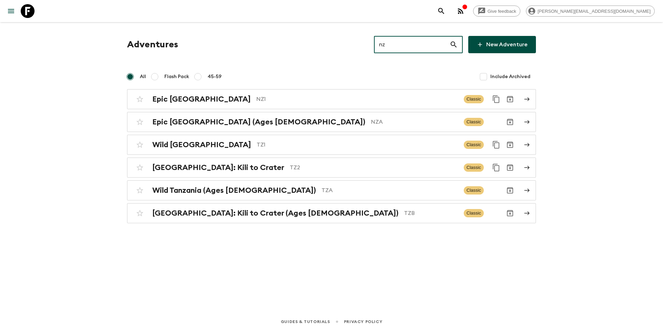
type input "nz1"
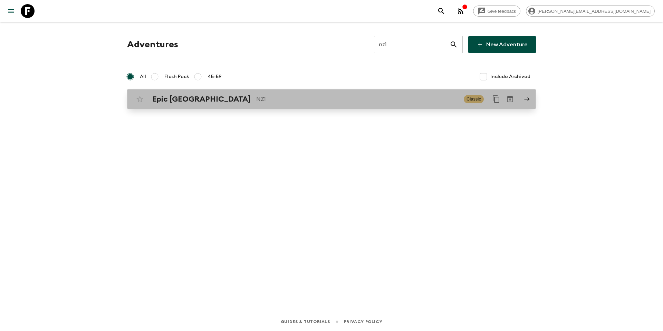
click at [281, 99] on p "NZ1" at bounding box center [357, 99] width 202 height 8
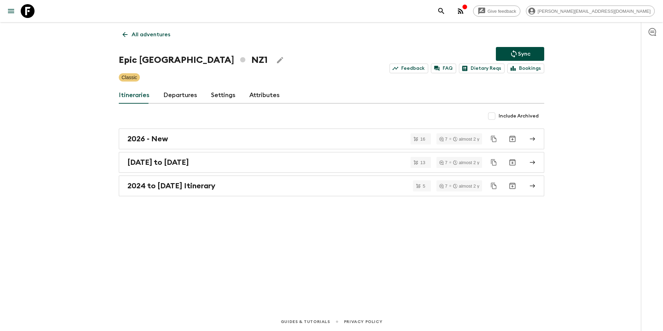
click at [175, 95] on link "Departures" at bounding box center [180, 95] width 34 height 17
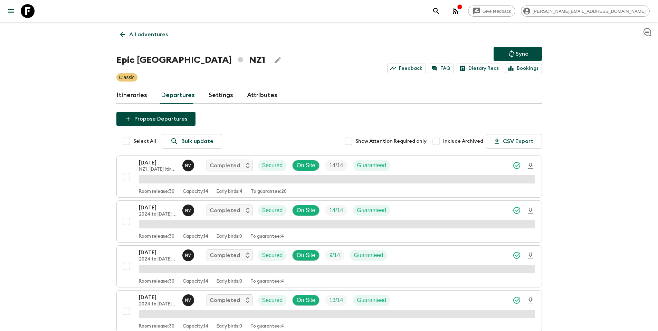
scroll to position [581, 0]
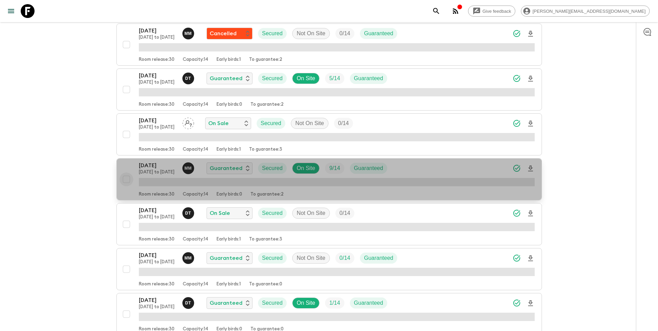
drag, startPoint x: 123, startPoint y: 179, endPoint x: 134, endPoint y: 184, distance: 12.7
click at [123, 179] on input "checkbox" at bounding box center [127, 179] width 14 height 14
checkbox input "true"
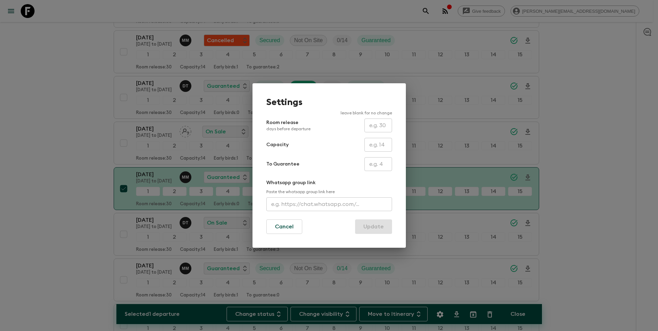
scroll to position [590, 0]
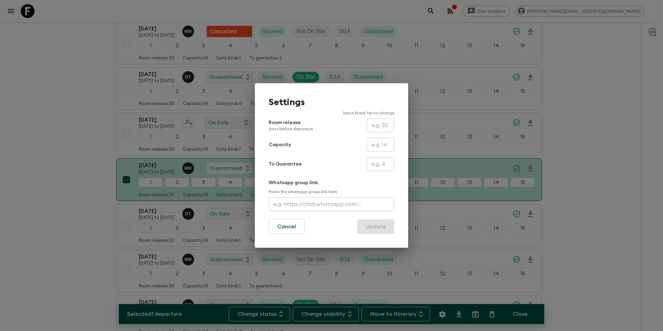
click at [373, 146] on input "text" at bounding box center [381, 145] width 28 height 14
type input "16"
click at [382, 224] on button "Update" at bounding box center [375, 226] width 37 height 15
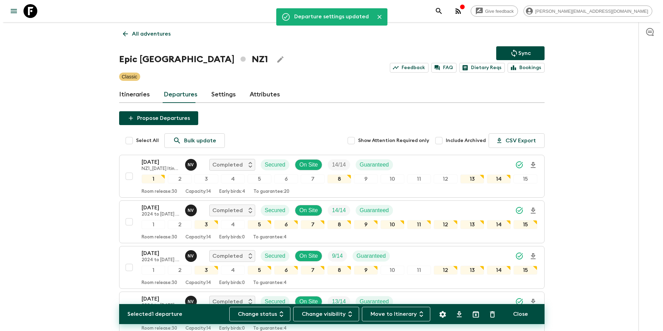
scroll to position [0, 0]
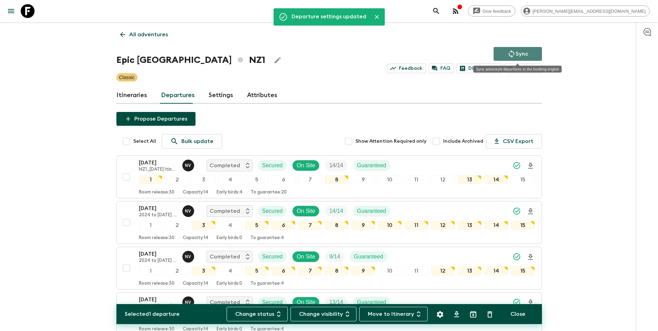
click at [523, 53] on p "Sync" at bounding box center [522, 54] width 12 height 8
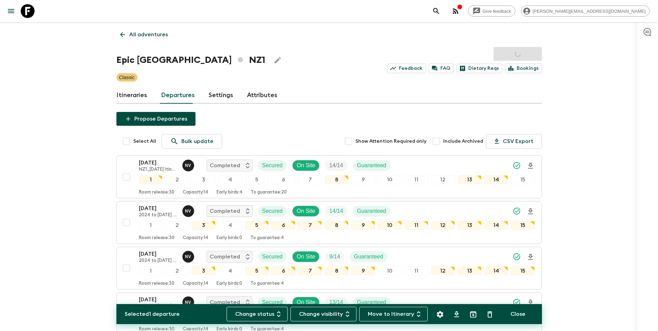
click at [150, 36] on p "All adventures" at bounding box center [148, 34] width 39 height 8
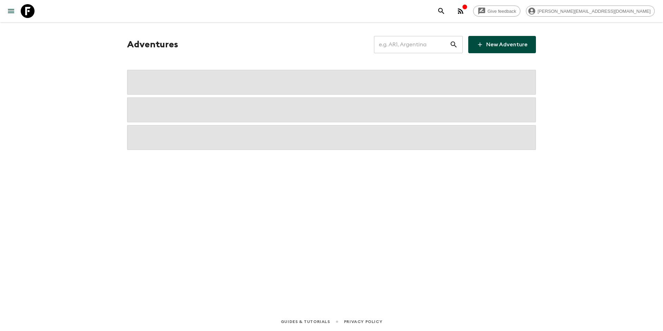
click at [411, 48] on input "text" at bounding box center [412, 44] width 76 height 19
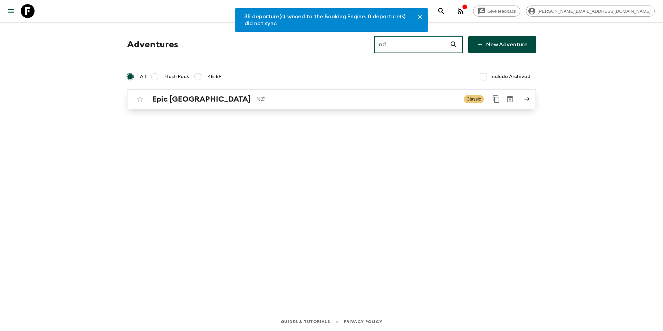
type input "nz1"
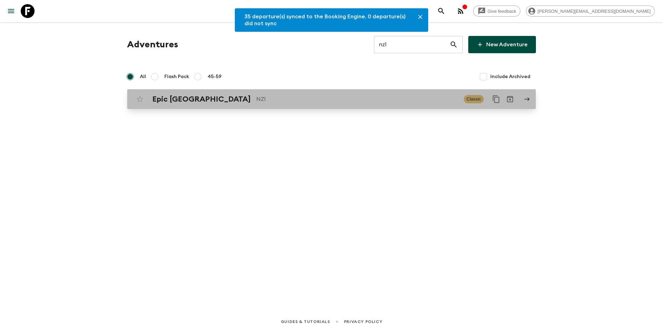
click at [289, 89] on link "Epic New Zealand NZ1 Classic" at bounding box center [331, 99] width 409 height 20
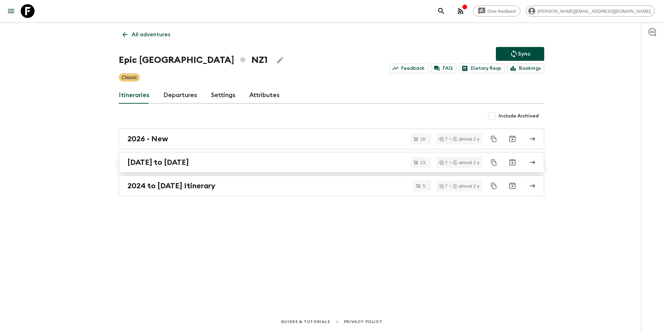
click at [221, 160] on div "[DATE] to [DATE]" at bounding box center [324, 162] width 395 height 9
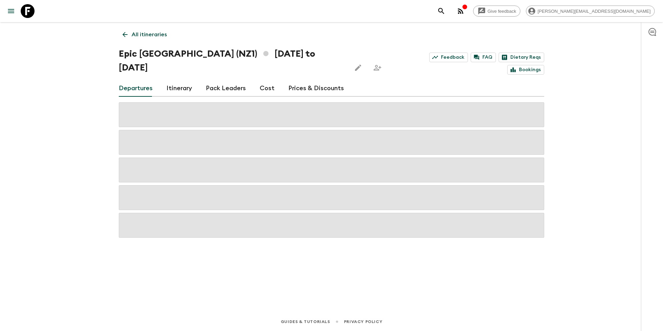
click at [268, 80] on link "Cost" at bounding box center [267, 88] width 15 height 17
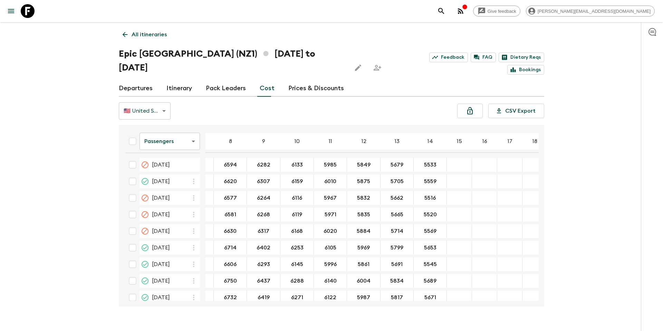
scroll to position [0, 130]
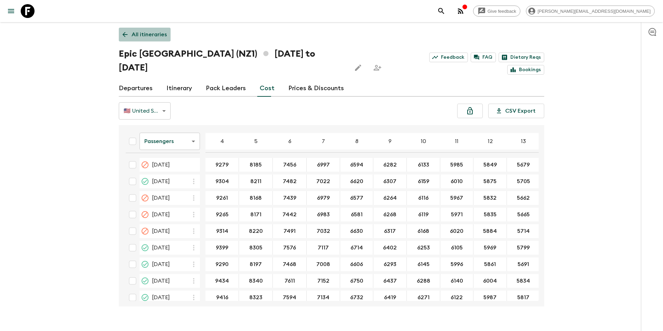
click at [147, 34] on p "All itineraries" at bounding box center [149, 34] width 35 height 8
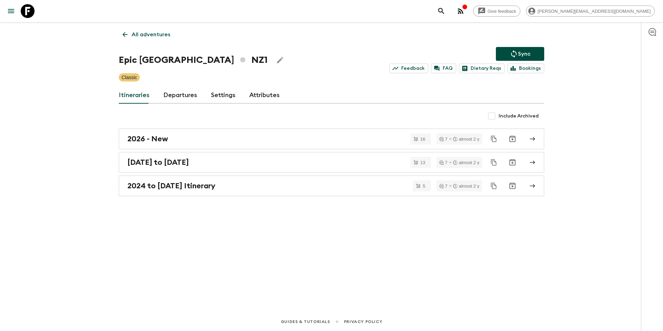
click at [143, 35] on p "All adventures" at bounding box center [151, 34] width 39 height 8
